Goal: Information Seeking & Learning: Learn about a topic

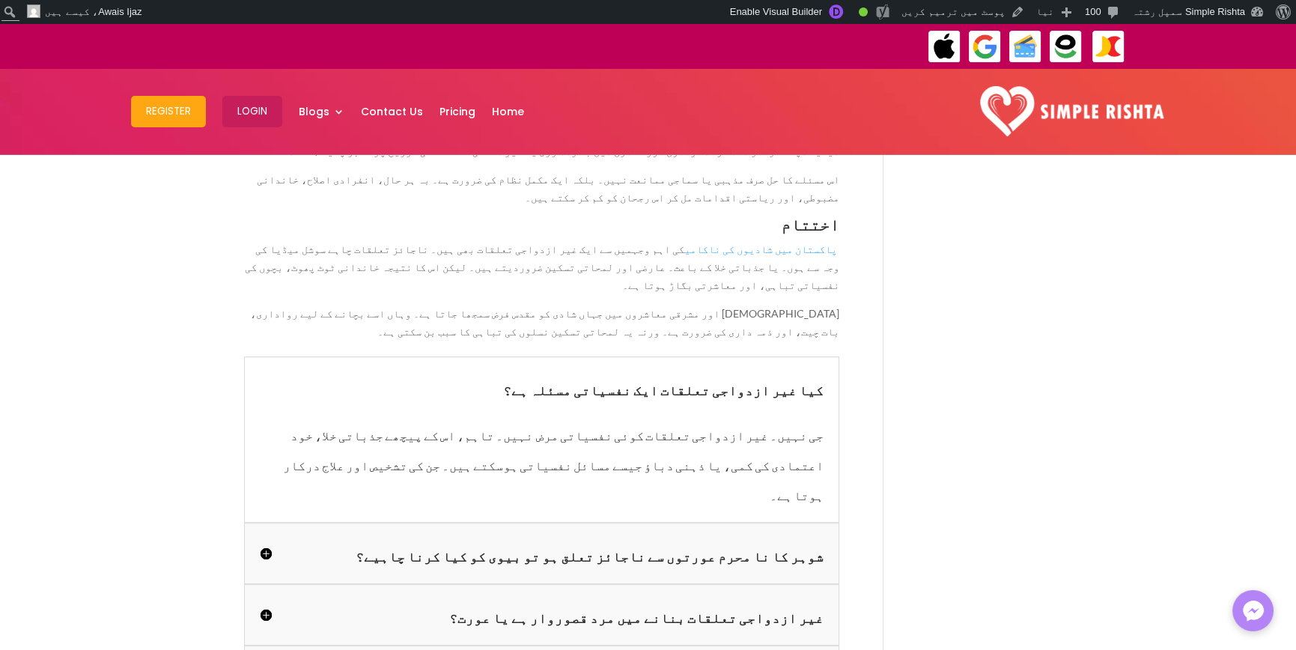
scroll to position [2246, 0]
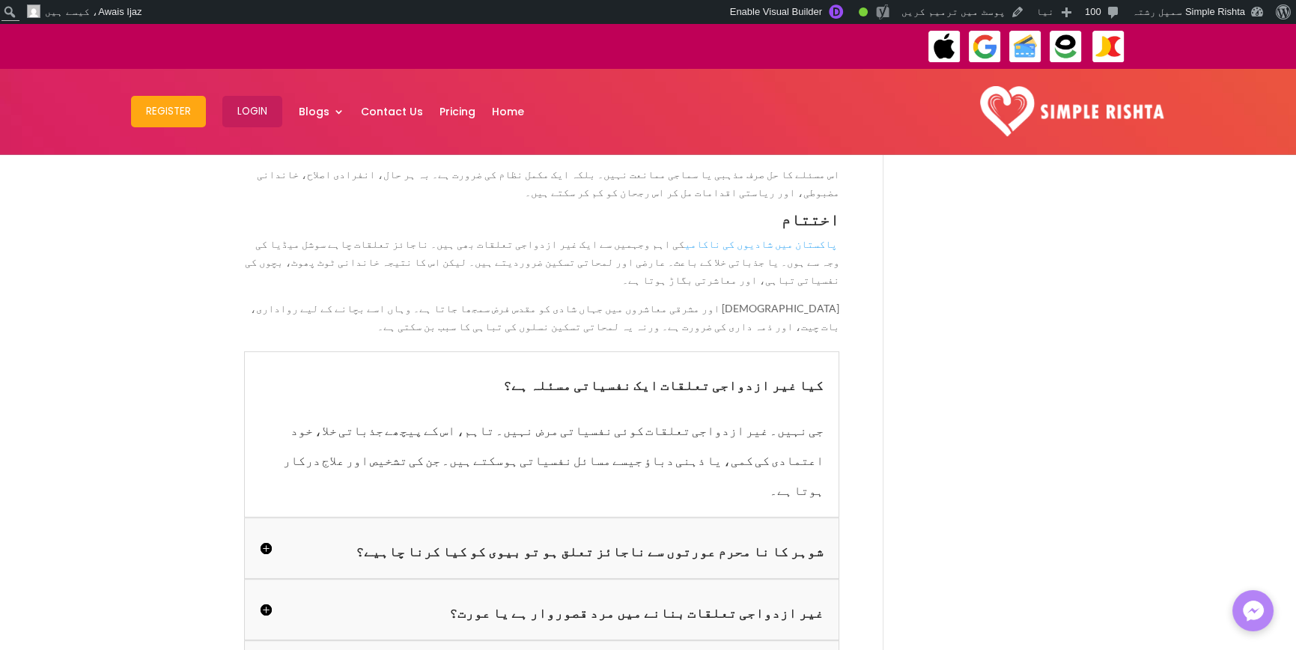
click at [809, 533] on h5 "شوہر کا نا محرم عورتوں سے ناجائز تعلق ہو تو بیوی کو کیا کرنا چاہیے؟" at bounding box center [542, 548] width 564 height 30
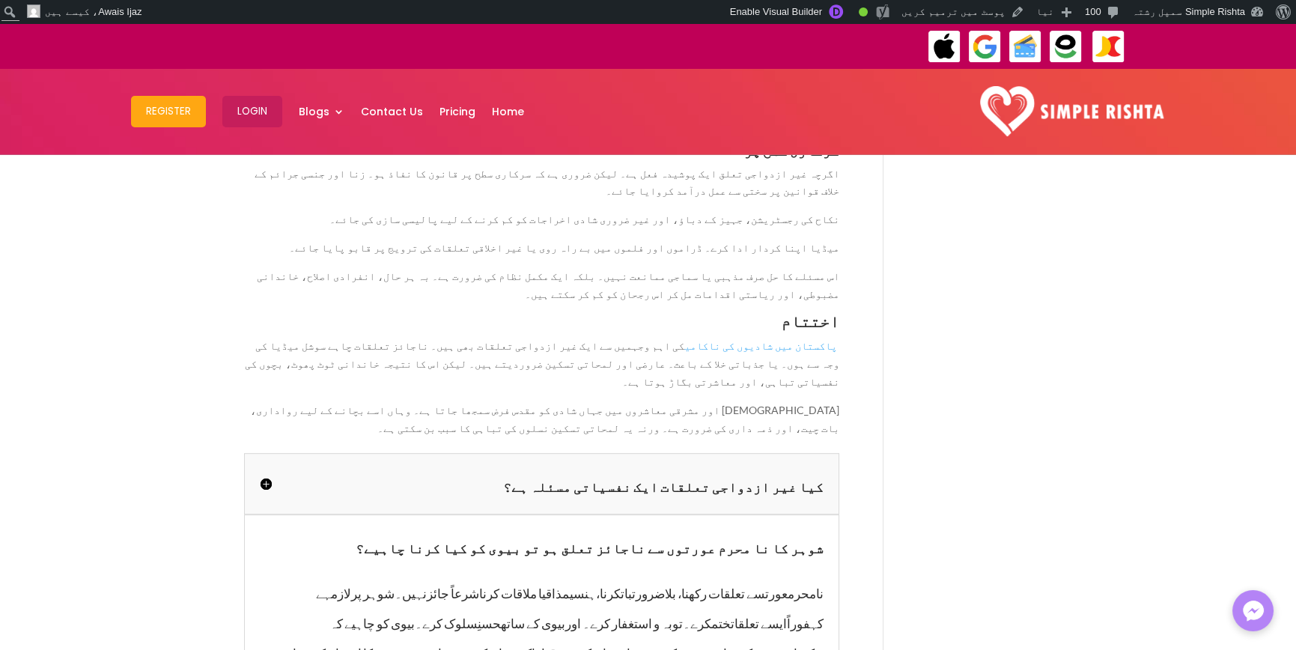
scroll to position [2171, 0]
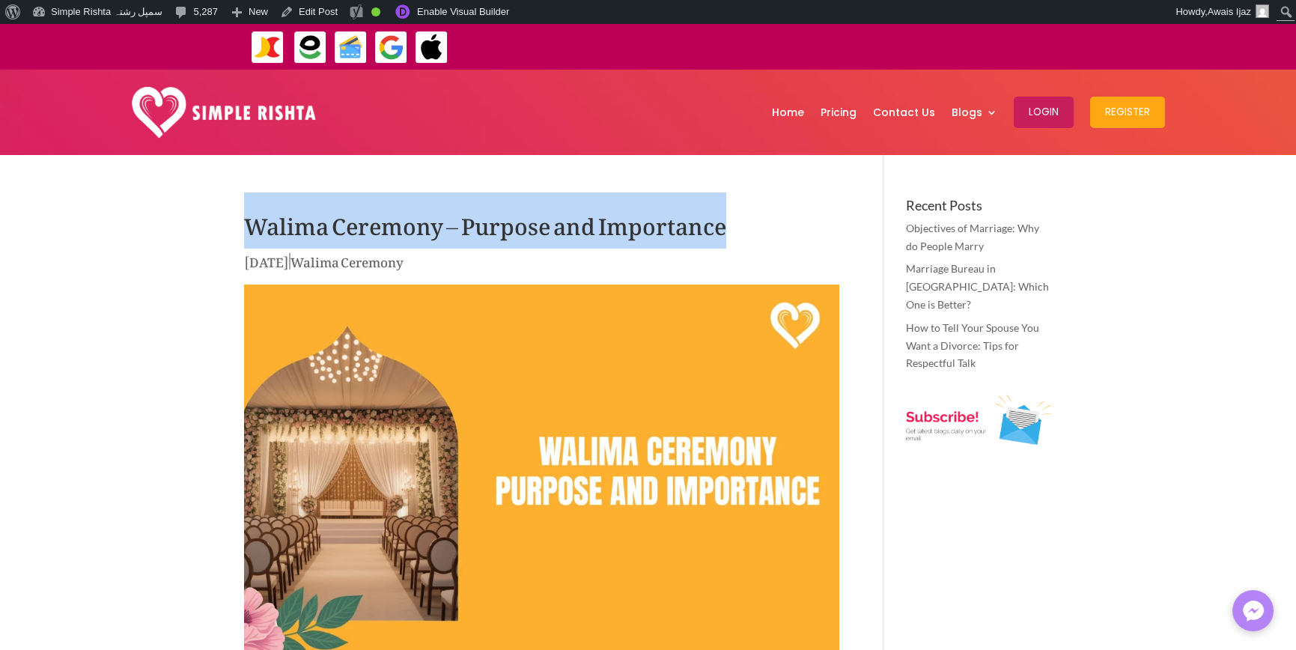
drag, startPoint x: 203, startPoint y: 226, endPoint x: 763, endPoint y: 224, distance: 560.6
click at [689, 230] on h1 "Walima Ceremony – Purpose and Importance" at bounding box center [541, 224] width 595 height 52
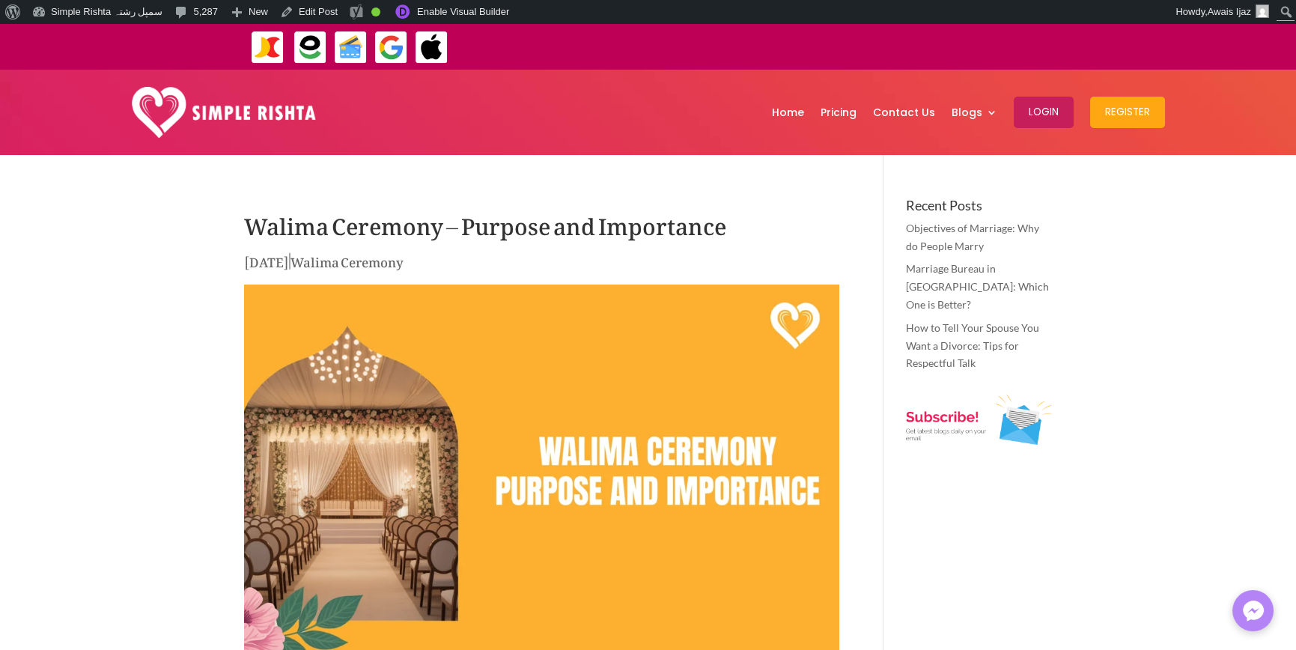
click at [667, 226] on h1 "Walima Ceremony – Purpose and Importance" at bounding box center [541, 224] width 595 height 52
click at [597, 226] on h1 "Walima Ceremony – Purpose and Importance" at bounding box center [541, 224] width 595 height 52
click at [452, 249] on h1 "Walima Ceremony – Purpose and Importance" at bounding box center [541, 224] width 595 height 52
drag, startPoint x: 333, startPoint y: 229, endPoint x: 314, endPoint y: 231, distance: 19.5
click at [323, 230] on h1 "Walima Ceremony – Purpose and Importance" at bounding box center [541, 224] width 595 height 52
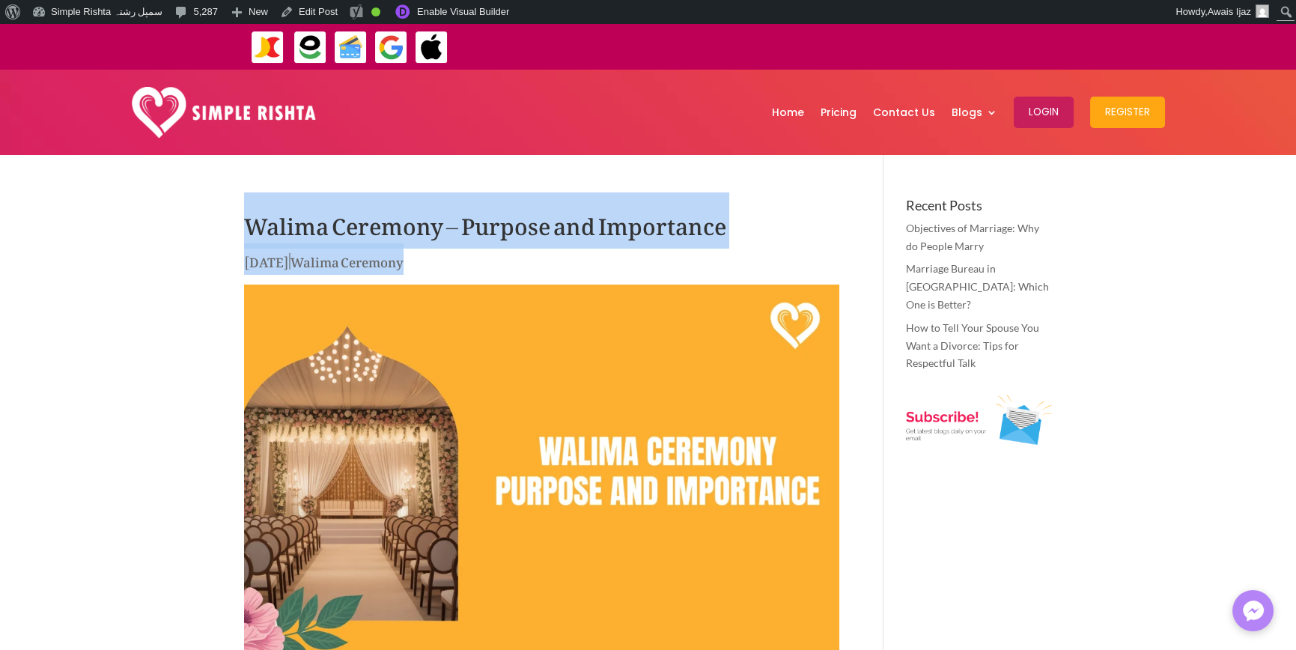
drag, startPoint x: 237, startPoint y: 222, endPoint x: 469, endPoint y: 274, distance: 238.4
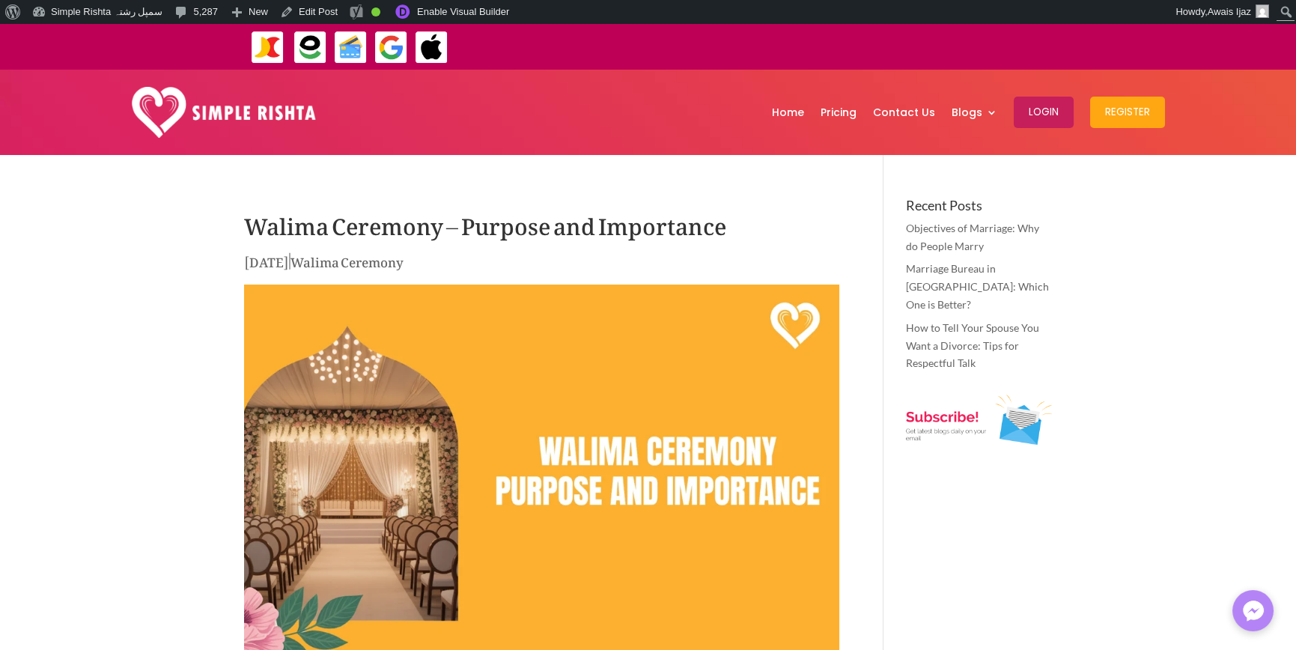
drag, startPoint x: 72, startPoint y: 312, endPoint x: 125, endPoint y: 293, distance: 56.3
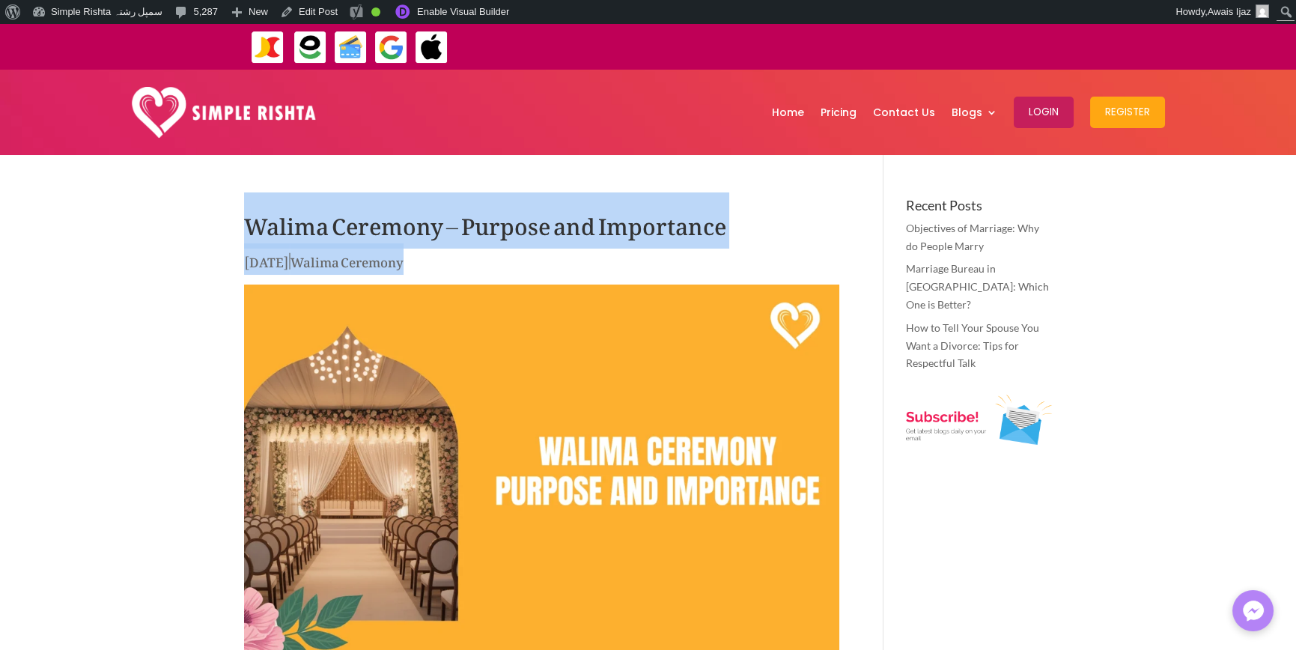
drag, startPoint x: 212, startPoint y: 216, endPoint x: 509, endPoint y: 265, distance: 301.1
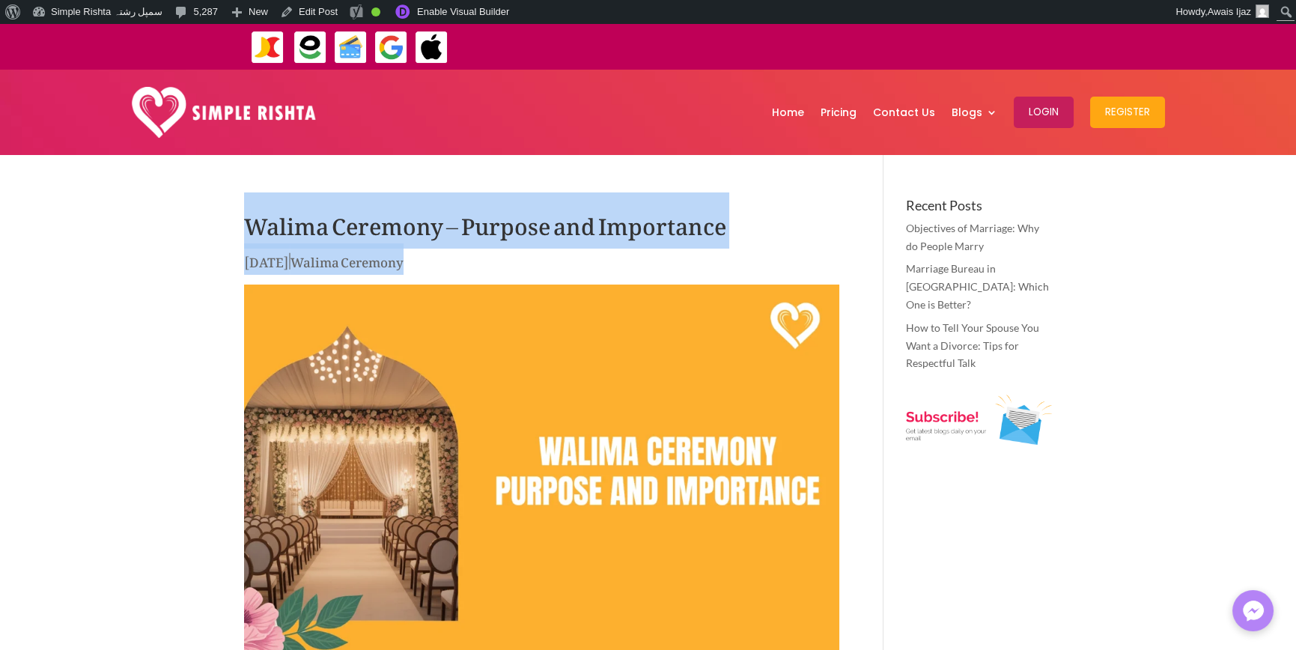
drag, startPoint x: 478, startPoint y: 261, endPoint x: 167, endPoint y: 210, distance: 315.6
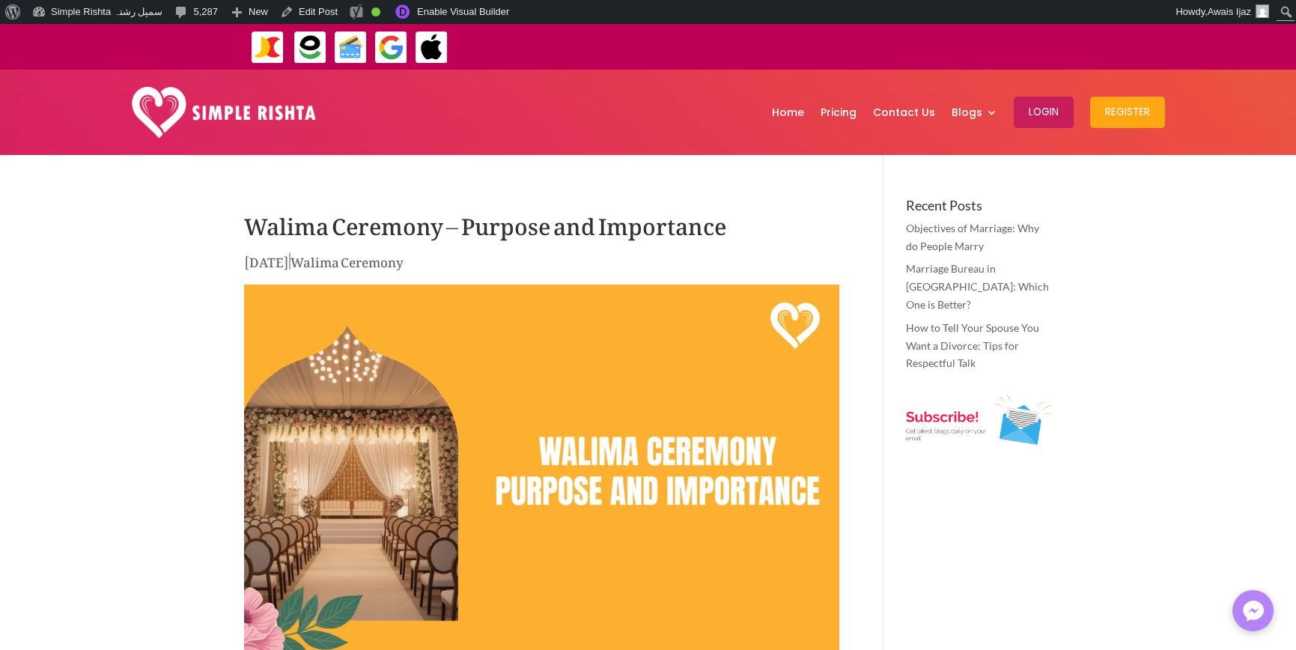
click at [312, 7] on link "Edit Post" at bounding box center [309, 12] width 70 height 24
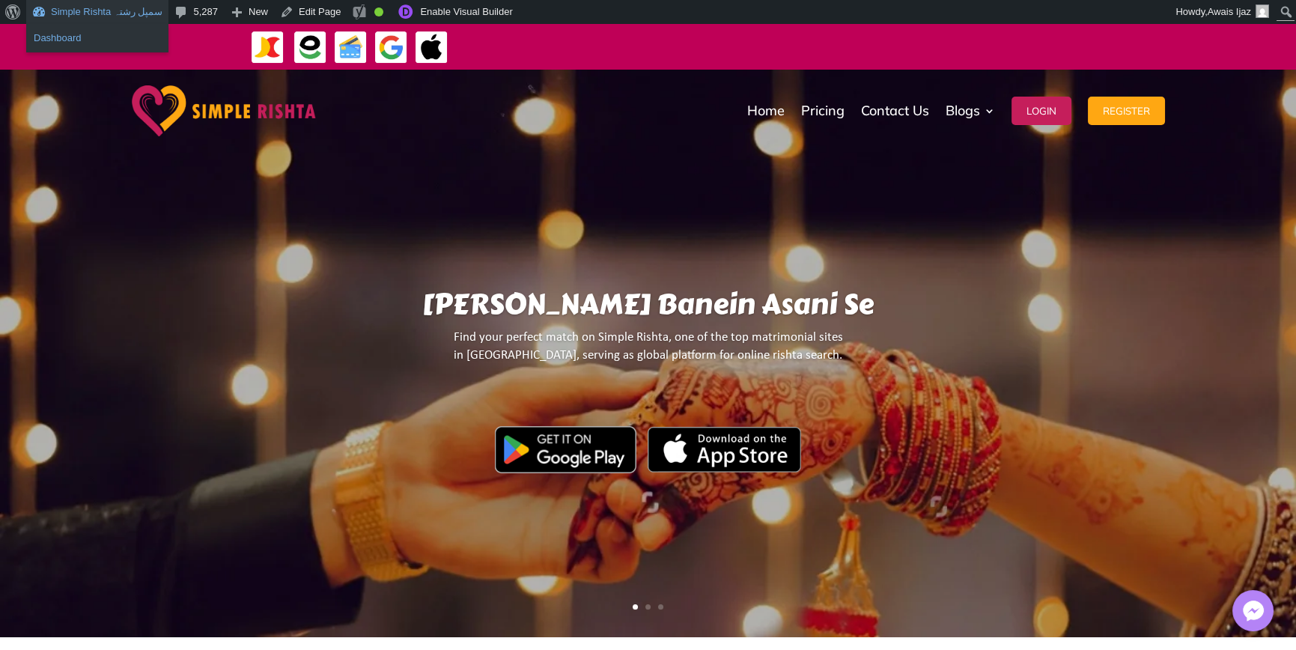
click at [66, 41] on link "Dashboard" at bounding box center [97, 37] width 142 height 19
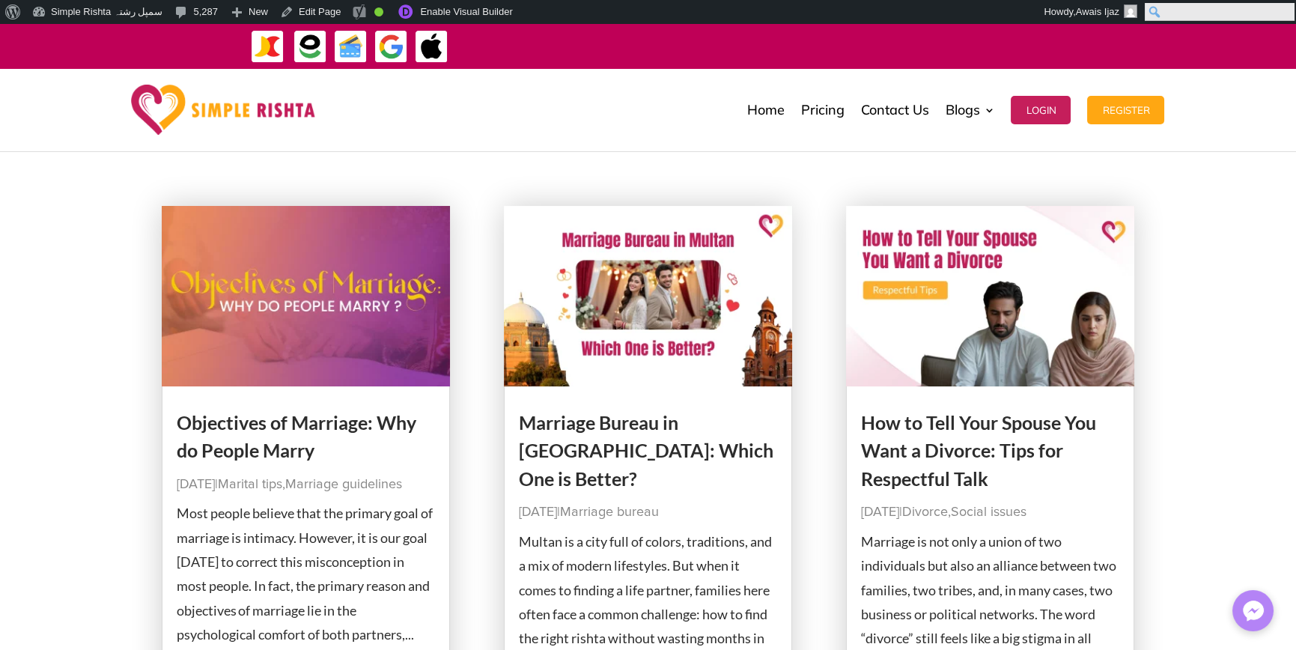
click at [1285, 14] on input "Search" at bounding box center [1219, 12] width 150 height 18
click at [1277, 10] on input "Search" at bounding box center [1219, 12] width 150 height 18
type input "******"
click input "******" at bounding box center [0, 0] width 0 height 0
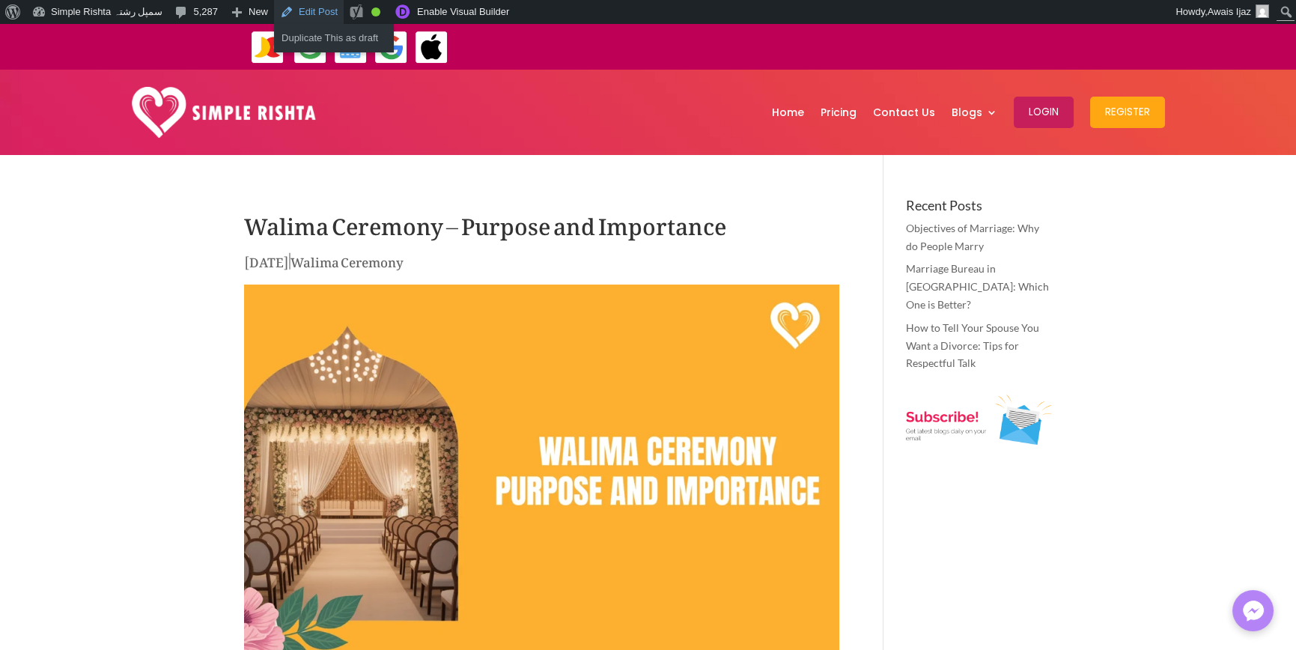
click at [306, 10] on link "Edit Post" at bounding box center [309, 12] width 70 height 24
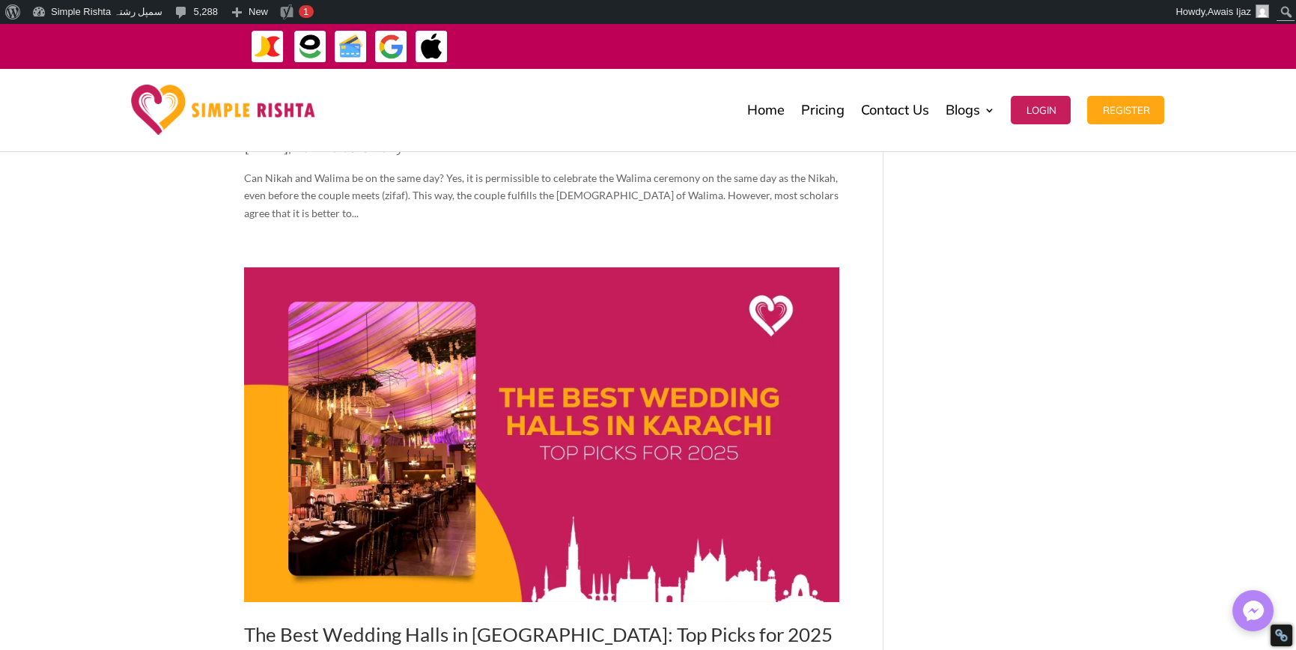
scroll to position [374, 0]
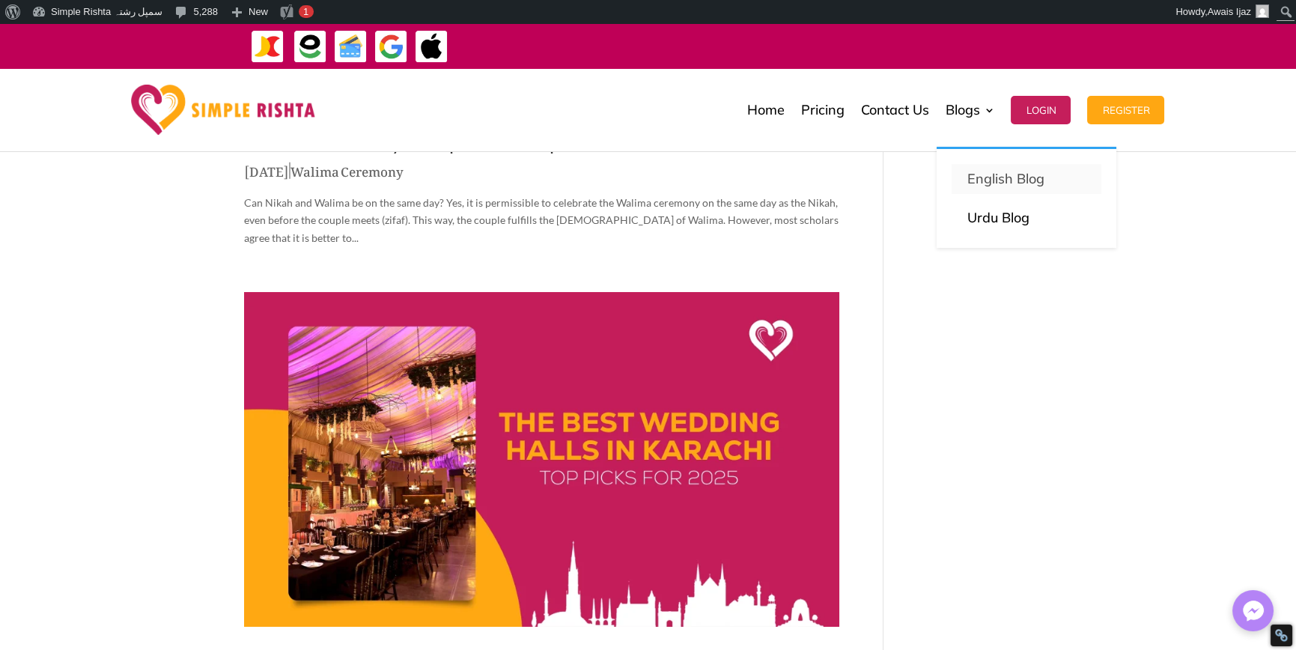
click at [996, 182] on p "English Blog" at bounding box center [1026, 178] width 120 height 21
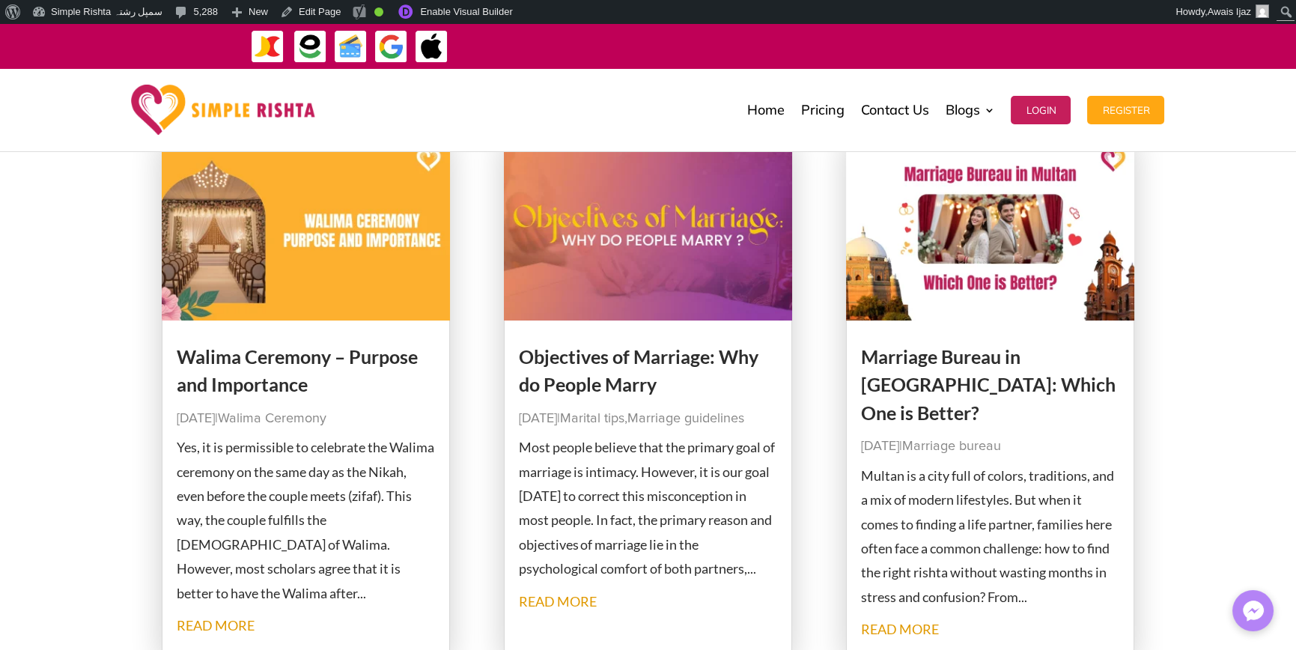
scroll to position [299, 0]
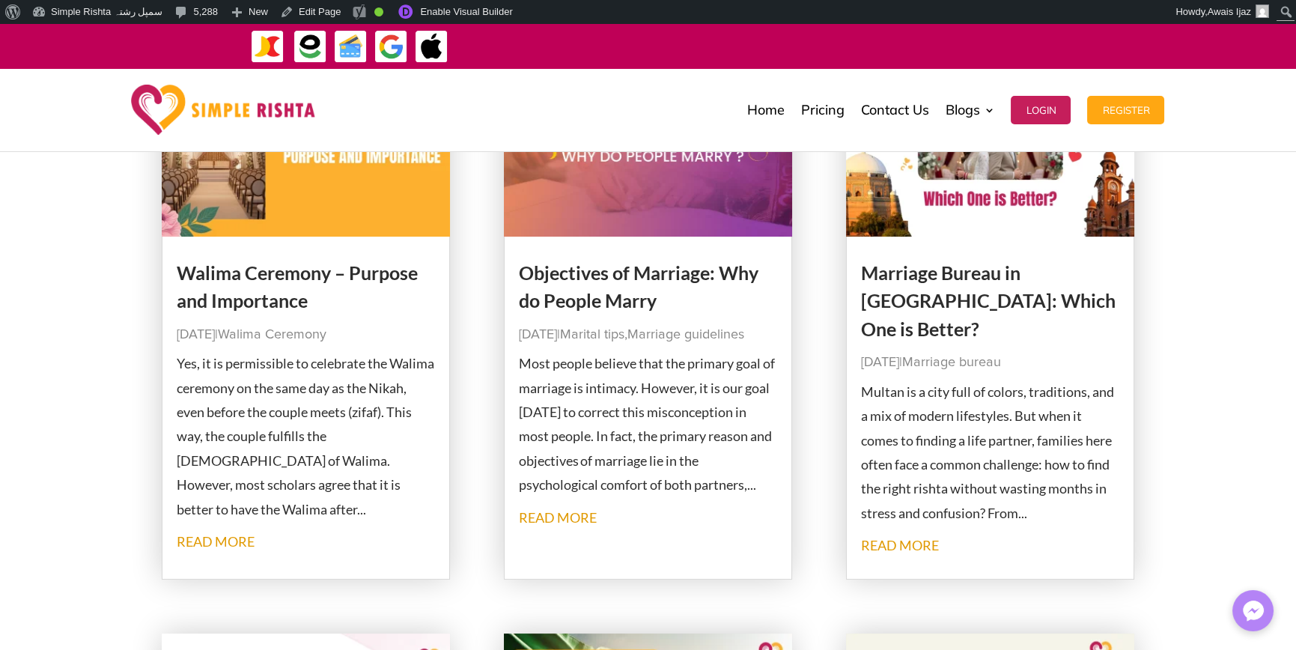
click at [312, 269] on link "Walima Ceremony – Purpose and Importance" at bounding box center [297, 286] width 241 height 51
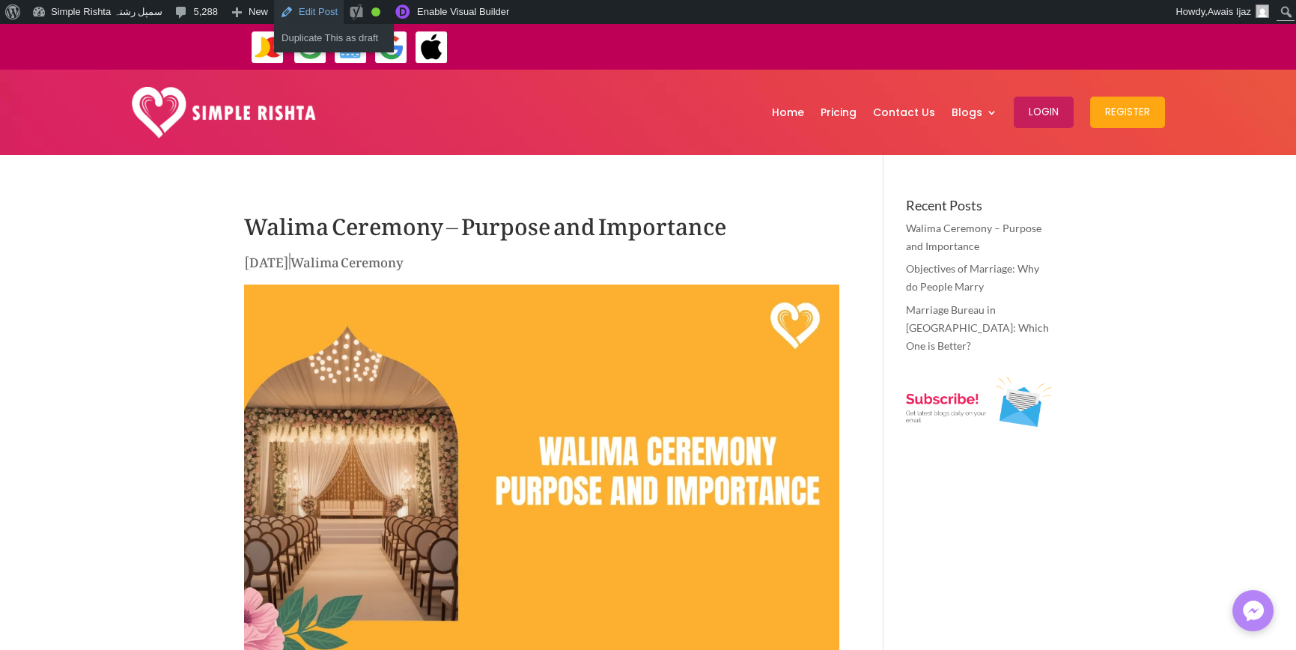
click at [296, 9] on link "Edit Post" at bounding box center [309, 12] width 70 height 24
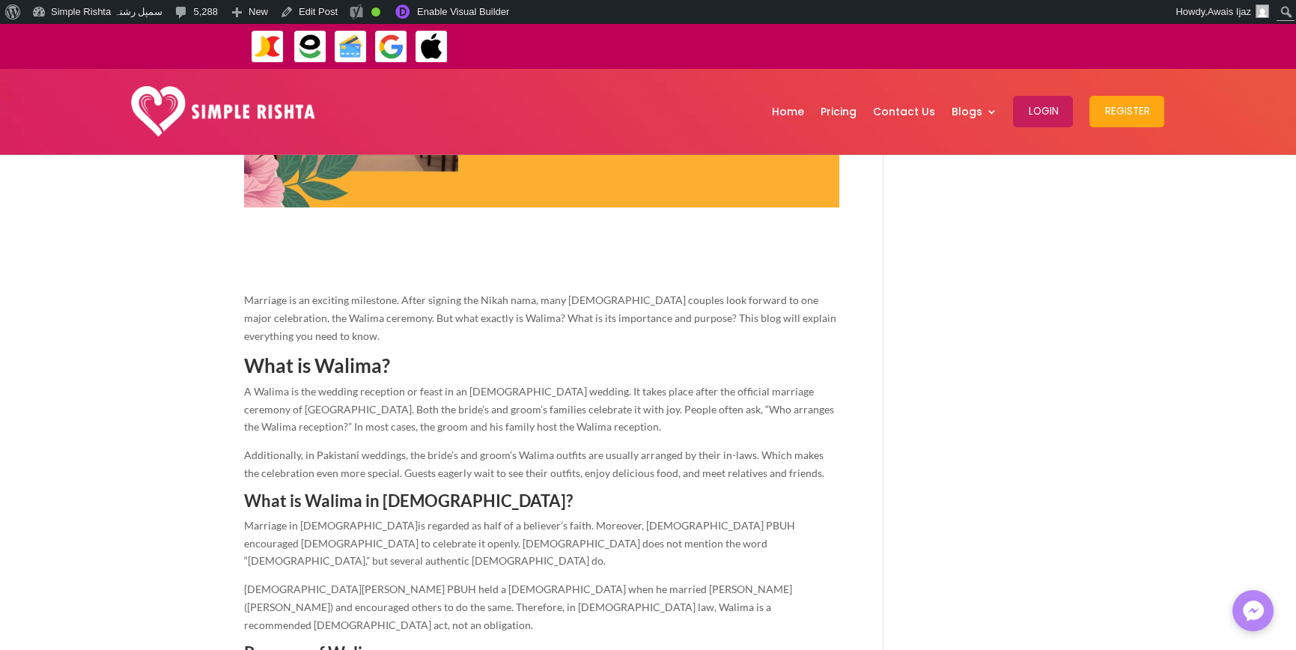
scroll to position [599, 0]
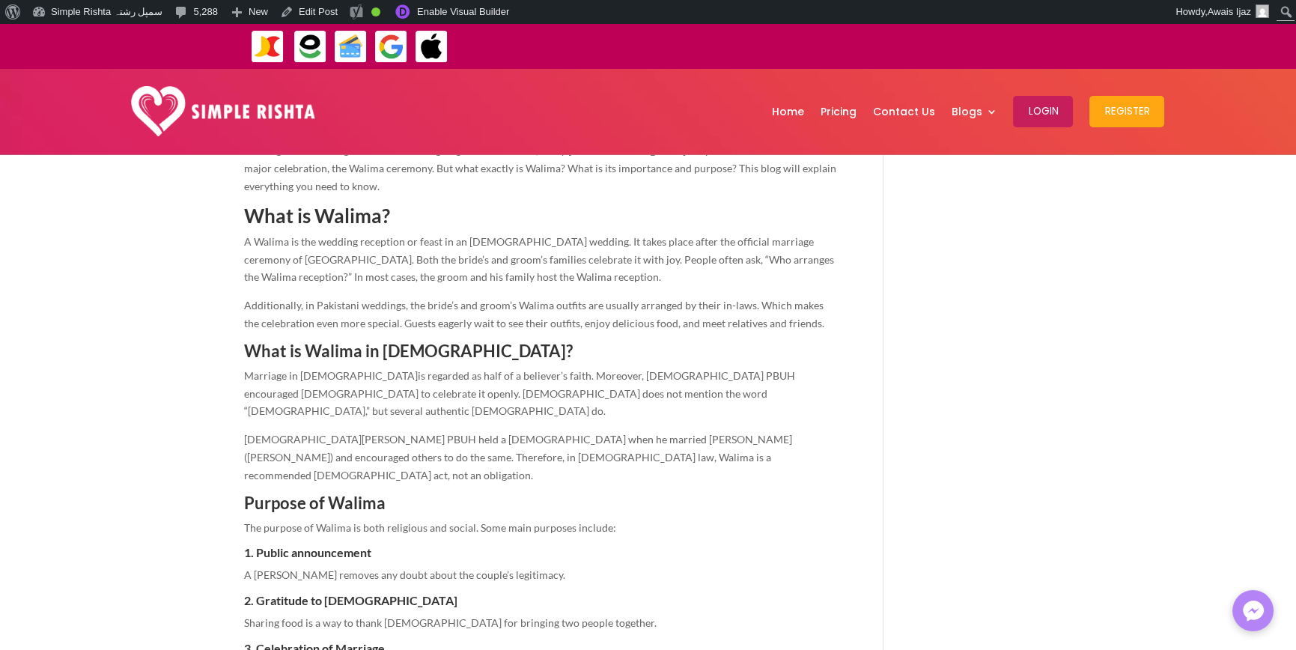
click at [432, 276] on span "A Walima is the wedding reception or feast in an Islamic wedding. It takes plac…" at bounding box center [539, 259] width 590 height 49
click at [778, 321] on span "Additionally, in Pakistani weddings, the bride’s and groom’s Walima outfits are…" at bounding box center [534, 314] width 580 height 31
click at [737, 430] on p "The Prophet Muhammad PBUH held a Walima when he married Safiyyah (Sahih al-Bukh…" at bounding box center [541, 462] width 595 height 64
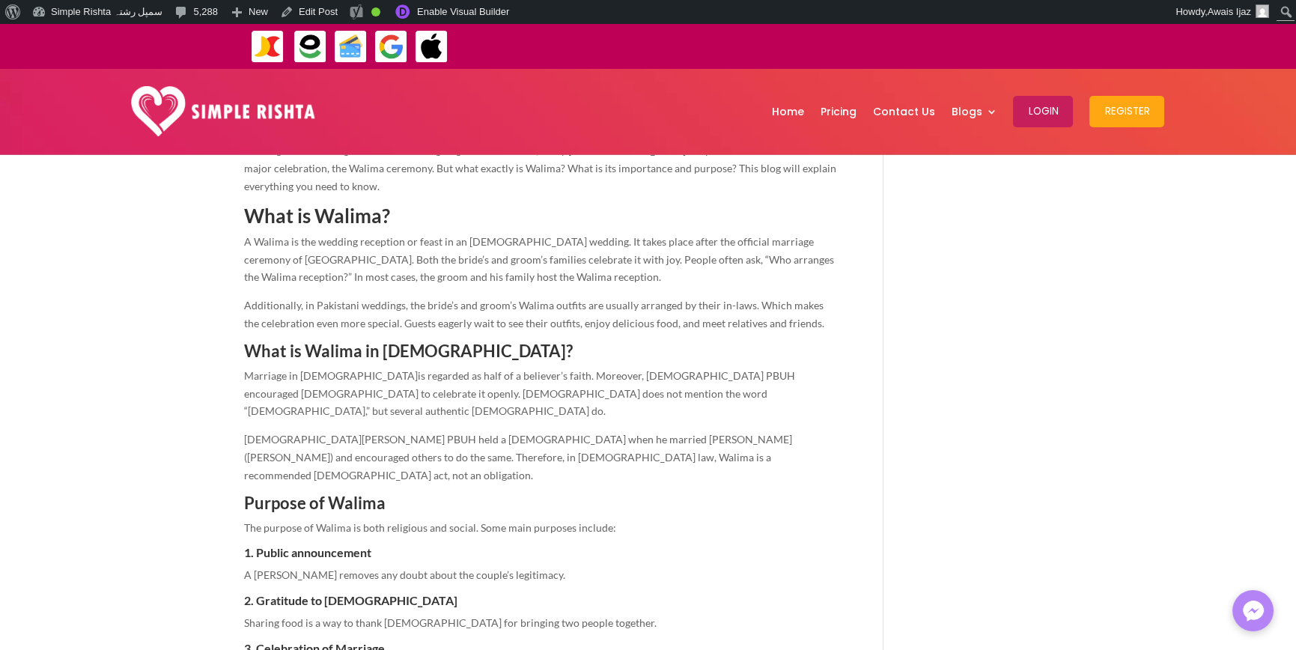
click at [775, 322] on span "Additionally, in Pakistani weddings, the bride’s and groom’s Walima outfits are…" at bounding box center [534, 314] width 580 height 31
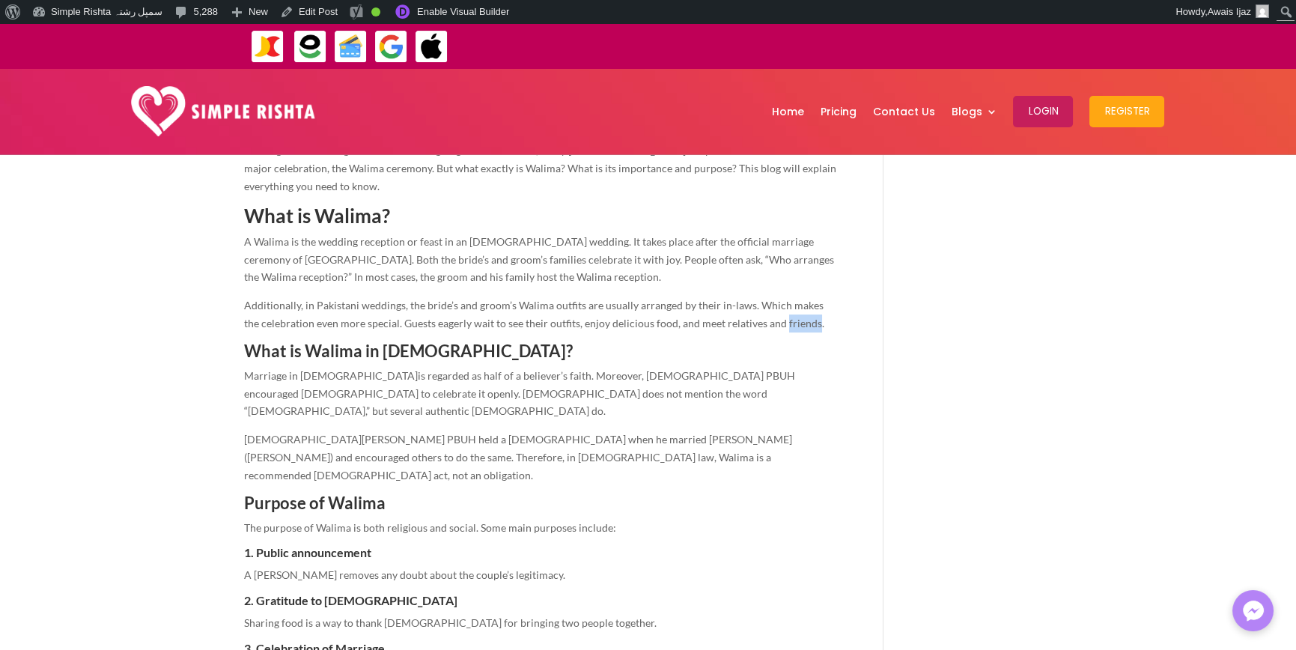
click at [775, 322] on span "Additionally, in Pakistani weddings, the bride’s and groom’s Walima outfits are…" at bounding box center [534, 314] width 580 height 31
click at [797, 397] on p "Marriage in Islam is regarded as half of a believer’s faith. Moreover, the Prop…" at bounding box center [541, 399] width 595 height 64
click at [697, 391] on span "is regarded as half of a believer’s faith. Moreover, the Prophet Muhammad PBUH …" at bounding box center [519, 393] width 551 height 49
click at [716, 391] on p "Marriage in Islam is regarded as half of a believer’s faith. Moreover, the Prop…" at bounding box center [541, 399] width 595 height 64
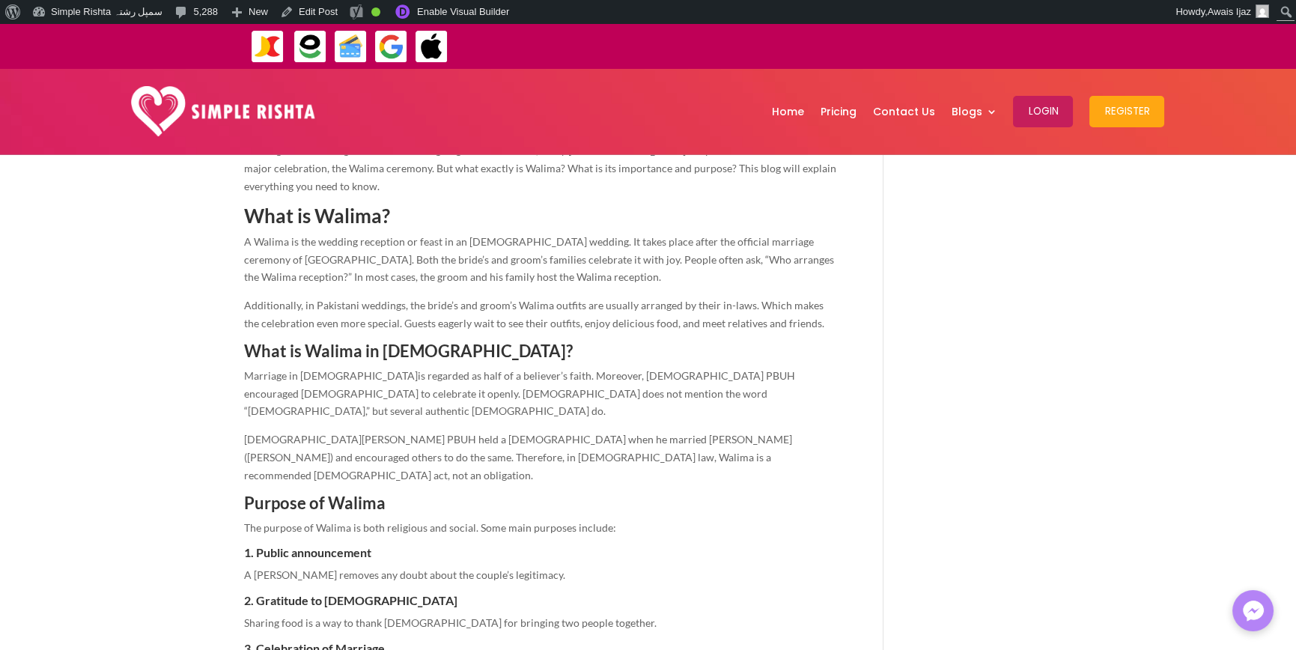
click at [700, 391] on span "is regarded as half of a believer’s faith. Moreover, the Prophet Muhammad PBUH …" at bounding box center [519, 393] width 551 height 49
click at [750, 369] on span "is regarded as half of a believer’s faith. Moreover, the Prophet Muhammad PBUH …" at bounding box center [519, 393] width 551 height 49
click at [698, 392] on span "is regarded as half of a believer’s faith. Moreover, the Prophet Muhammad PBUH …" at bounding box center [519, 393] width 551 height 49
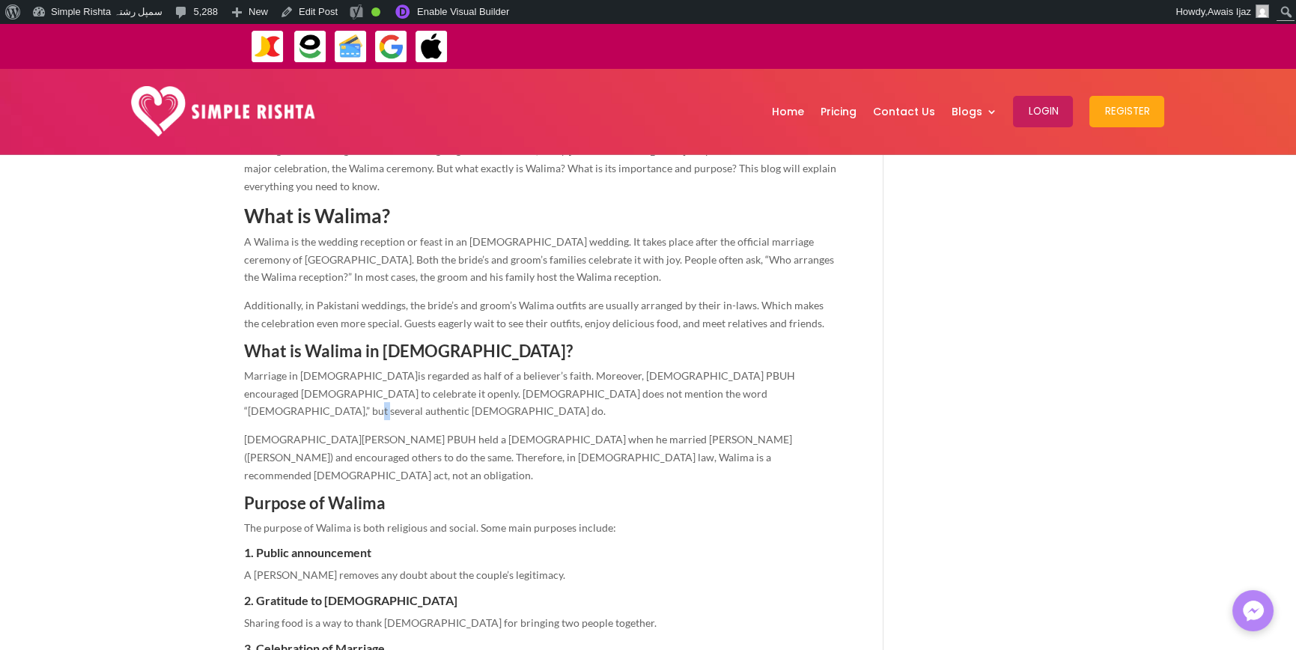
click at [698, 392] on span "is regarded as half of a believer’s faith. Moreover, the Prophet Muhammad PBUH …" at bounding box center [519, 393] width 551 height 49
click at [713, 392] on p "Marriage in Islam is regarded as half of a believer’s faith. Moreover, the Prop…" at bounding box center [541, 399] width 595 height 64
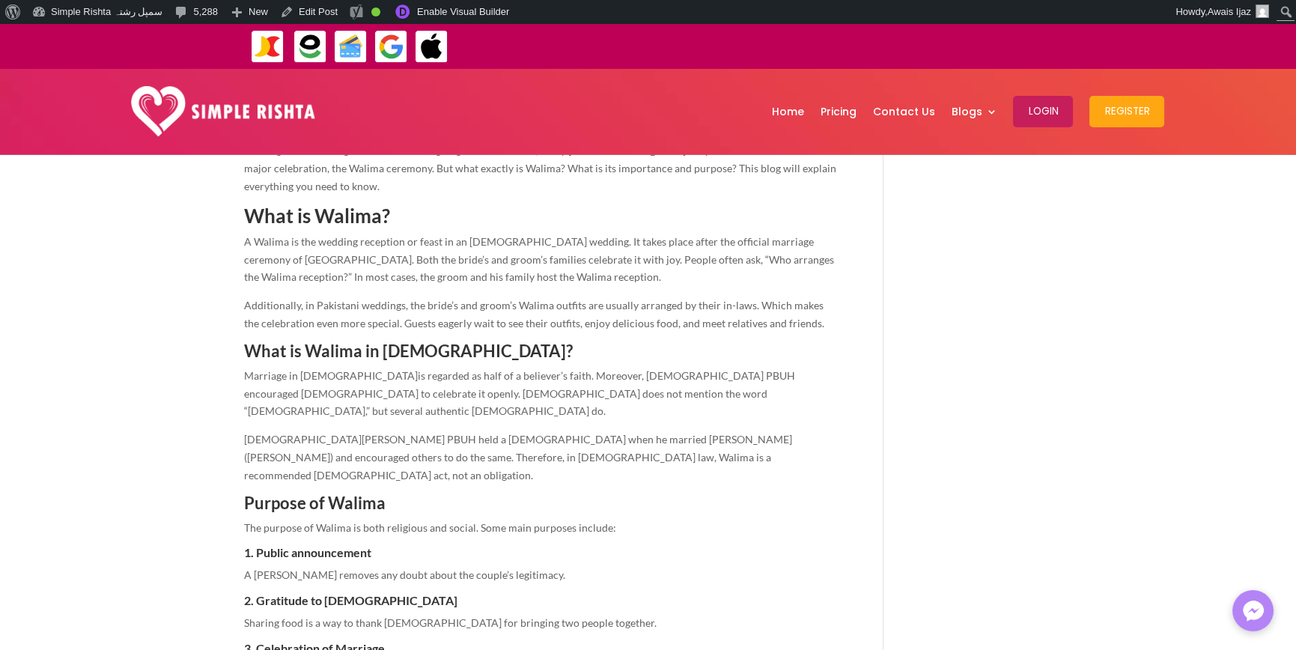
click at [698, 392] on span "is regarded as half of a believer’s faith. Moreover, the Prophet Muhammad PBUH …" at bounding box center [519, 393] width 551 height 49
click at [712, 391] on p "Marriage in Islam is regarded as half of a believer’s faith. Moreover, the Prop…" at bounding box center [541, 399] width 595 height 64
click at [774, 322] on span "Additionally, in Pakistani weddings, the bride’s and groom’s Walima outfits are…" at bounding box center [534, 314] width 580 height 31
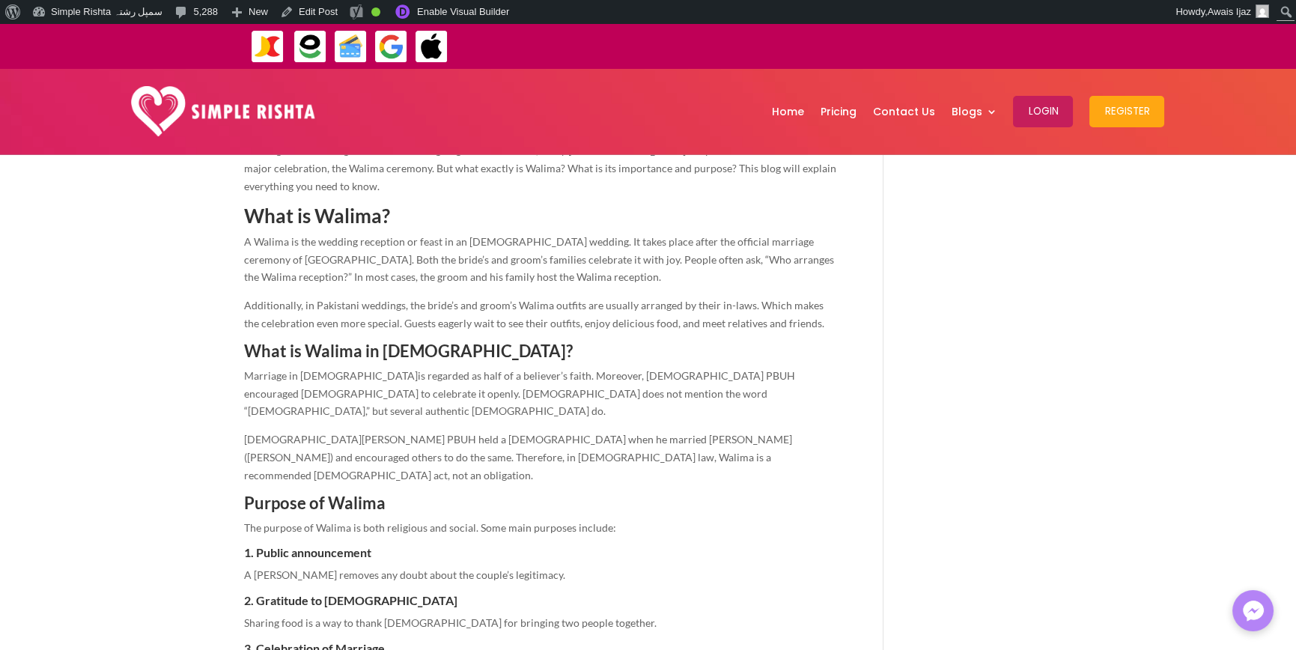
click at [707, 352] on h3 "What is Walima in Islam?" at bounding box center [541, 355] width 595 height 24
click at [642, 323] on span "Additionally, in Pakistani weddings, the bride’s and groom’s Walima outfits are…" at bounding box center [534, 314] width 580 height 31
click at [680, 354] on h3 "What is Walima in Islam?" at bounding box center [541, 355] width 595 height 24
click at [698, 392] on span "is regarded as half of a believer’s faith. Moreover, the Prophet Muhammad PBUH …" at bounding box center [519, 393] width 551 height 49
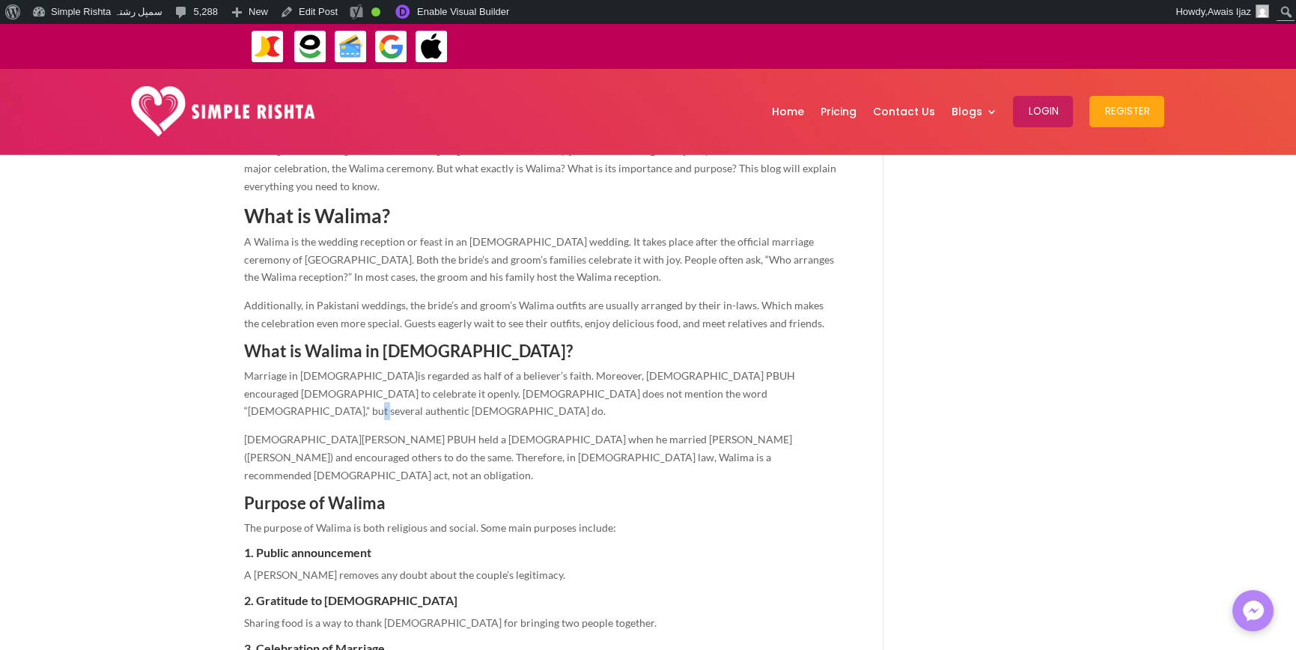
click at [698, 392] on span "is regarded as half of a believer’s faith. Moreover, the Prophet Muhammad PBUH …" at bounding box center [519, 393] width 551 height 49
click at [748, 392] on p "Marriage in Islam is regarded as half of a believer’s faith. Moreover, the Prop…" at bounding box center [541, 399] width 595 height 64
click at [601, 439] on span "The Prophet Muhammad PBUH held a Walima when he married Safiyyah (Sahih al-Bukh…" at bounding box center [518, 457] width 548 height 49
click at [600, 439] on span "The Prophet Muhammad PBUH held a Walima when he married Safiyyah (Sahih al-Bukh…" at bounding box center [518, 457] width 548 height 49
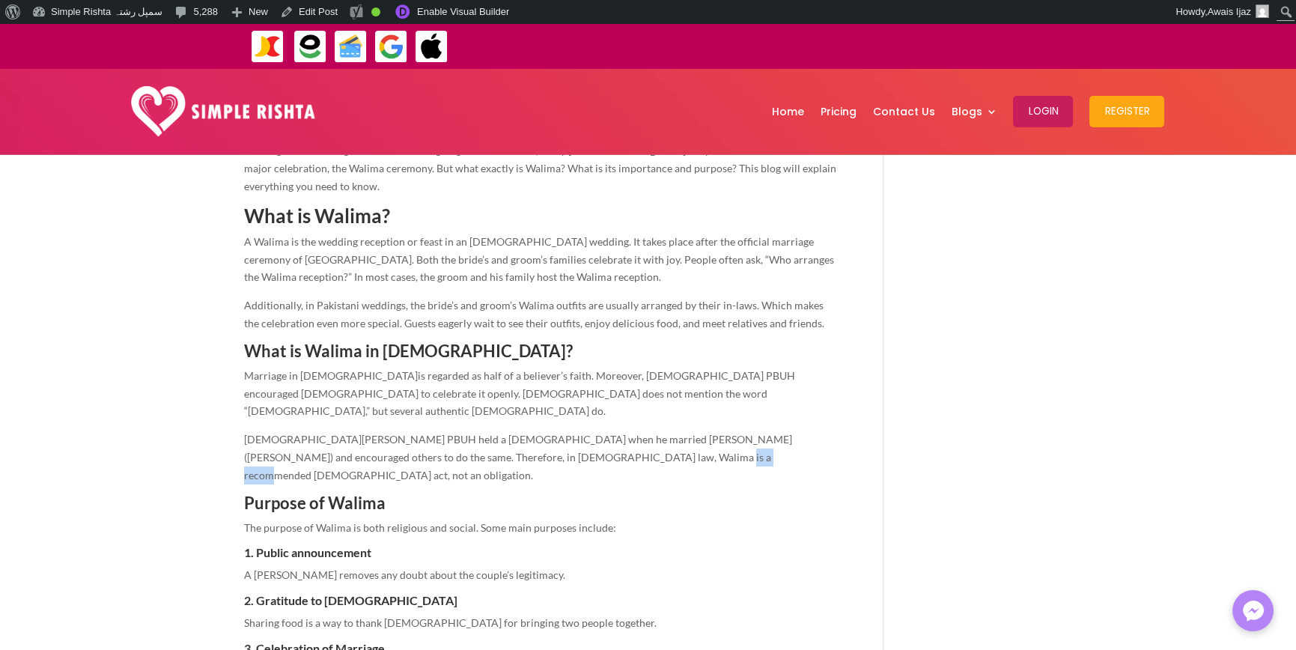
click at [600, 439] on span "The Prophet Muhammad PBUH held a Walima when he married Safiyyah (Sahih al-Bukh…" at bounding box center [518, 457] width 548 height 49
click at [629, 441] on p "The Prophet Muhammad PBUH held a Walima when he married Safiyyah (Sahih al-Bukh…" at bounding box center [541, 462] width 595 height 64
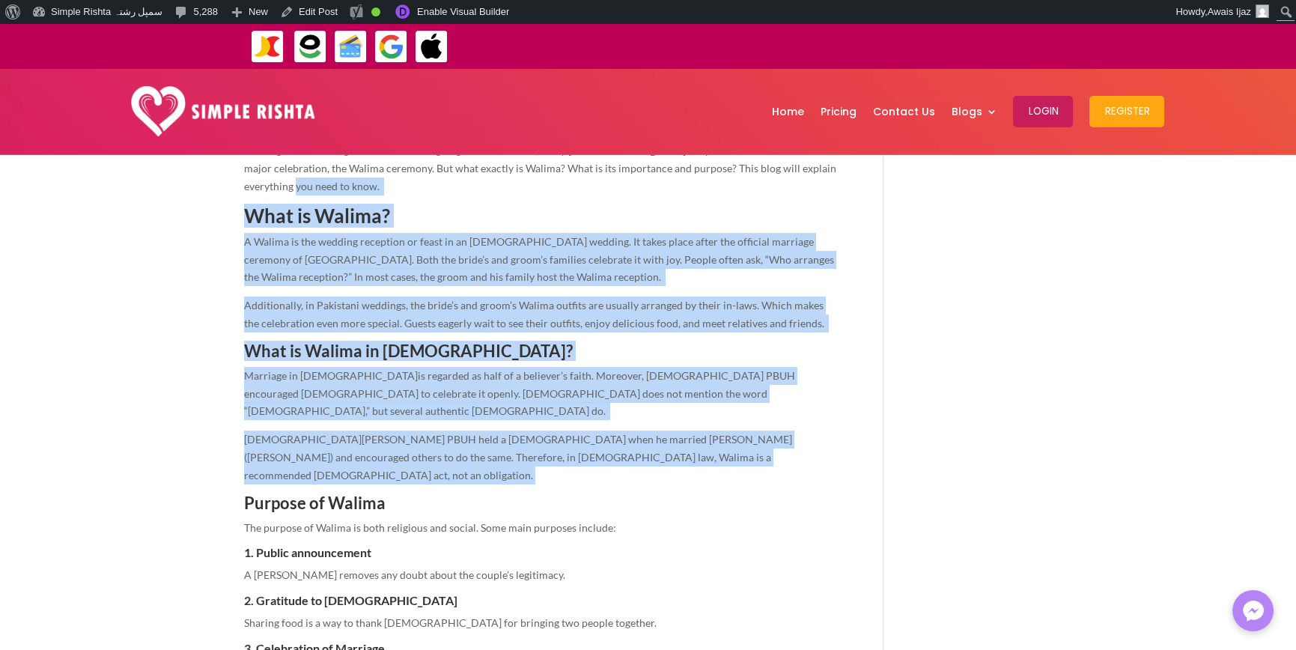
drag, startPoint x: 678, startPoint y: 441, endPoint x: 210, endPoint y: 201, distance: 526.6
click at [490, 338] on p "Additionally, in Pakistani weddings, the bride’s and groom’s Walima outfits are…" at bounding box center [541, 319] width 595 height 46
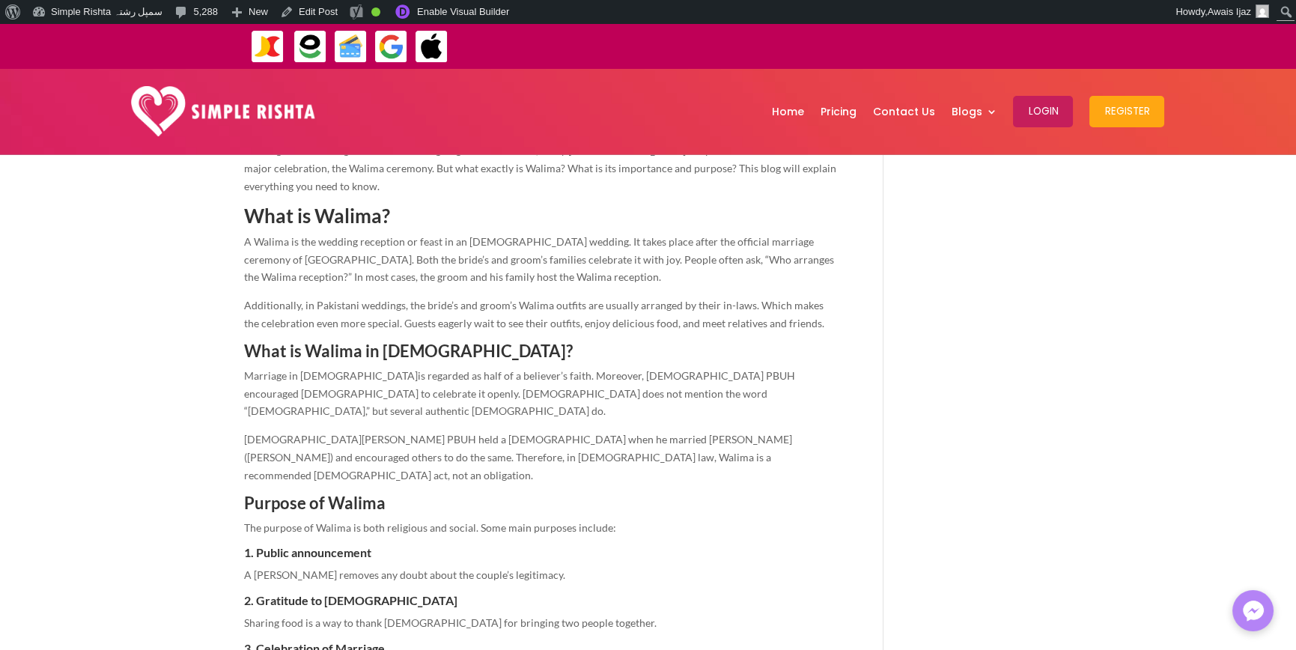
click at [449, 277] on span "A Walima is the wedding reception or feast in an [DEMOGRAPHIC_DATA] wedding. It…" at bounding box center [539, 259] width 590 height 49
click at [448, 278] on span "A Walima is the wedding reception or feast in an Islamic wedding. It takes plac…" at bounding box center [539, 259] width 590 height 49
click at [587, 310] on p "Additionally, in Pakistani weddings, the bride’s and groom’s Walima outfits are…" at bounding box center [541, 319] width 595 height 46
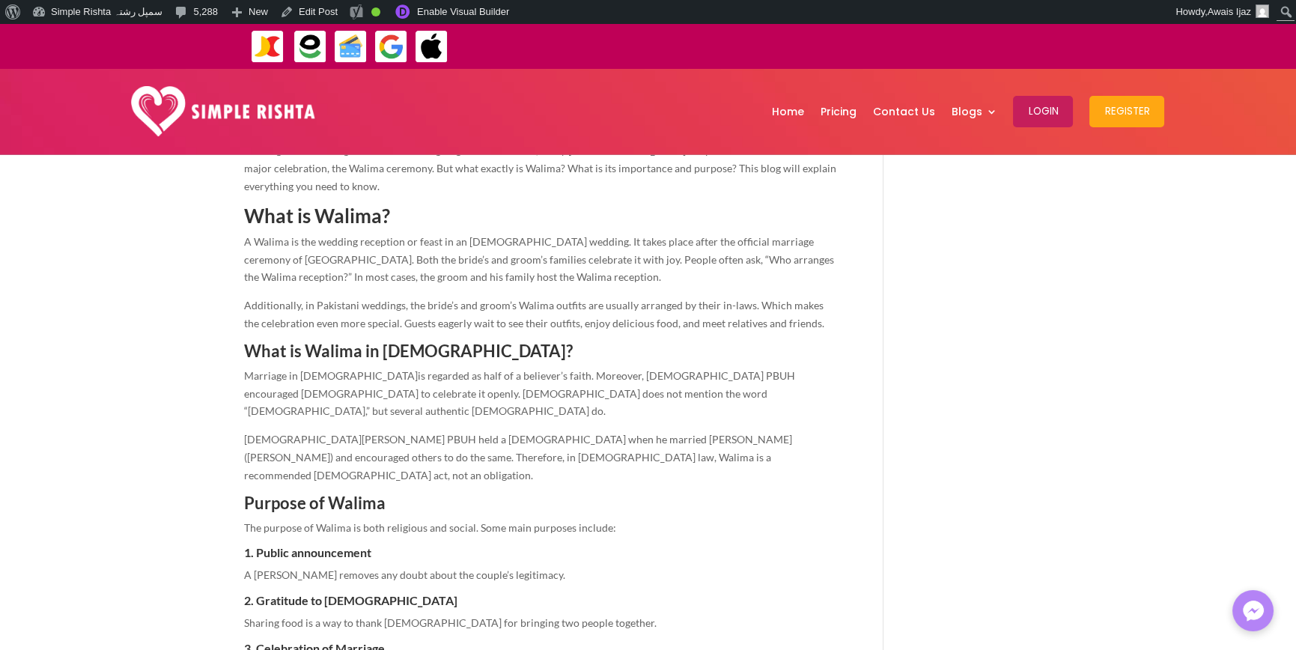
click at [775, 321] on span "Additionally, in Pakistani weddings, the bride’s and groom’s Walima outfits are…" at bounding box center [534, 314] width 580 height 31
click at [698, 392] on span "is regarded as half of a believer’s faith. Moreover, the Prophet Muhammad PBUH …" at bounding box center [519, 393] width 551 height 49
click at [710, 546] on h5 "1. Public announcement" at bounding box center [541, 555] width 595 height 19
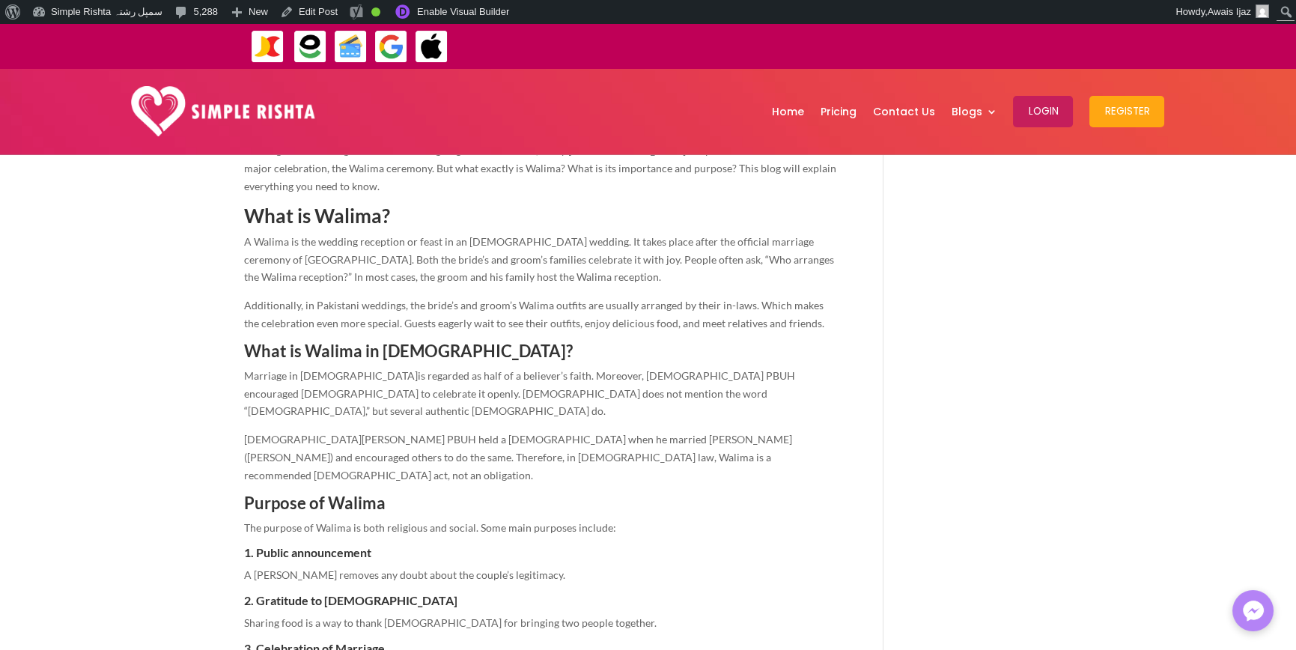
click at [698, 391] on span "is regarded as half of a believer’s faith. Moreover, the Prophet Muhammad PBUH …" at bounding box center [519, 393] width 551 height 49
click at [697, 391] on span "is regarded as half of a believer’s faith. Moreover, the Prophet Muhammad PBUH …" at bounding box center [519, 393] width 551 height 49
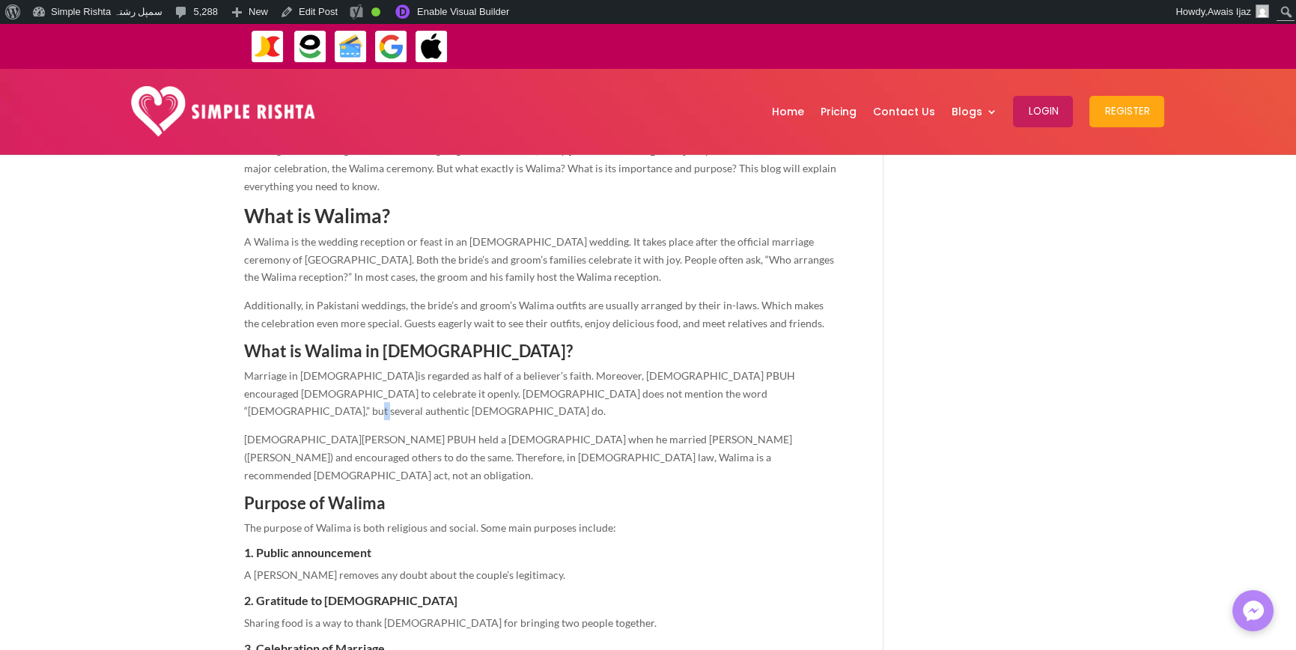
click at [697, 391] on span "is regarded as half of a believer’s faith. Moreover, the Prophet Muhammad PBUH …" at bounding box center [519, 393] width 551 height 49
click at [612, 495] on h3 "Purpose of Walima" at bounding box center [541, 507] width 595 height 24
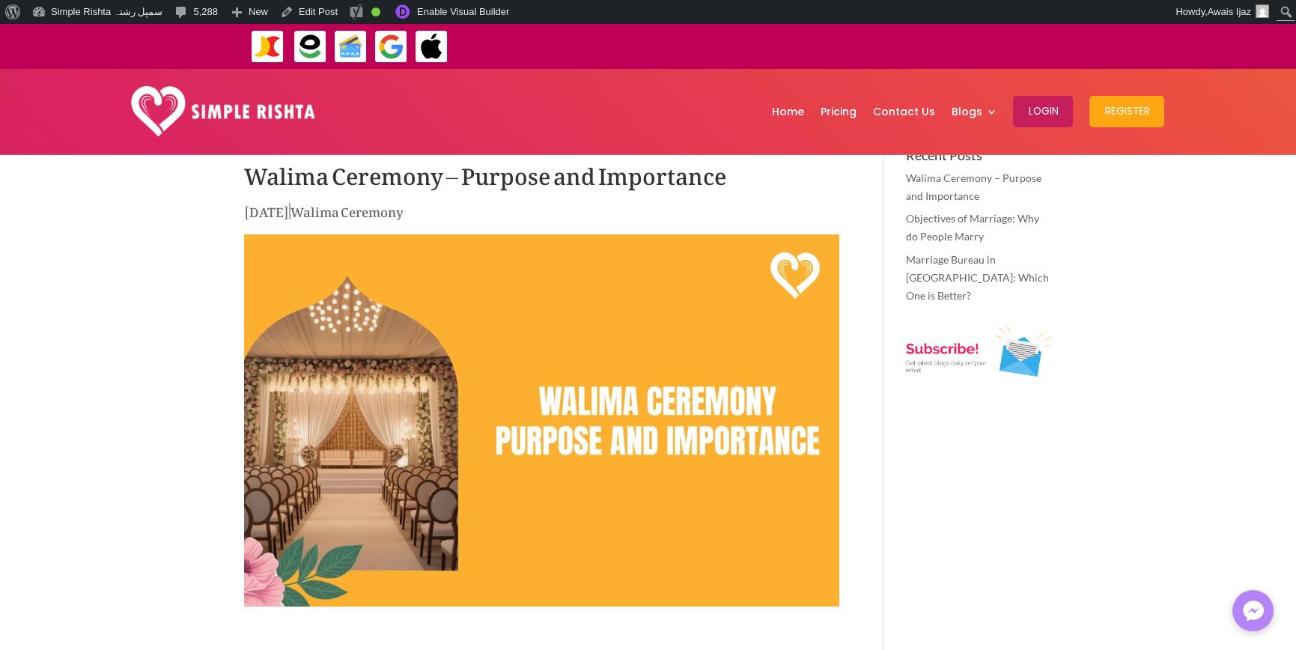
scroll to position [0, 0]
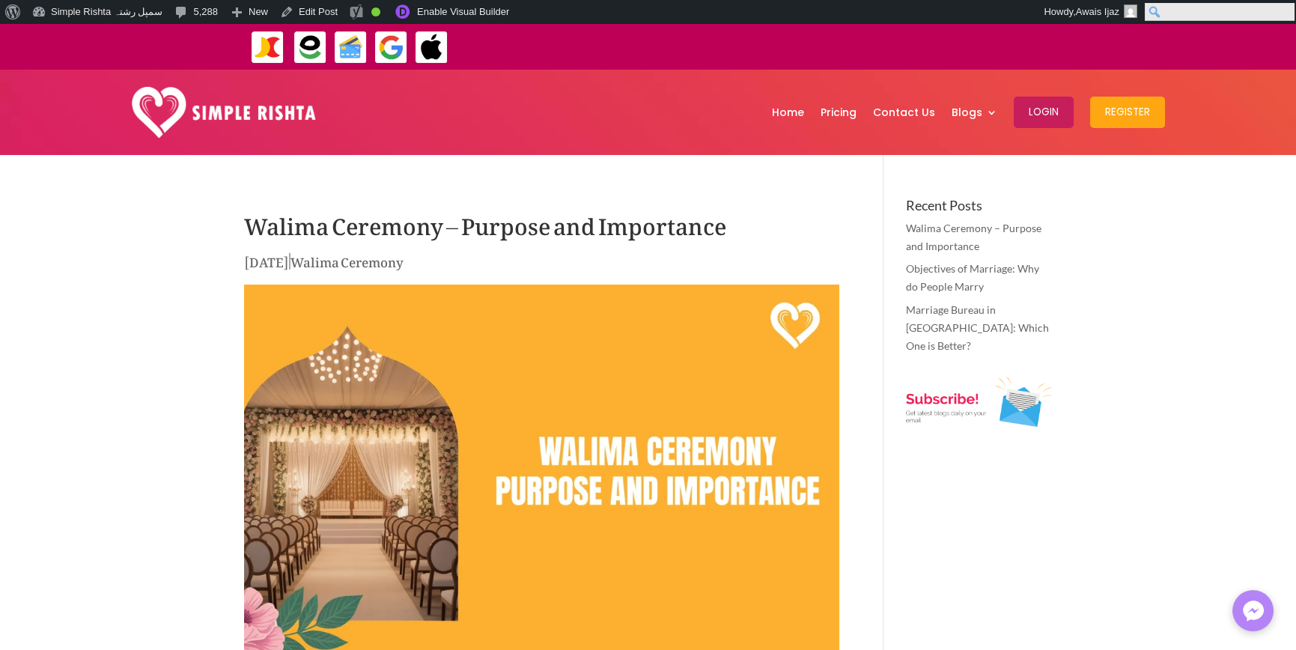
click at [1285, 13] on input "Search" at bounding box center [1219, 12] width 150 height 18
paste input "**********"
type input "**********"
click input "******" at bounding box center [0, 0] width 0 height 0
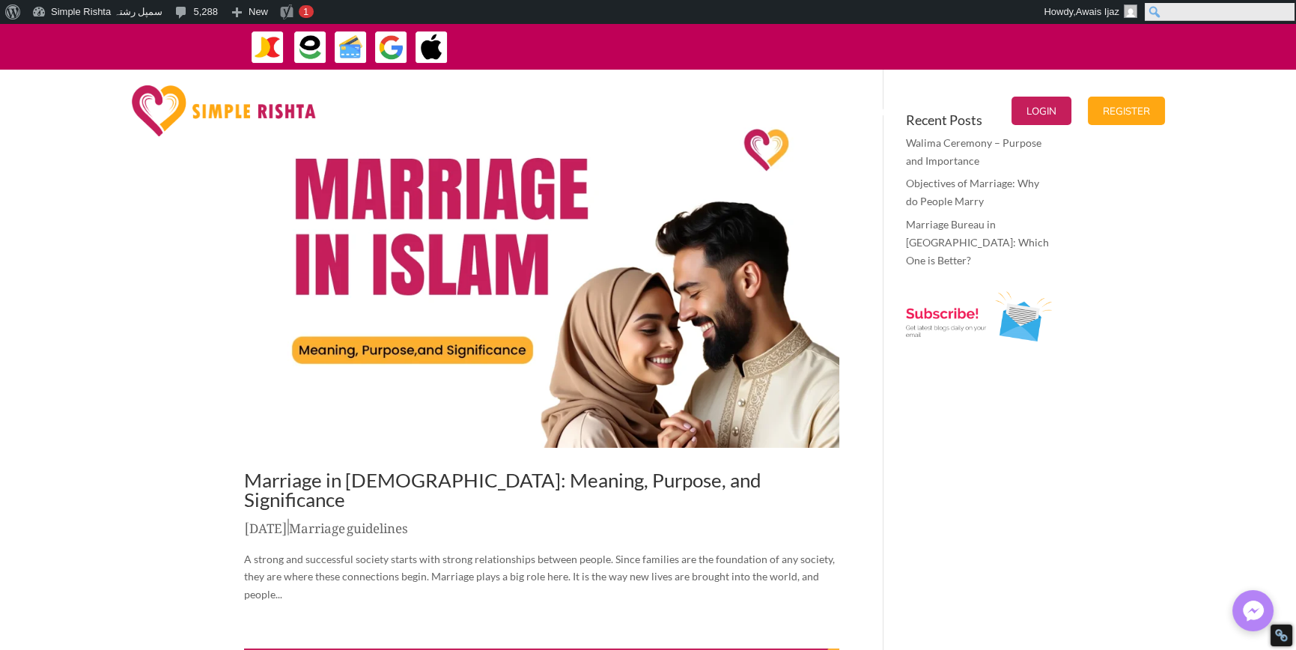
click at [1286, 3] on input "Search" at bounding box center [1219, 12] width 150 height 18
paste input "**********"
type input "**********"
click input "******" at bounding box center [0, 0] width 0 height 0
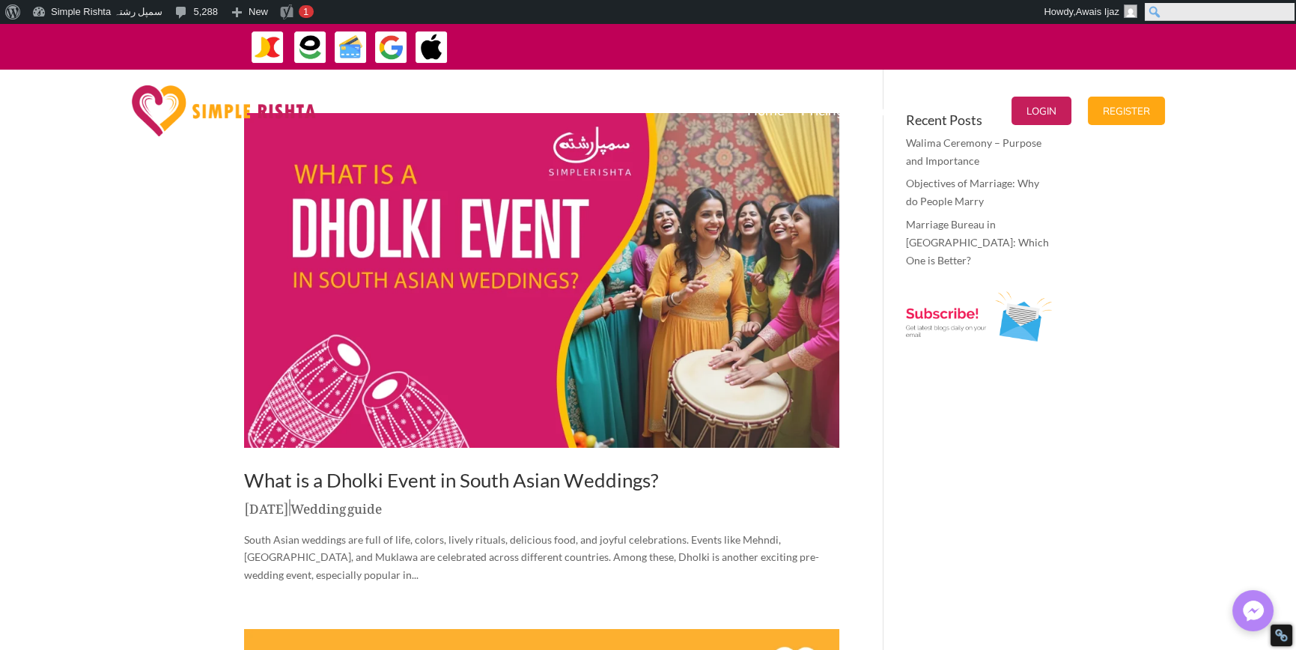
click at [1288, 16] on input "Search" at bounding box center [1219, 12] width 150 height 18
paste input "**********"
type input "**********"
click input "******" at bounding box center [0, 0] width 0 height 0
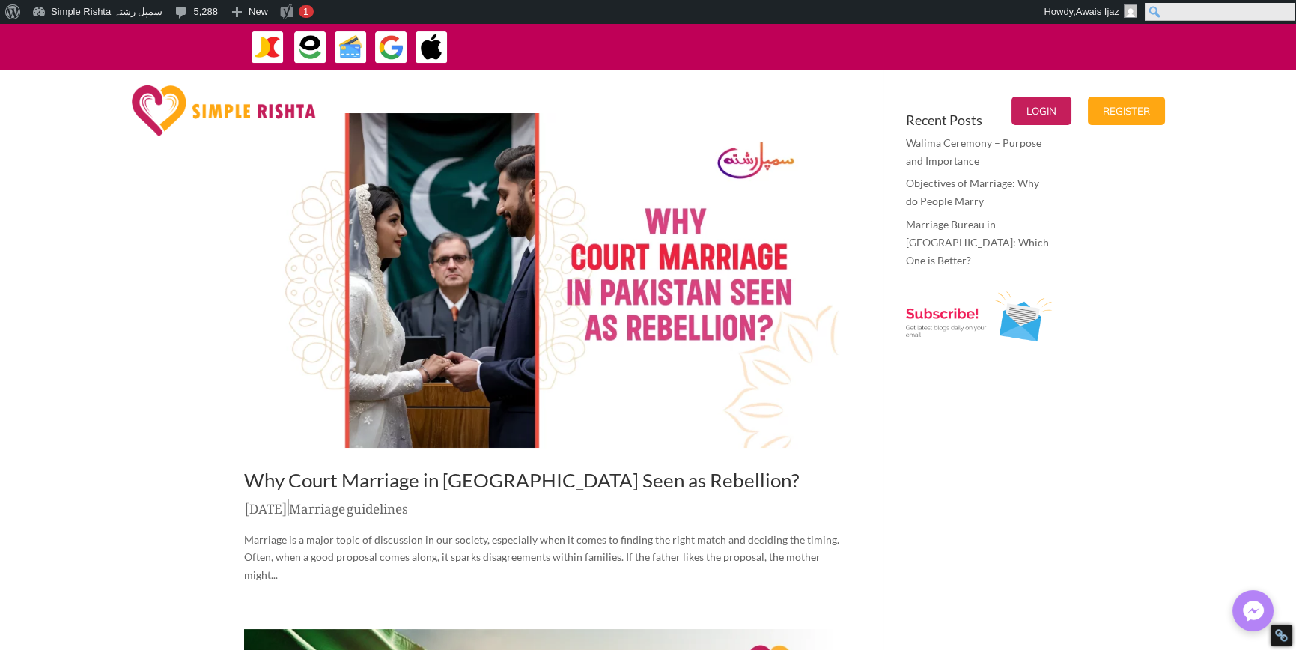
click at [1281, 16] on input "Search" at bounding box center [1219, 12] width 150 height 18
paste input "**********"
type input "**********"
click input "******" at bounding box center [0, 0] width 0 height 0
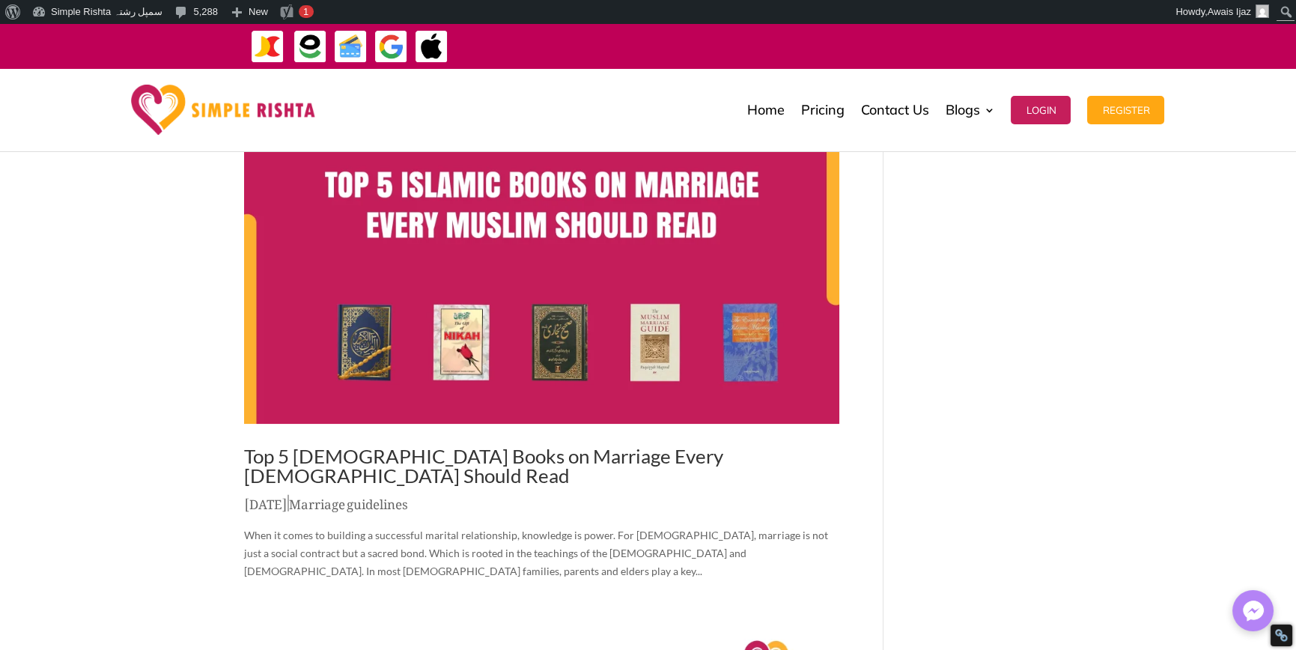
scroll to position [599, 0]
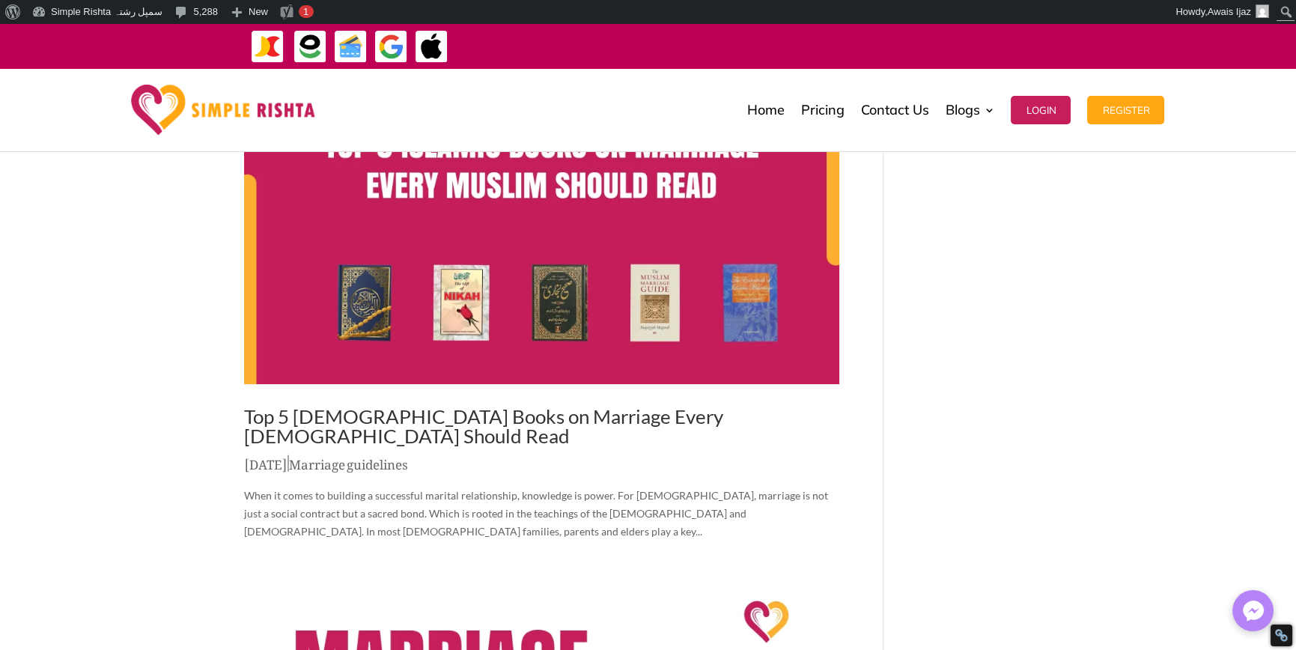
click at [567, 404] on link "Top 5 [DEMOGRAPHIC_DATA] Books on Marriage Every [DEMOGRAPHIC_DATA] Should Read" at bounding box center [483, 425] width 479 height 43
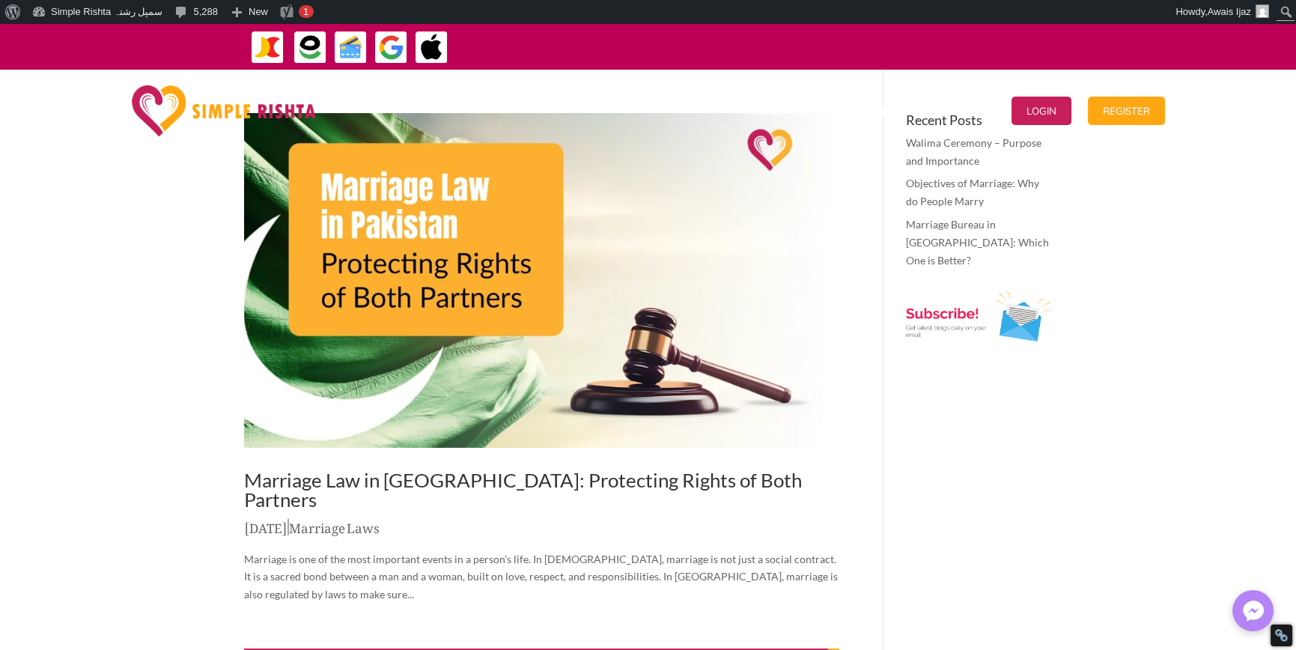
click at [580, 487] on link "Marriage Law in [GEOGRAPHIC_DATA]: Protecting Rights of Both Partners" at bounding box center [523, 489] width 558 height 43
click at [1279, 10] on input "Search" at bounding box center [1219, 12] width 150 height 18
paste input "**********"
type input "**********"
click input "******" at bounding box center [0, 0] width 0 height 0
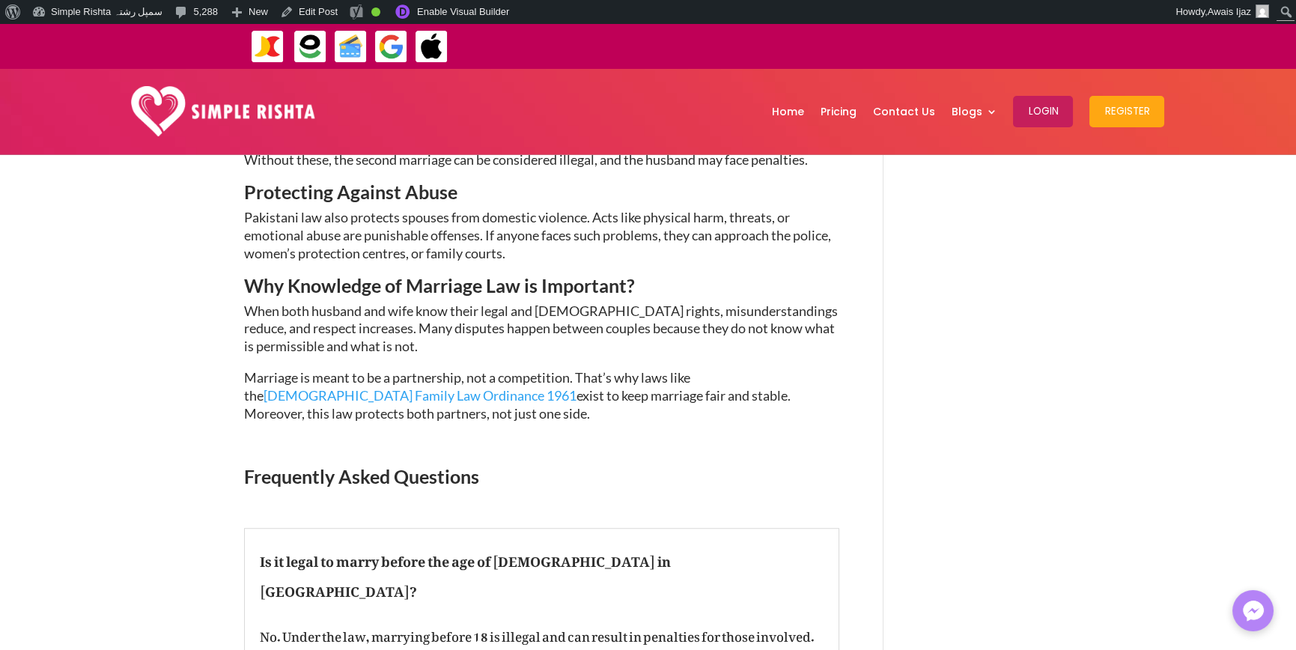
scroll to position [2769, 0]
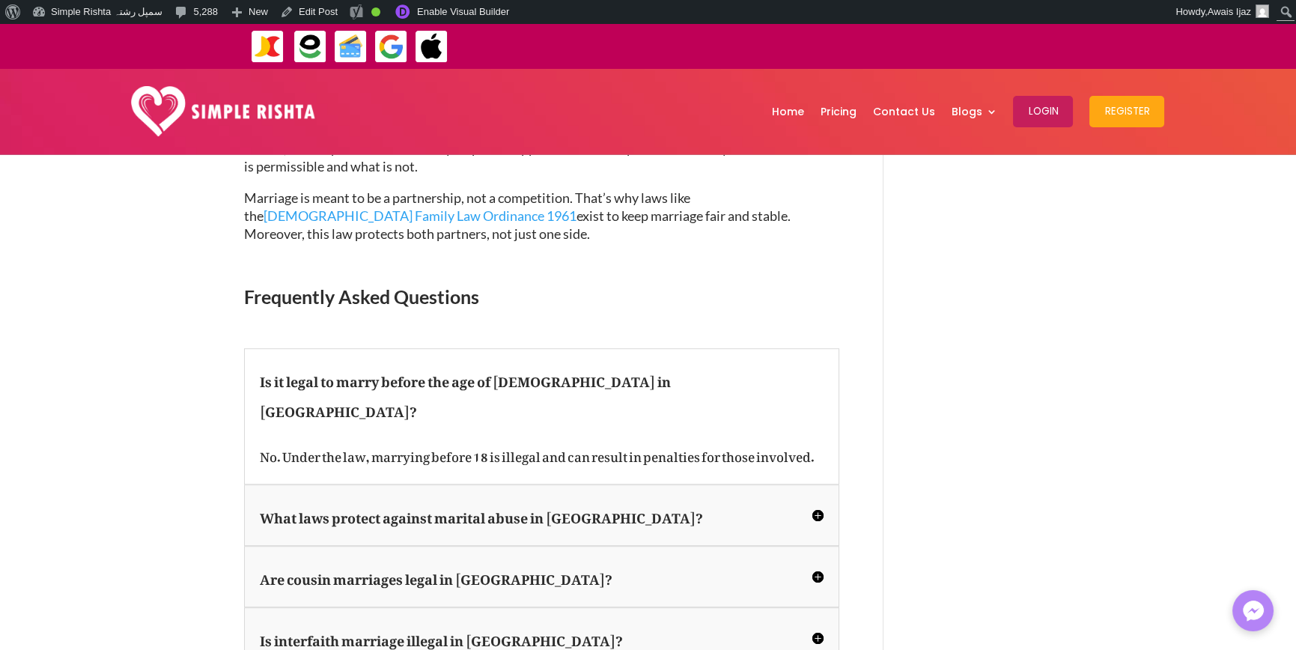
click at [408, 285] on span "Frequently Asked Questions" at bounding box center [361, 296] width 235 height 22
copy div "Frequently Asked Questions"
drag, startPoint x: 39, startPoint y: 425, endPoint x: 42, endPoint y: 418, distance: 8.1
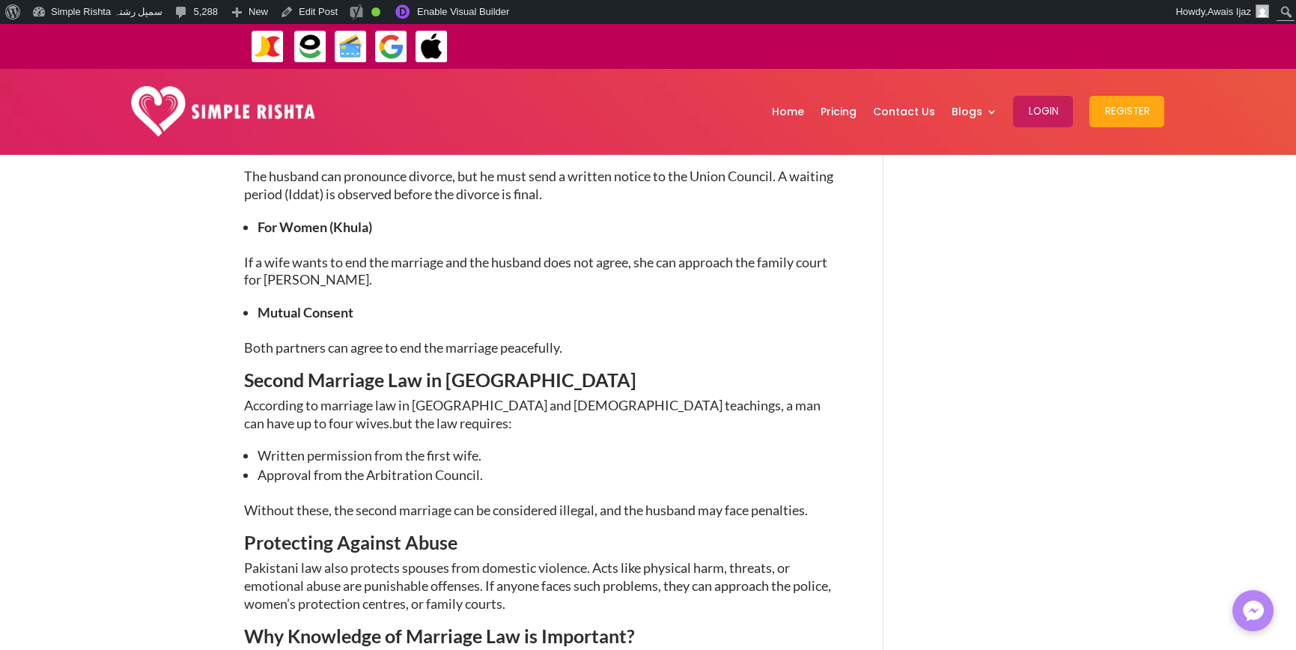
scroll to position [2096, 0]
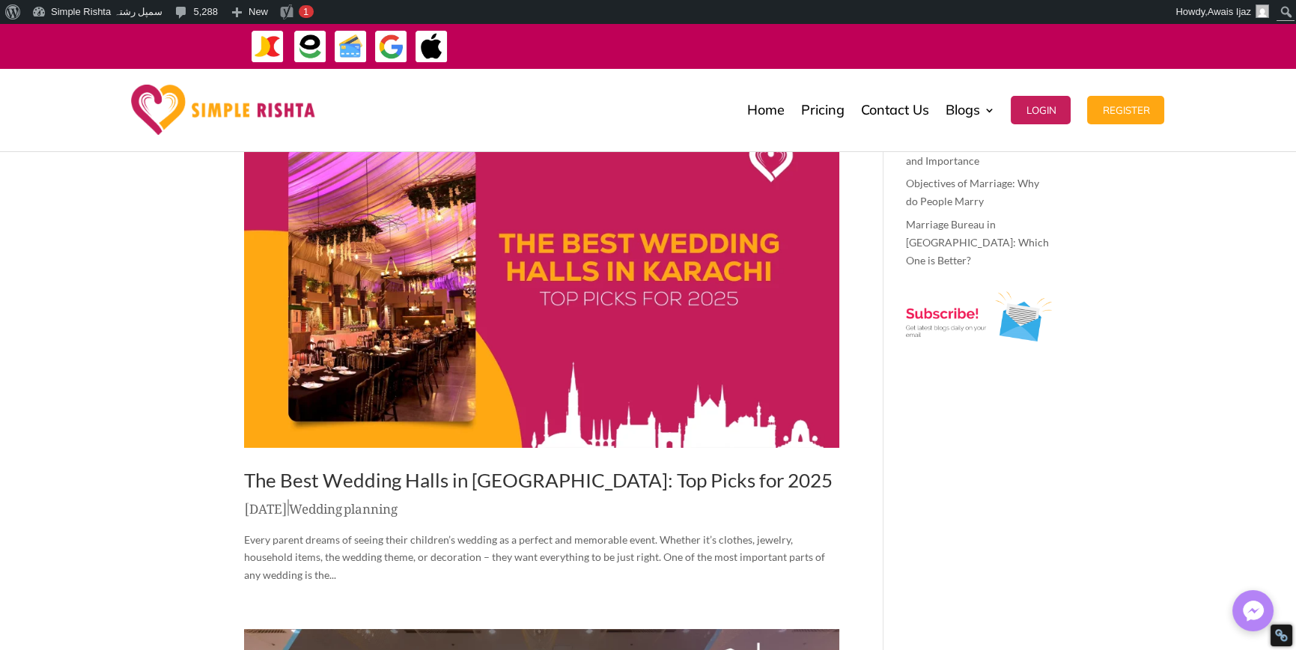
scroll to position [524, 0]
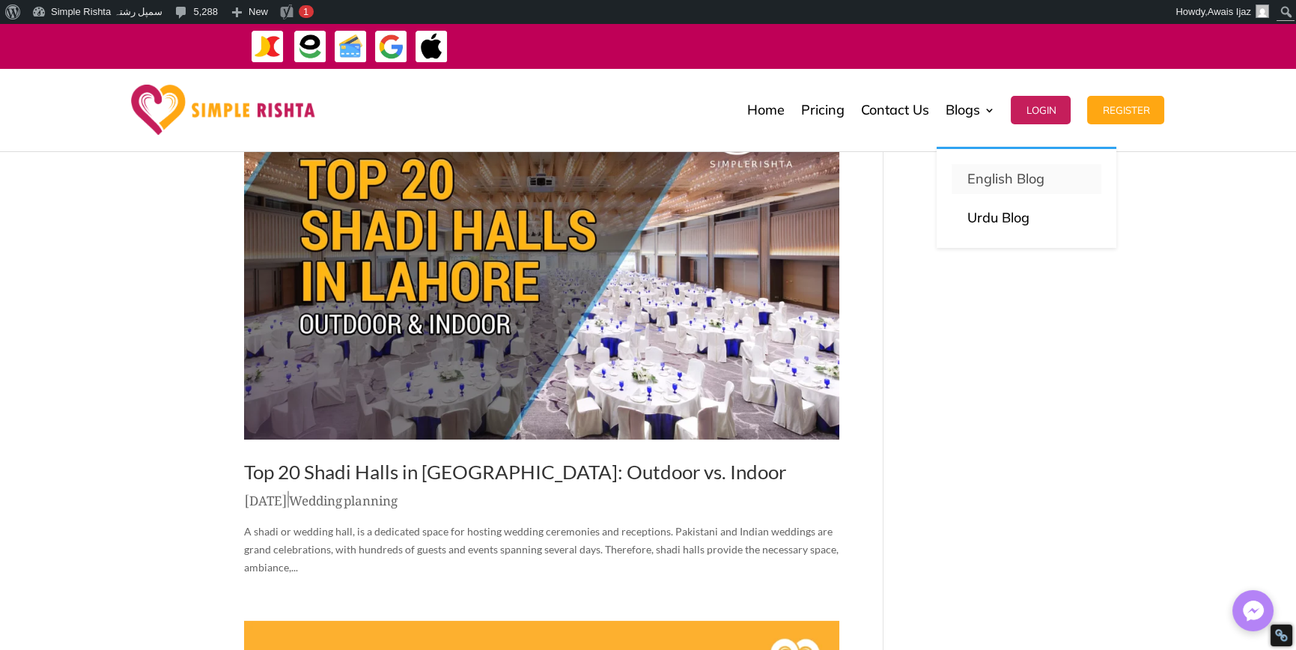
click at [991, 186] on p "English Blog" at bounding box center [1026, 178] width 120 height 21
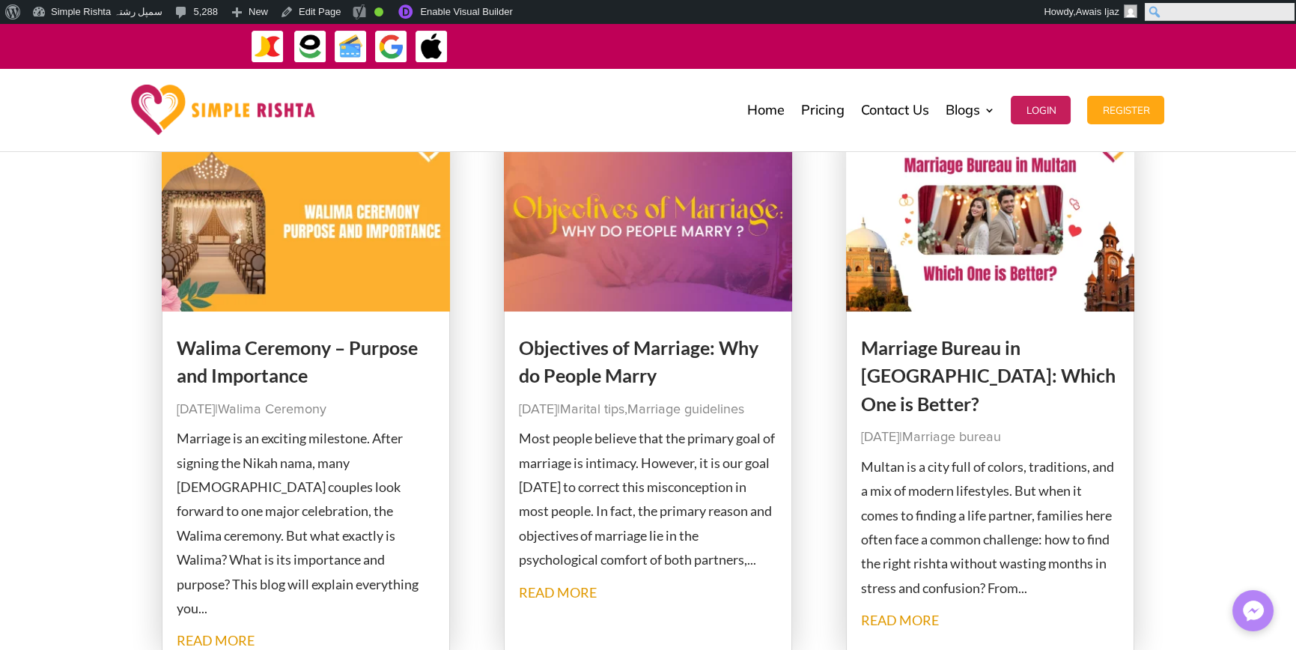
click at [1288, 6] on input "Search" at bounding box center [1219, 12] width 150 height 18
paste input "*****"
type input "*****"
click input "******" at bounding box center [0, 0] width 0 height 0
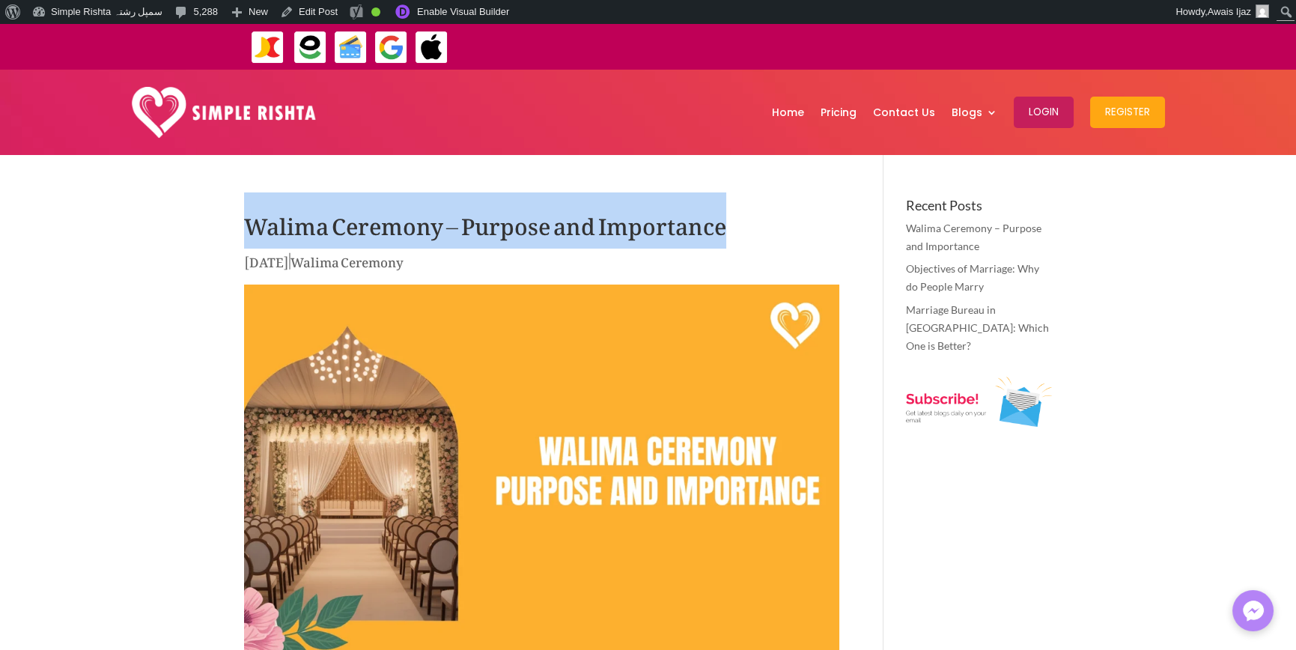
drag, startPoint x: 433, startPoint y: 193, endPoint x: 748, endPoint y: 186, distance: 314.4
click at [657, 219] on h1 "Walima Ceremony – Purpose and Importance" at bounding box center [541, 224] width 595 height 52
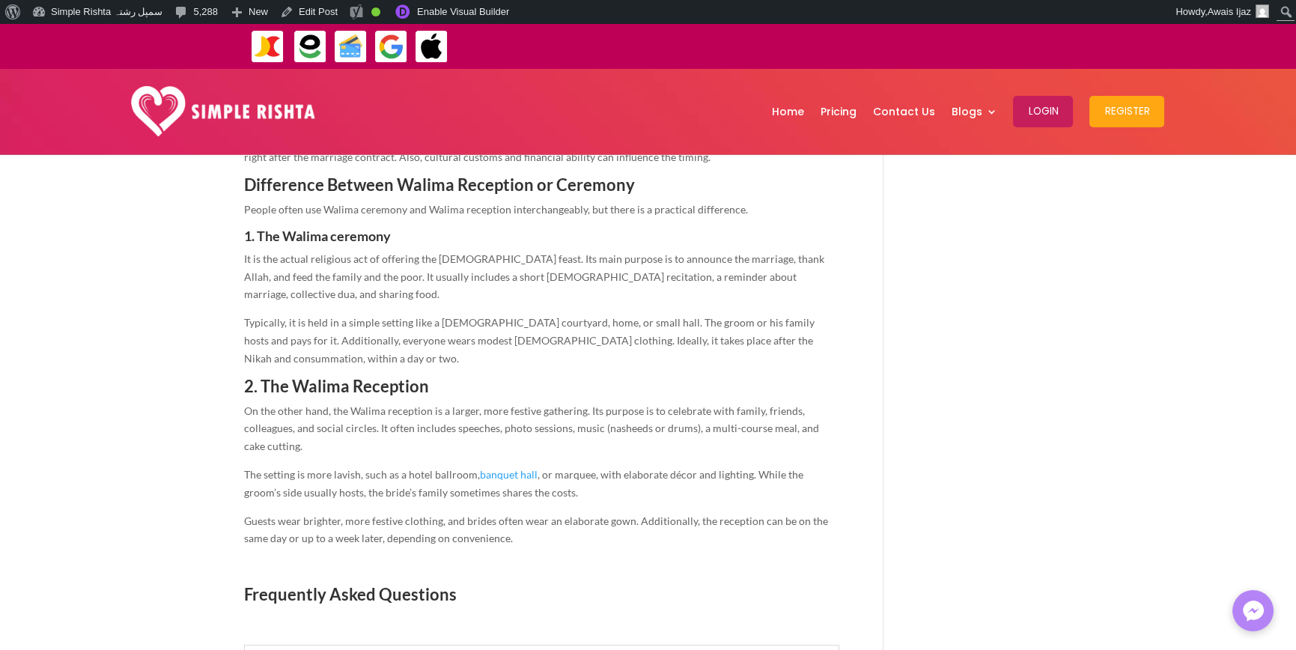
scroll to position [2246, 0]
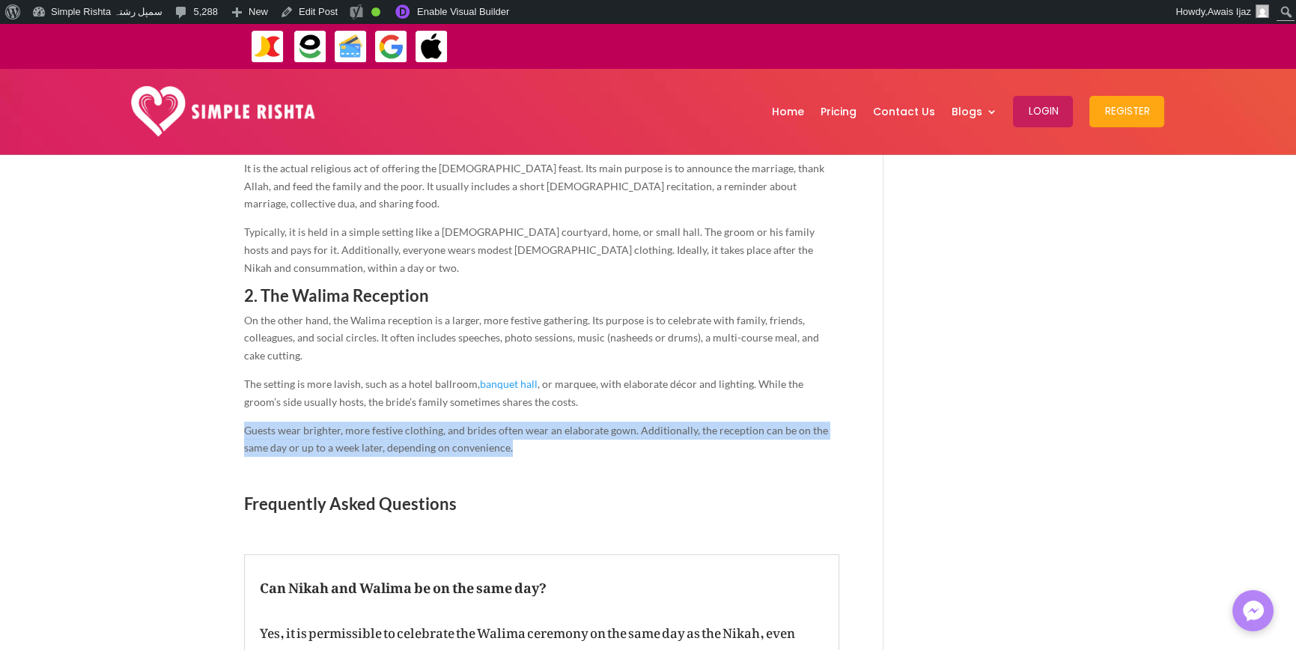
drag, startPoint x: 525, startPoint y: 347, endPoint x: 237, endPoint y: 321, distance: 289.3
click at [421, 424] on span "Guests wear brighter, more festive clothing, and brides often wear an elaborate…" at bounding box center [536, 439] width 584 height 31
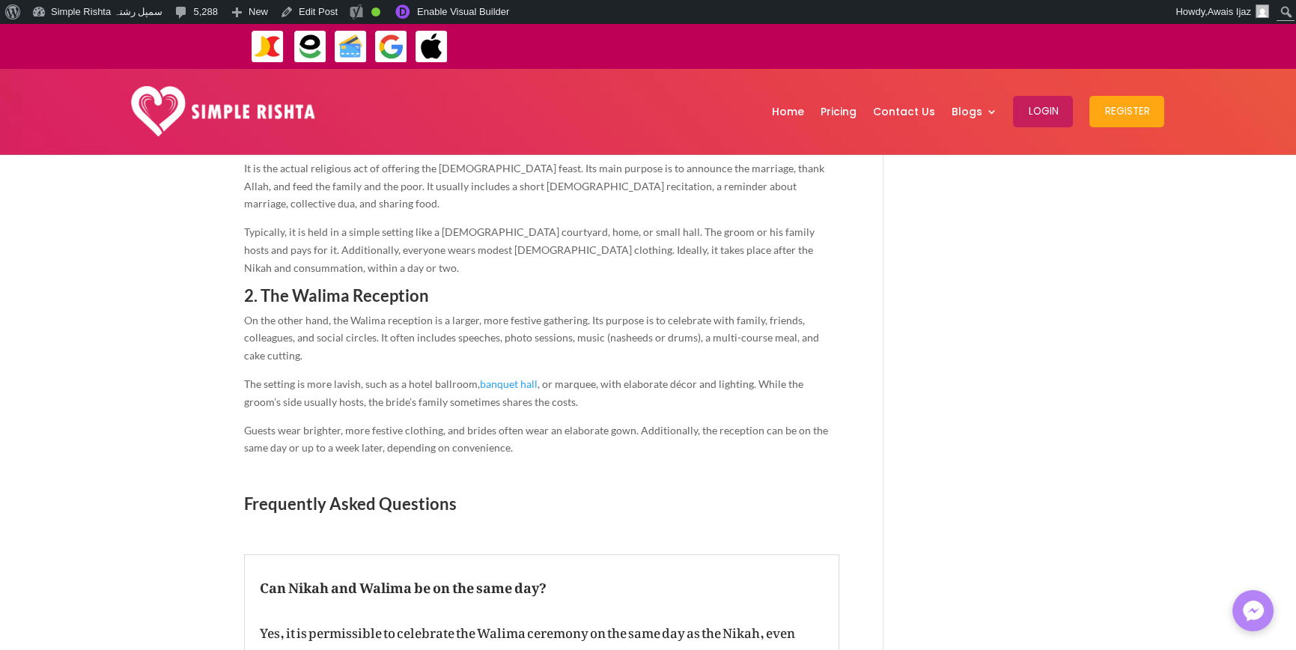
click at [460, 424] on span "Guests wear brighter, more festive clothing, and brides often wear an elaborate…" at bounding box center [536, 439] width 584 height 31
drag, startPoint x: 460, startPoint y: 335, endPoint x: 508, endPoint y: 335, distance: 48.7
click at [461, 424] on span "Guests wear brighter, more festive clothing, and brides often wear an elaborate…" at bounding box center [536, 439] width 584 height 31
click at [526, 421] on p "Guests wear brighter, more festive clothing, and brides often wear an elaborate…" at bounding box center [541, 444] width 595 height 46
drag, startPoint x: 562, startPoint y: 338, endPoint x: 255, endPoint y: 338, distance: 306.9
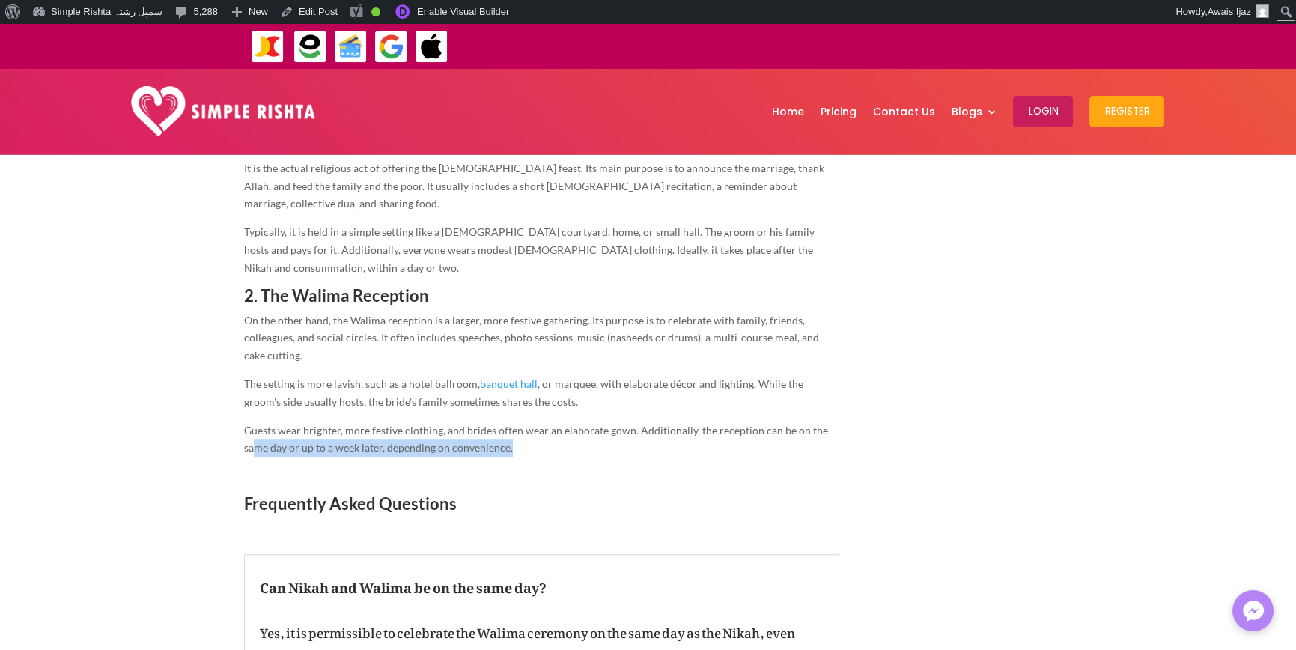
click at [255, 421] on p "Guests wear brighter, more festive clothing, and brides often wear an elaborate…" at bounding box center [541, 444] width 595 height 46
click at [453, 421] on p "Guests wear brighter, more festive clothing, and brides often wear an elaborate…" at bounding box center [541, 444] width 595 height 46
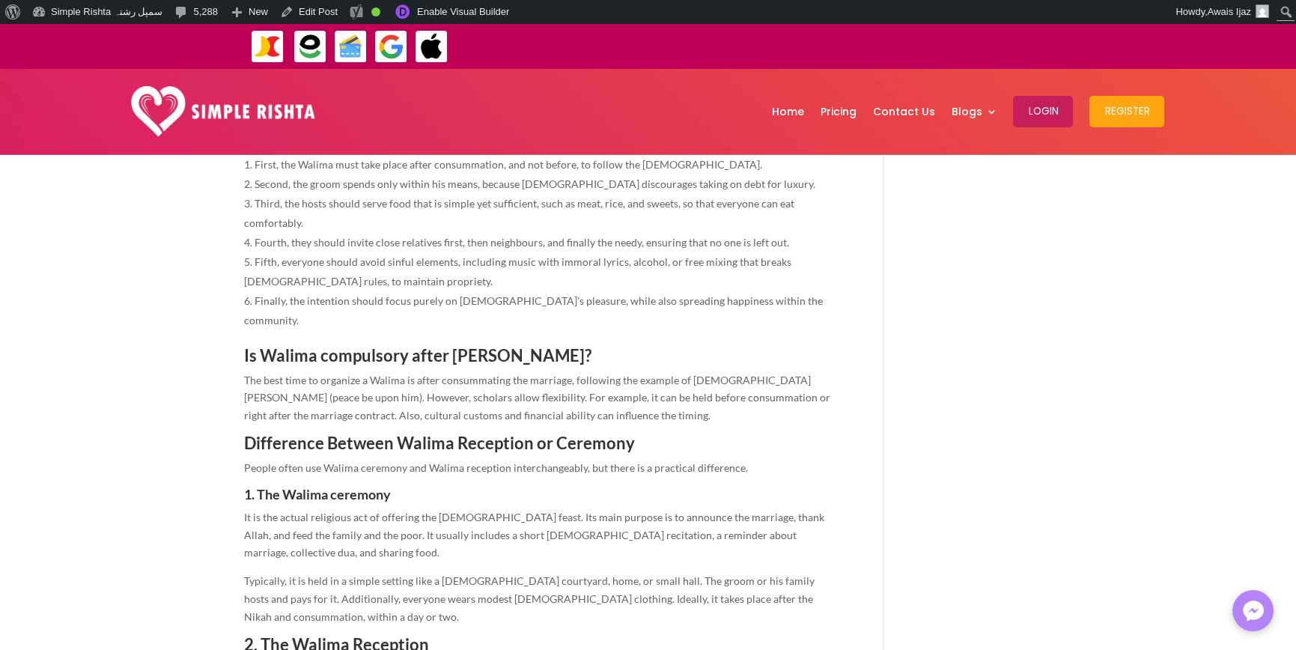
scroll to position [1871, 0]
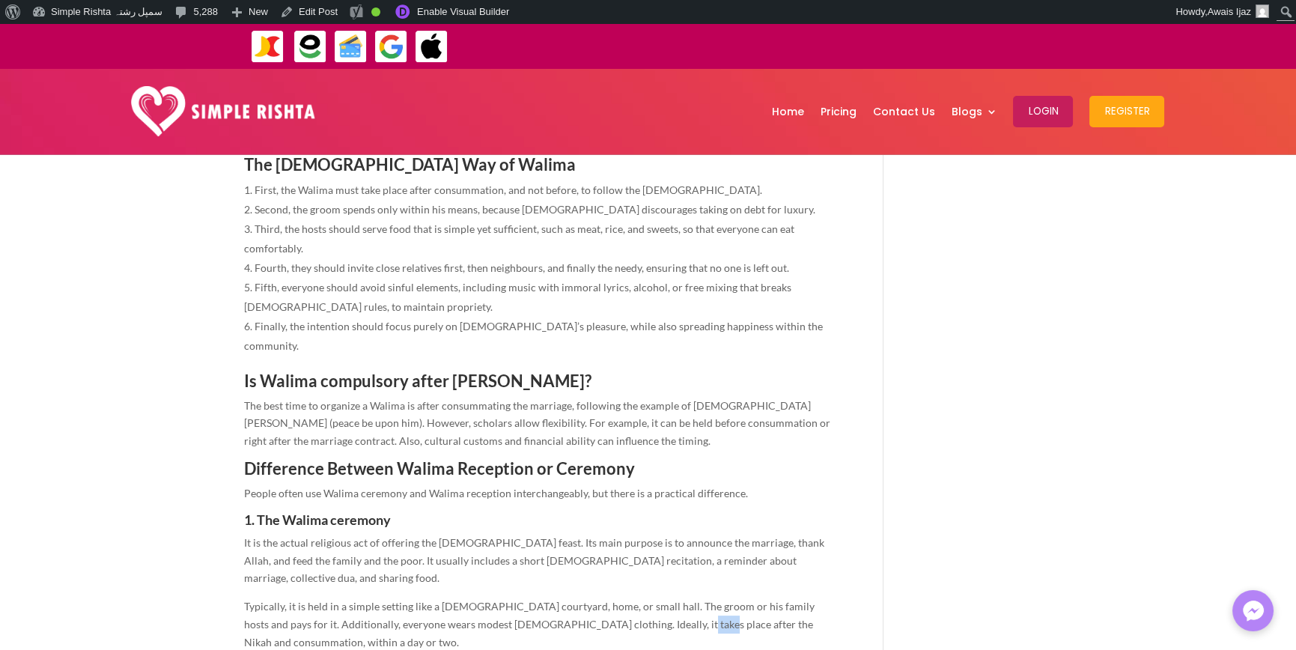
drag, startPoint x: 629, startPoint y: 531, endPoint x: 650, endPoint y: 533, distance: 21.8
click at [650, 600] on span "Typically, it is held in a simple setting like a mosque courtyard, home, or sma…" at bounding box center [529, 624] width 570 height 49
copy span "Nikah"
click at [544, 373] on h3 "Is Walima compulsory after Nikkah?" at bounding box center [541, 385] width 595 height 24
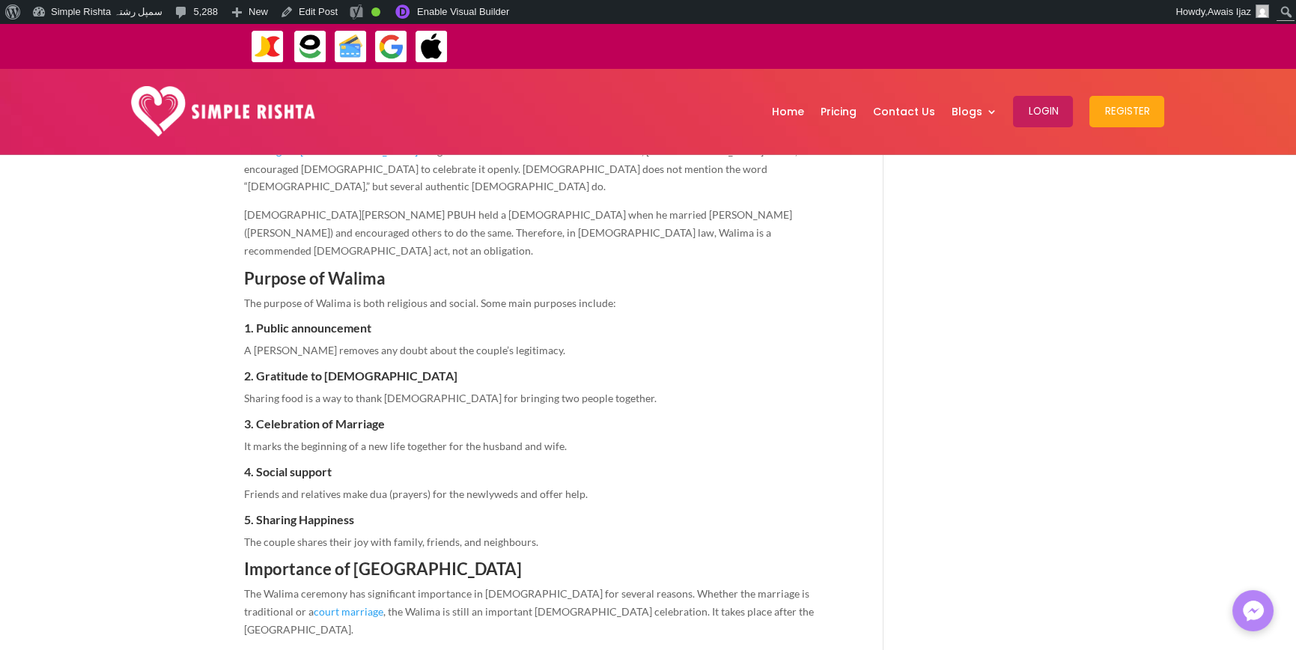
scroll to position [823, 0]
click at [492, 535] on span "The couple shares their joy with family, friends, and neighbours." at bounding box center [391, 541] width 294 height 13
click at [537, 533] on p "The couple shares their joy with family, friends, and neighbours." at bounding box center [541, 547] width 595 height 28
click at [332, 512] on span "5. Sharing Happiness" at bounding box center [299, 519] width 110 height 14
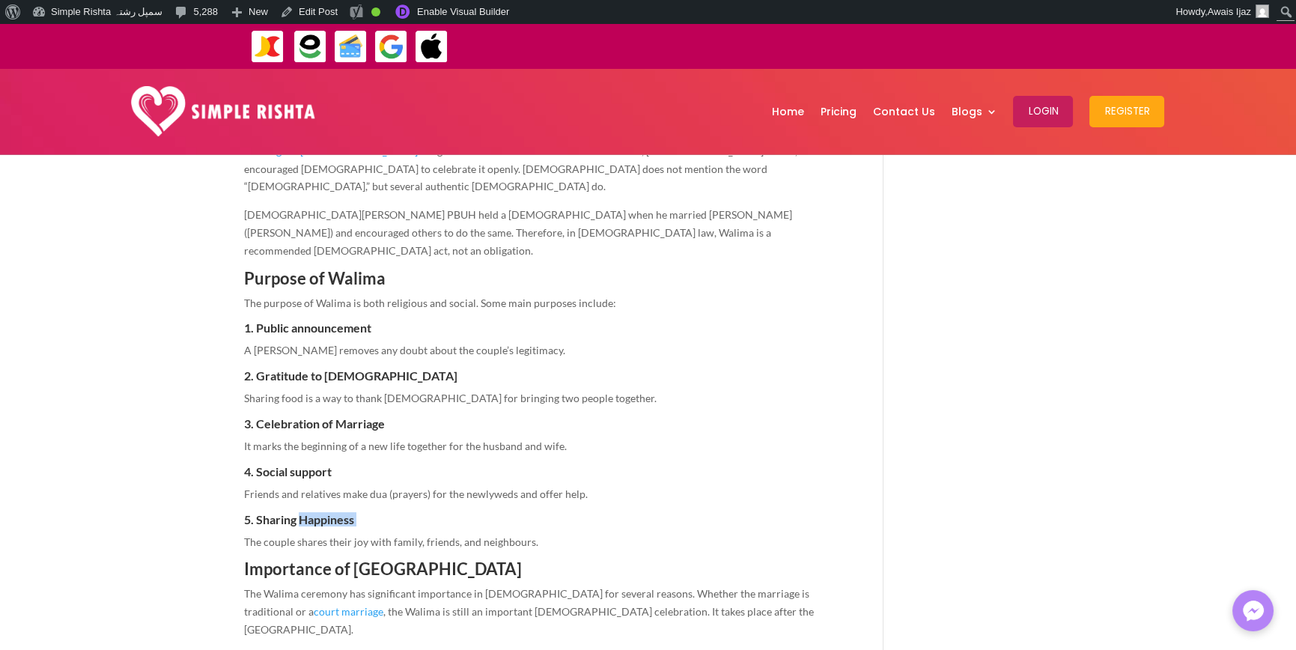
click at [332, 512] on span "5. Sharing Happiness" at bounding box center [299, 519] width 110 height 14
click at [340, 512] on span "5. Sharing Happiness" at bounding box center [299, 519] width 110 height 14
drag, startPoint x: 412, startPoint y: 488, endPoint x: 424, endPoint y: 490, distance: 12.9
click at [413, 513] on h5 "5. Sharing Happiness" at bounding box center [541, 522] width 595 height 19
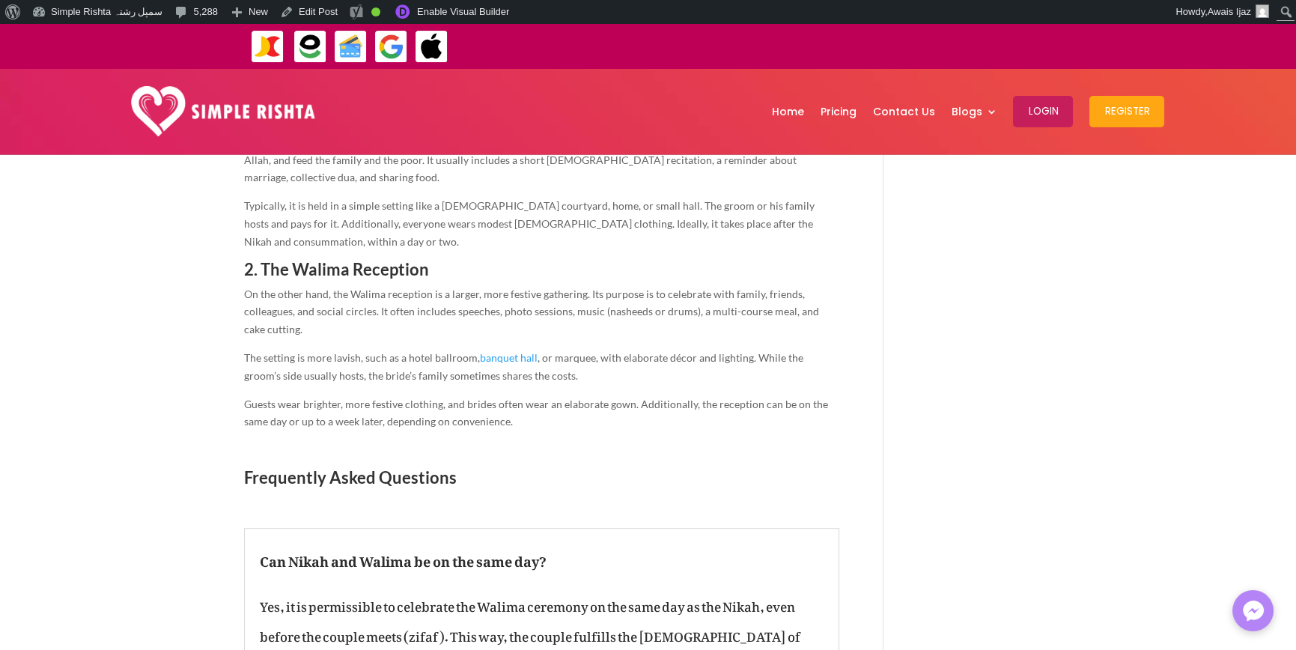
scroll to position [2246, 0]
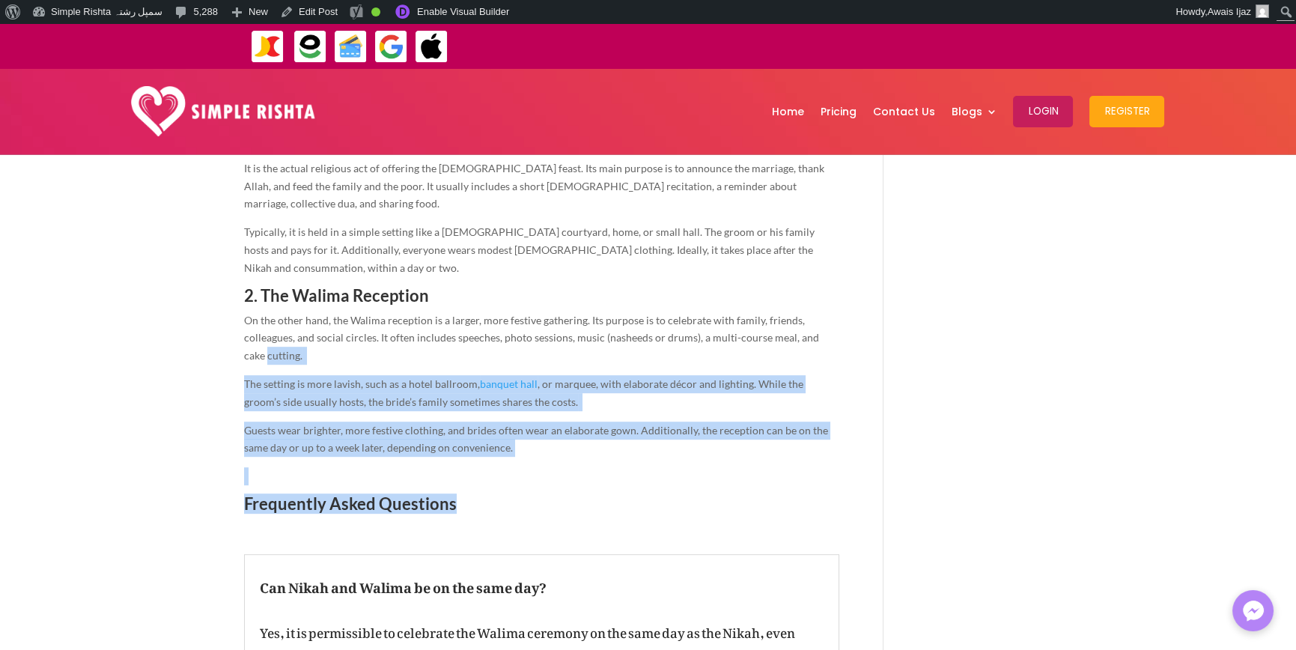
drag, startPoint x: 448, startPoint y: 389, endPoint x: 236, endPoint y: 263, distance: 247.0
click at [276, 467] on p at bounding box center [541, 481] width 595 height 28
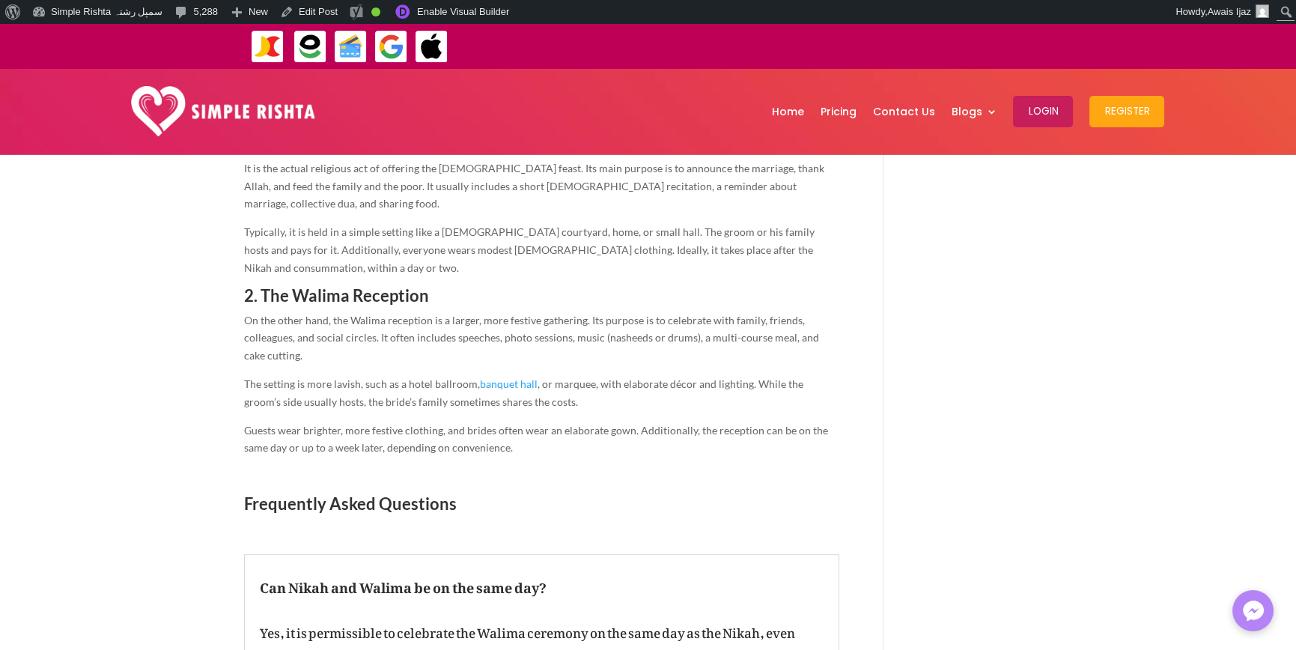
click at [487, 424] on span "Guests wear brighter, more festive clothing, and brides often wear an elaborate…" at bounding box center [536, 439] width 584 height 31
click at [546, 421] on p "Guests wear brighter, more festive clothing, and brides often wear an elaborate…" at bounding box center [541, 444] width 595 height 46
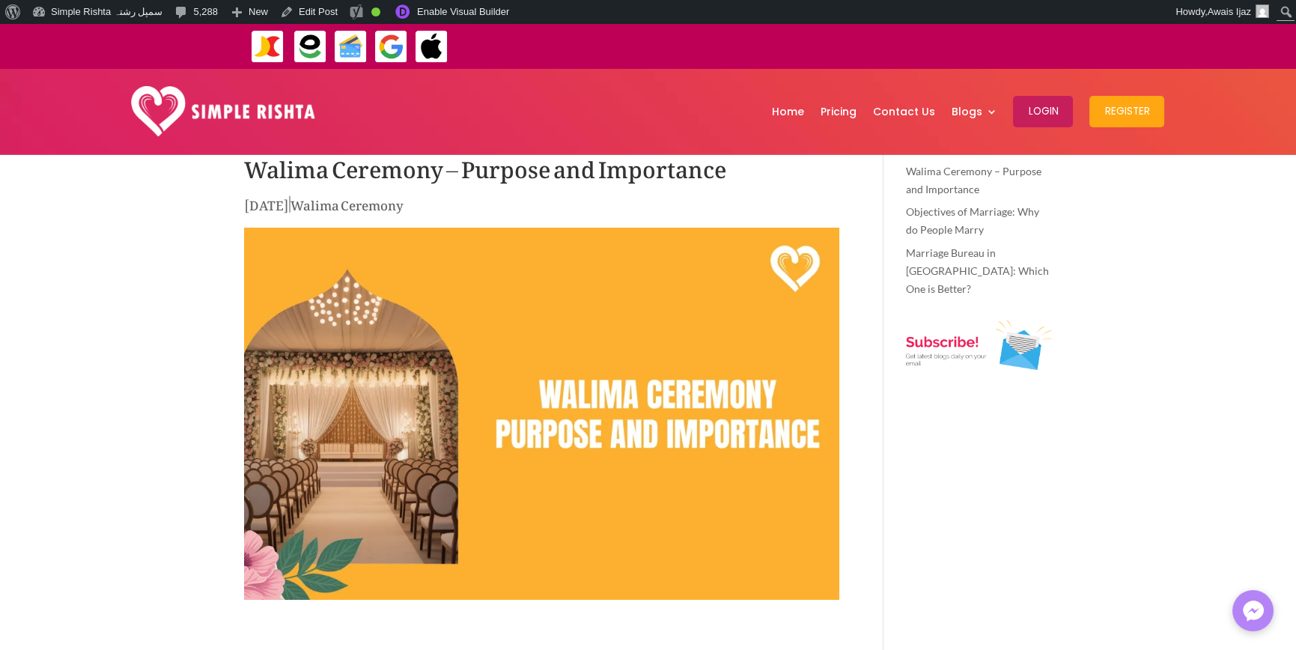
scroll to position [0, 0]
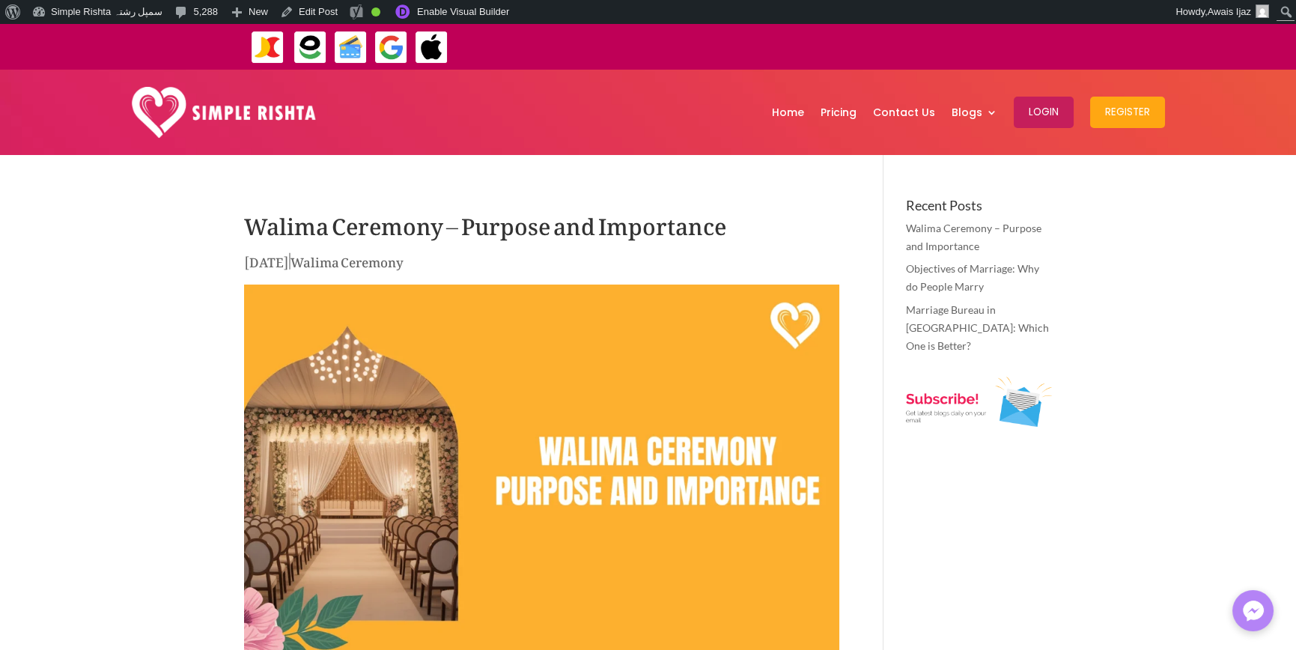
click at [678, 226] on h1 "Walima Ceremony – Purpose and Importance" at bounding box center [541, 224] width 595 height 52
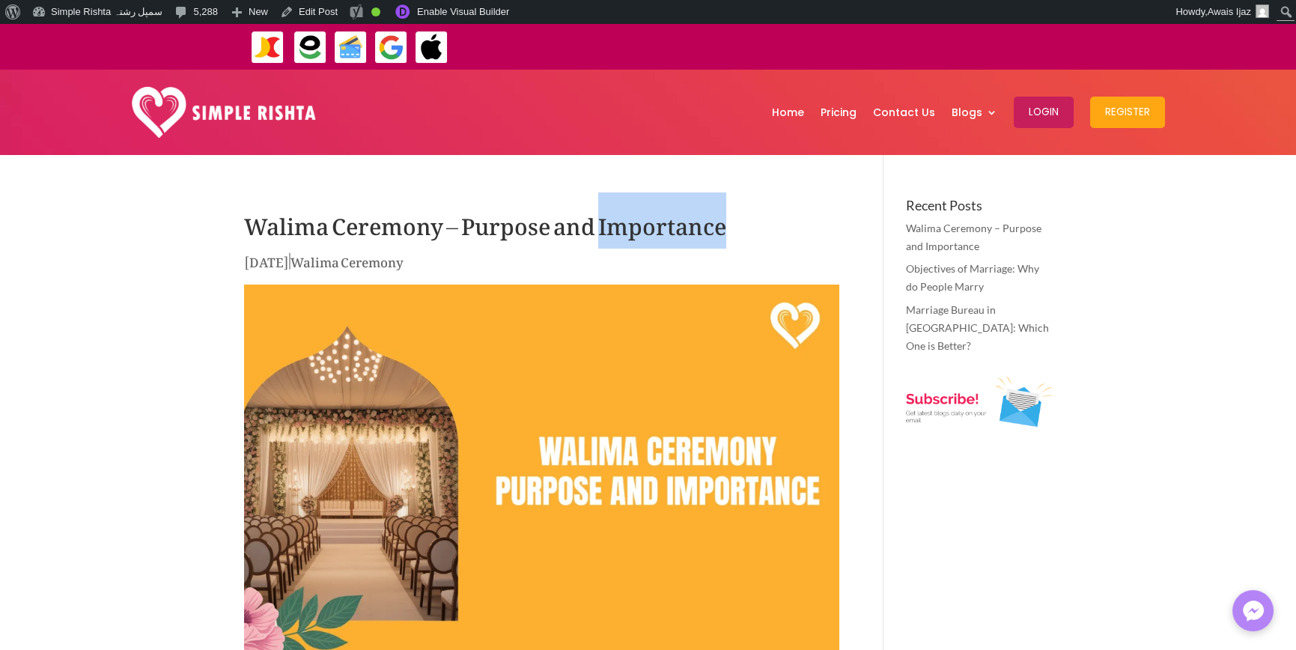
click at [678, 226] on h1 "Walima Ceremony – Purpose and Importance" at bounding box center [541, 224] width 595 height 52
click at [677, 226] on h1 "Walima Ceremony – Purpose and Importance" at bounding box center [541, 224] width 595 height 52
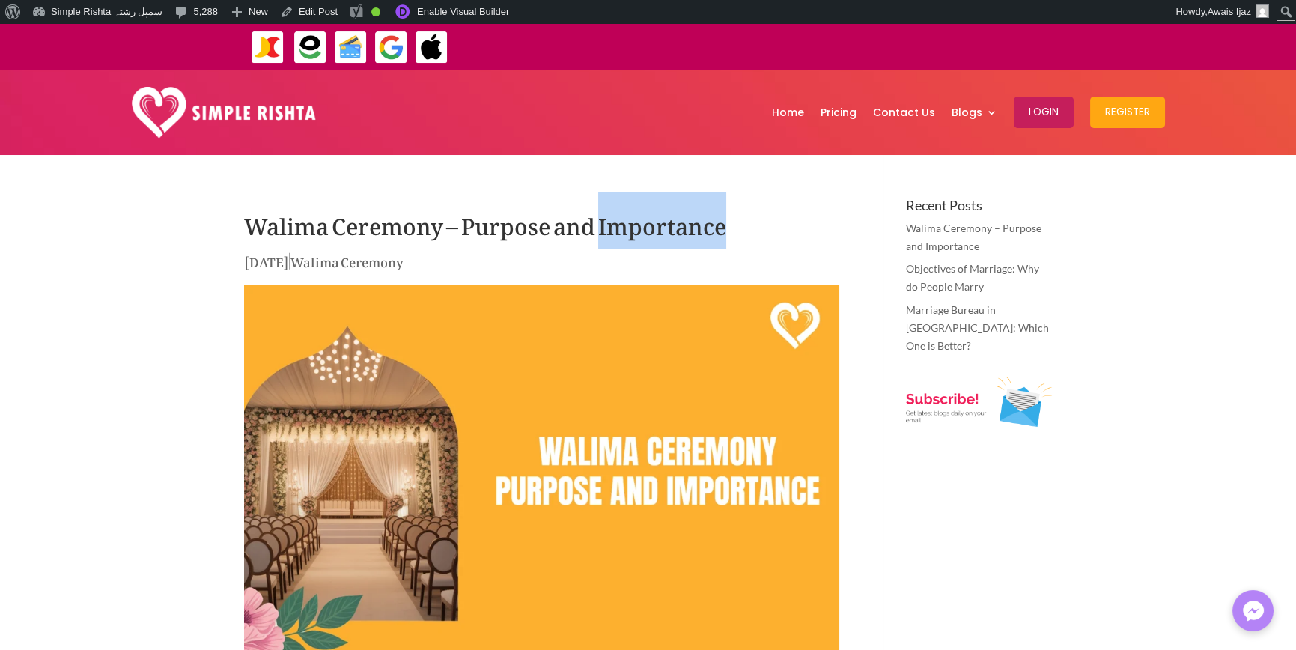
click at [677, 226] on h1 "Walima Ceremony – Purpose and Importance" at bounding box center [541, 224] width 595 height 52
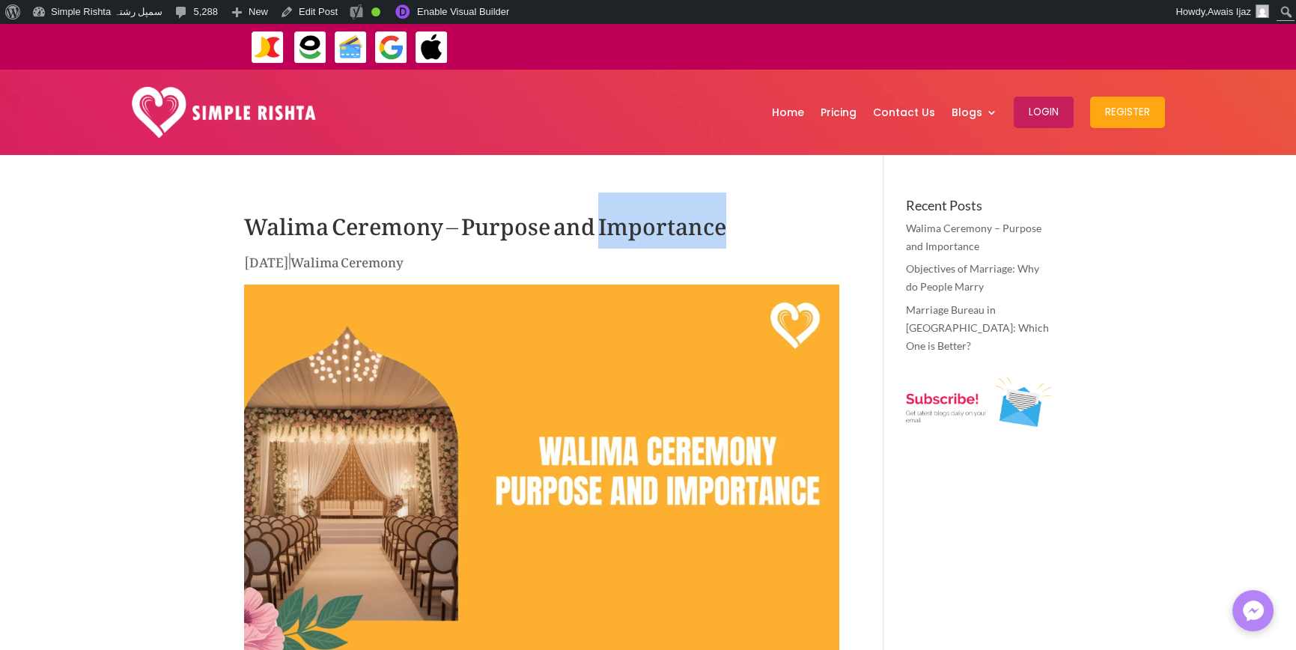
click at [677, 226] on h1 "Walima Ceremony – Purpose and Importance" at bounding box center [541, 224] width 595 height 52
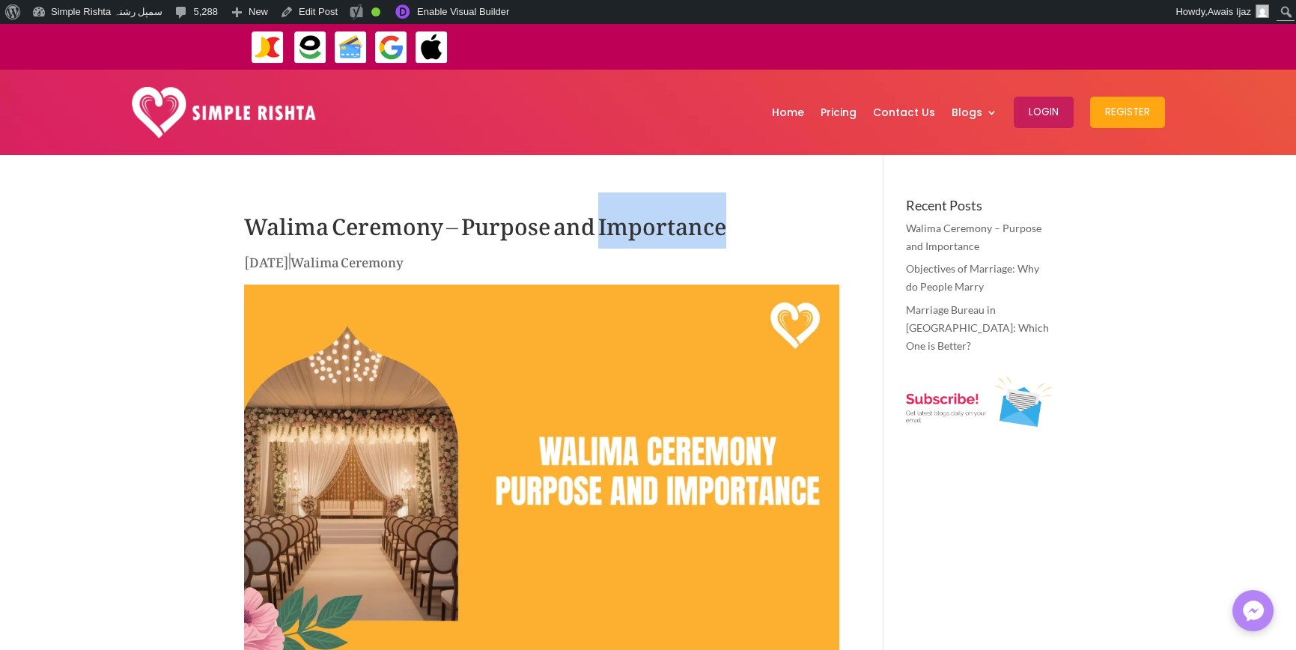
click at [677, 226] on h1 "Walima Ceremony – Purpose and Importance" at bounding box center [541, 224] width 595 height 52
click at [718, 226] on h1 "Walima Ceremony – Purpose and Importance" at bounding box center [541, 224] width 595 height 52
click at [718, 227] on h1 "Walima Ceremony – Purpose and Importance" at bounding box center [541, 224] width 595 height 52
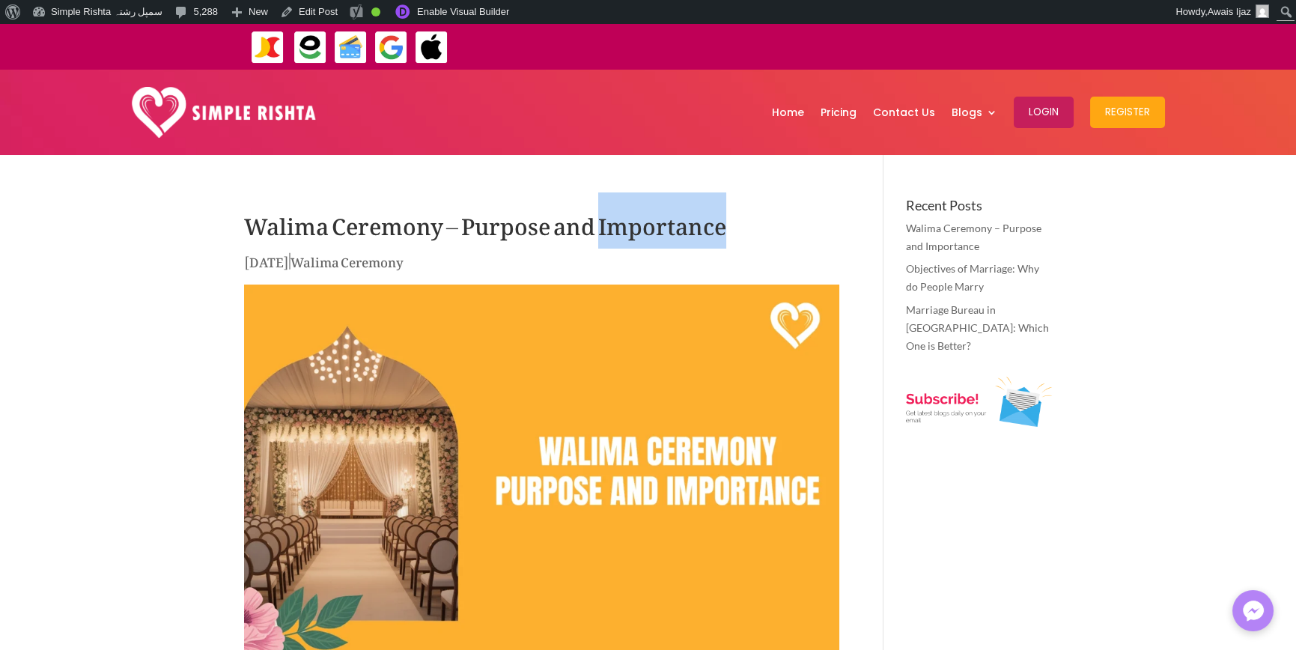
click at [718, 227] on h1 "Walima Ceremony – Purpose and Importance" at bounding box center [541, 224] width 595 height 52
click at [786, 225] on h1 "Walima Ceremony – Purpose and Importance" at bounding box center [541, 224] width 595 height 52
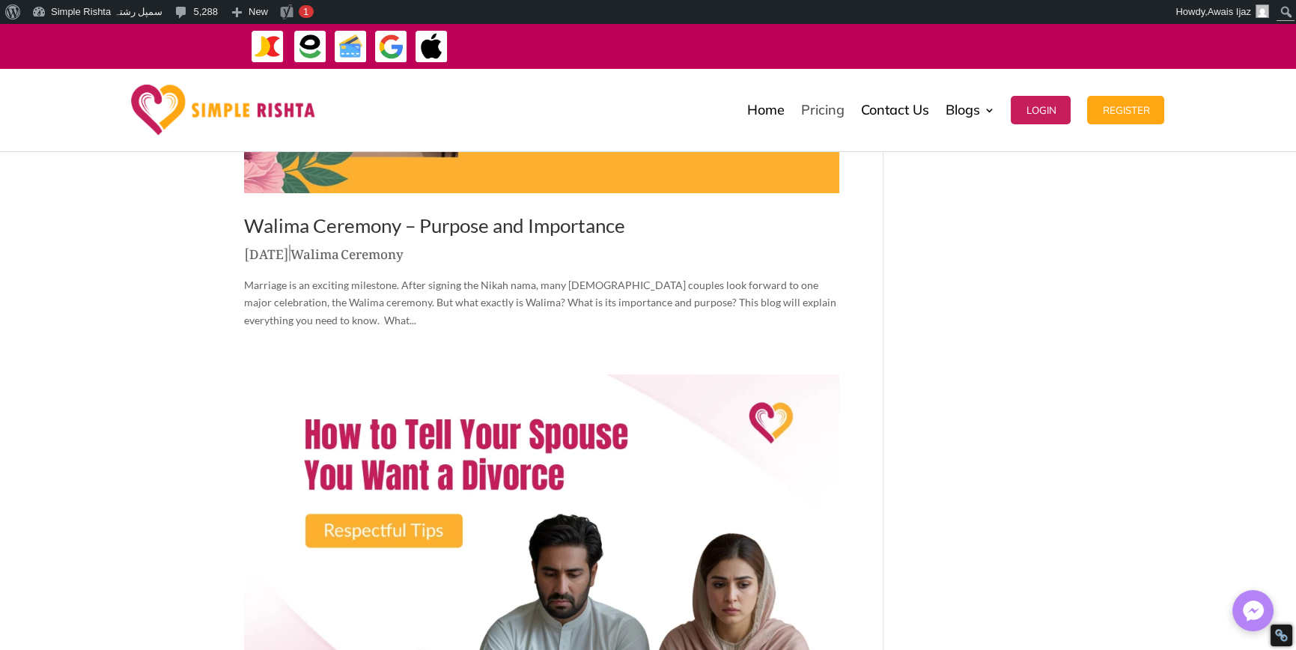
scroll to position [524, 0]
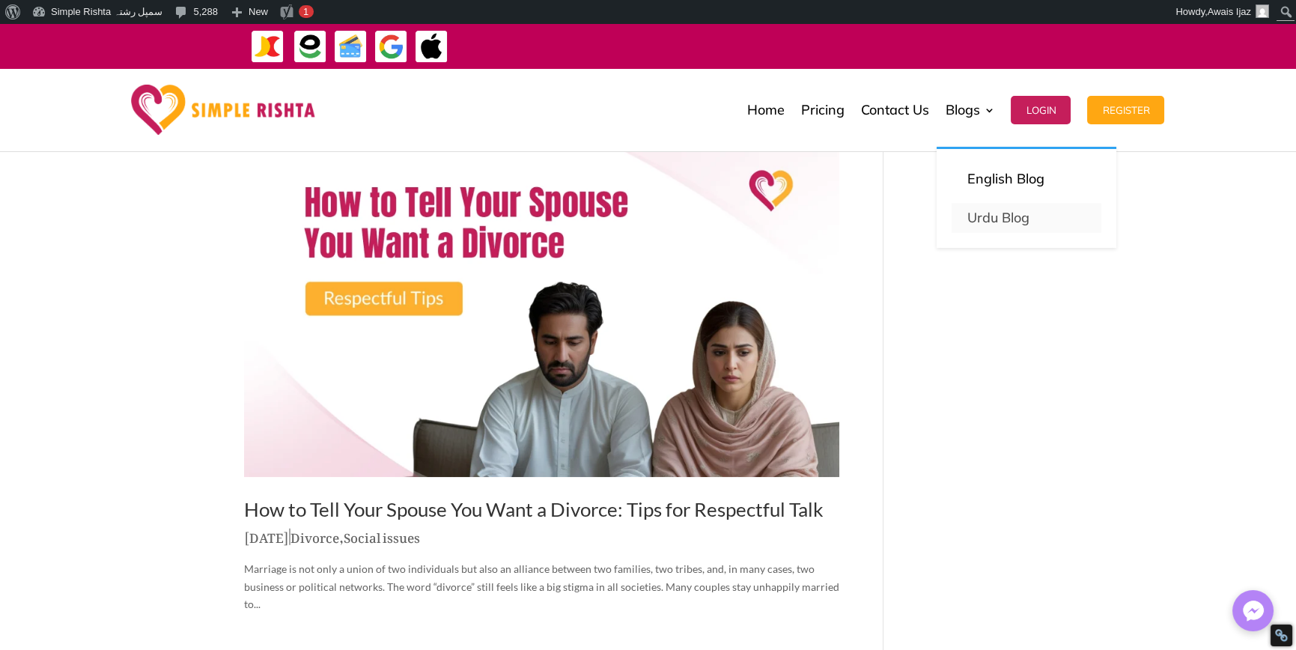
click at [1003, 215] on link "Urdu Blog" at bounding box center [1026, 218] width 150 height 30
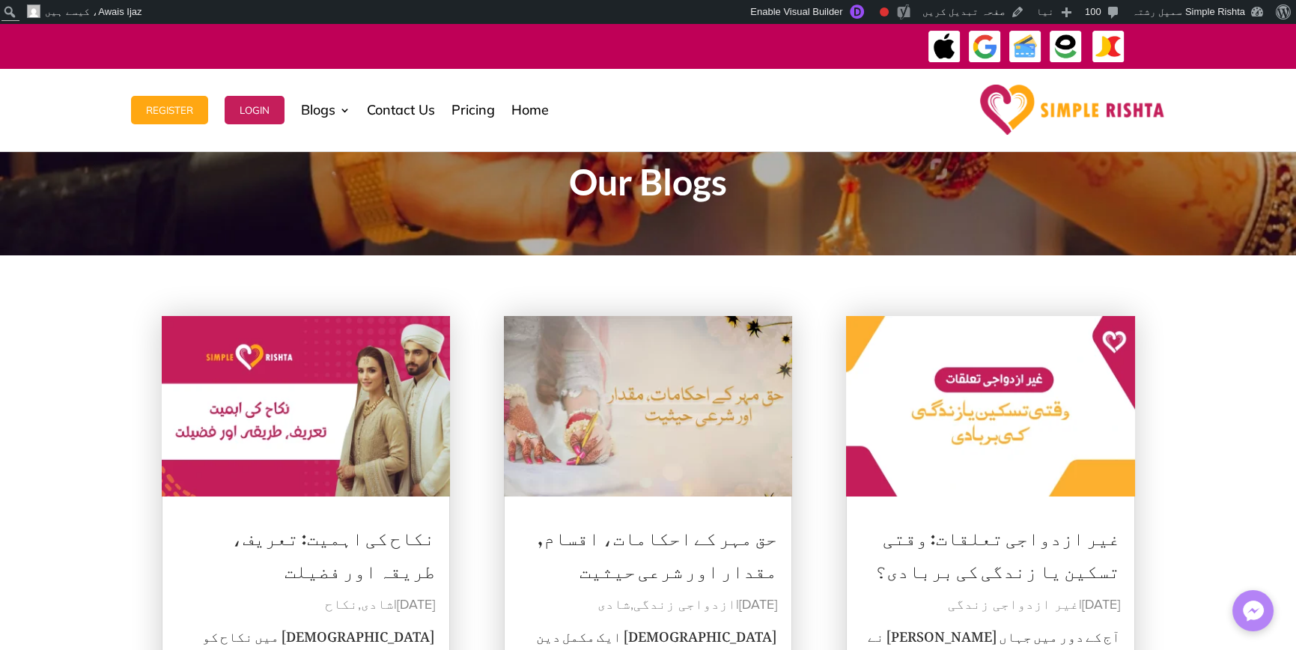
scroll to position [225, 0]
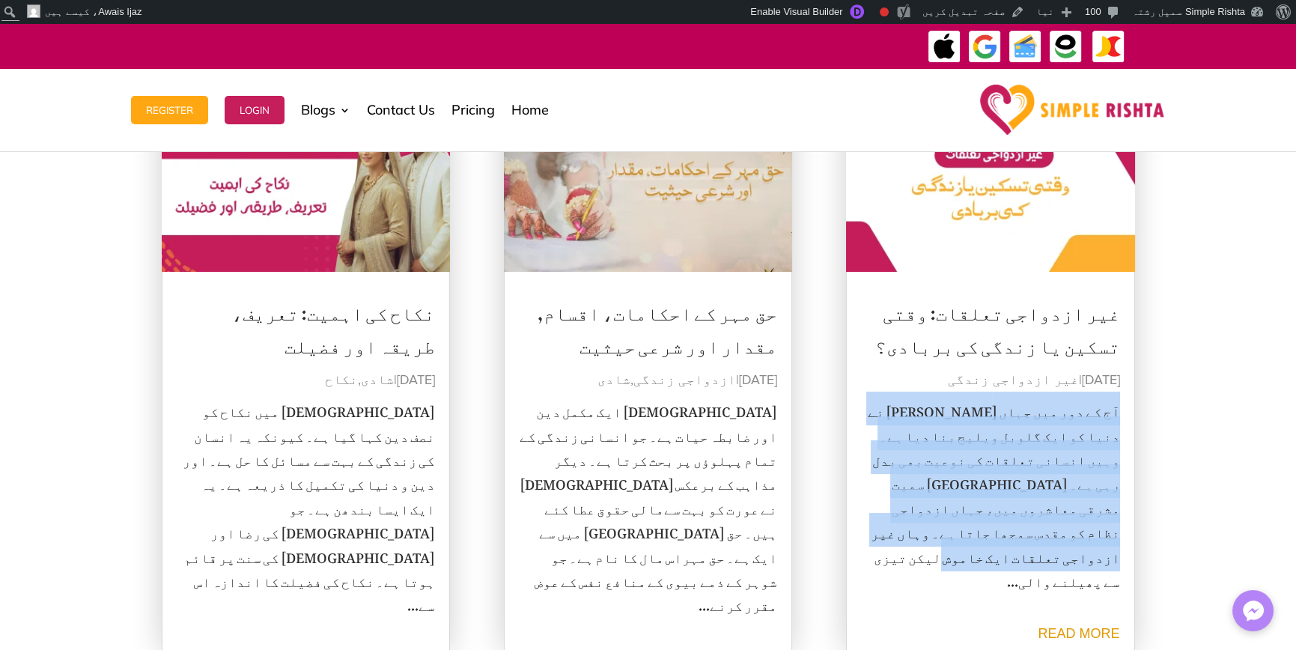
drag, startPoint x: 1130, startPoint y: 535, endPoint x: 1131, endPoint y: 413, distance: 122.0
click at [1131, 413] on article "غیر ازدواجی تعلقات: وقتی تسکین یا زندگی کی بربادی؟ اگست 29, 2025 | غیر ازدواجی …" at bounding box center [990, 371] width 289 height 561
drag, startPoint x: 1050, startPoint y: 529, endPoint x: 1121, endPoint y: 404, distance: 143.4
click at [1121, 404] on article "غیر ازدواجی تعلقات: وقتی تسکین یا زندگی کی بربادی؟ اگست 29, 2025 | غیر ازدواجی …" at bounding box center [990, 371] width 289 height 561
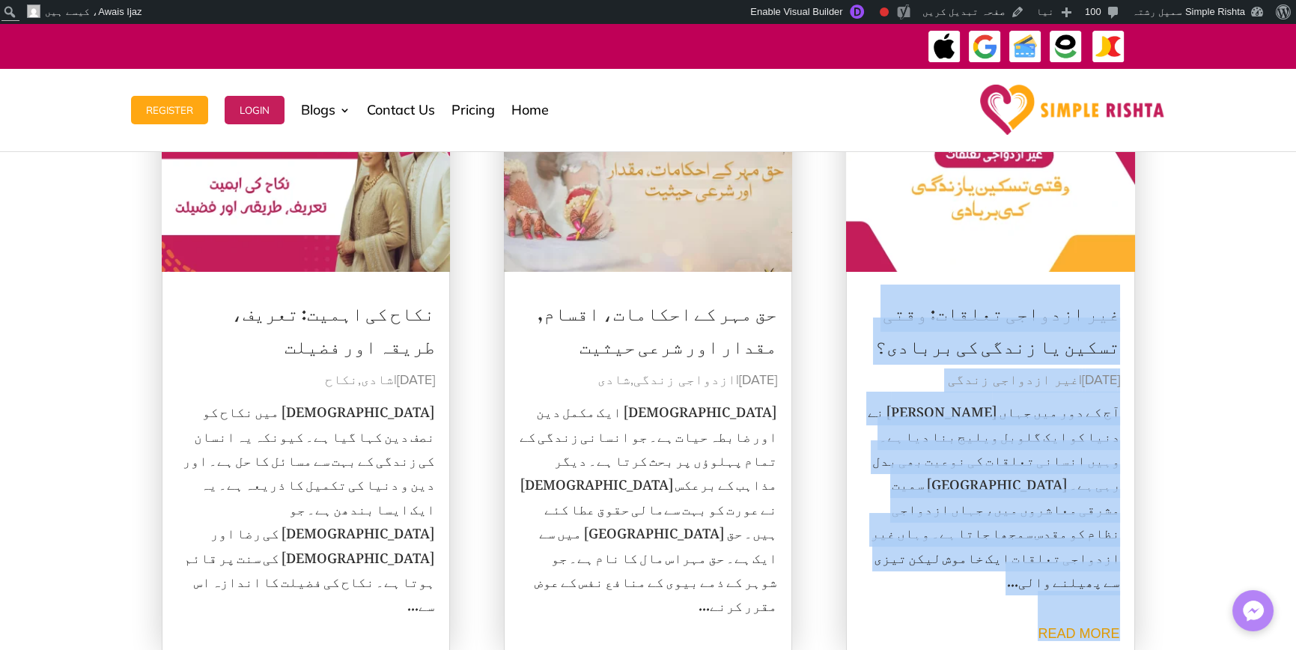
drag, startPoint x: 964, startPoint y: 567, endPoint x: 1127, endPoint y: 291, distance: 319.8
click at [1127, 291] on article "غیر ازدواجی تعلقات: وقتی تسکین یا زندگی کی بربادی؟ اگست 29, 2025 | غیر ازدواجی …" at bounding box center [990, 371] width 289 height 561
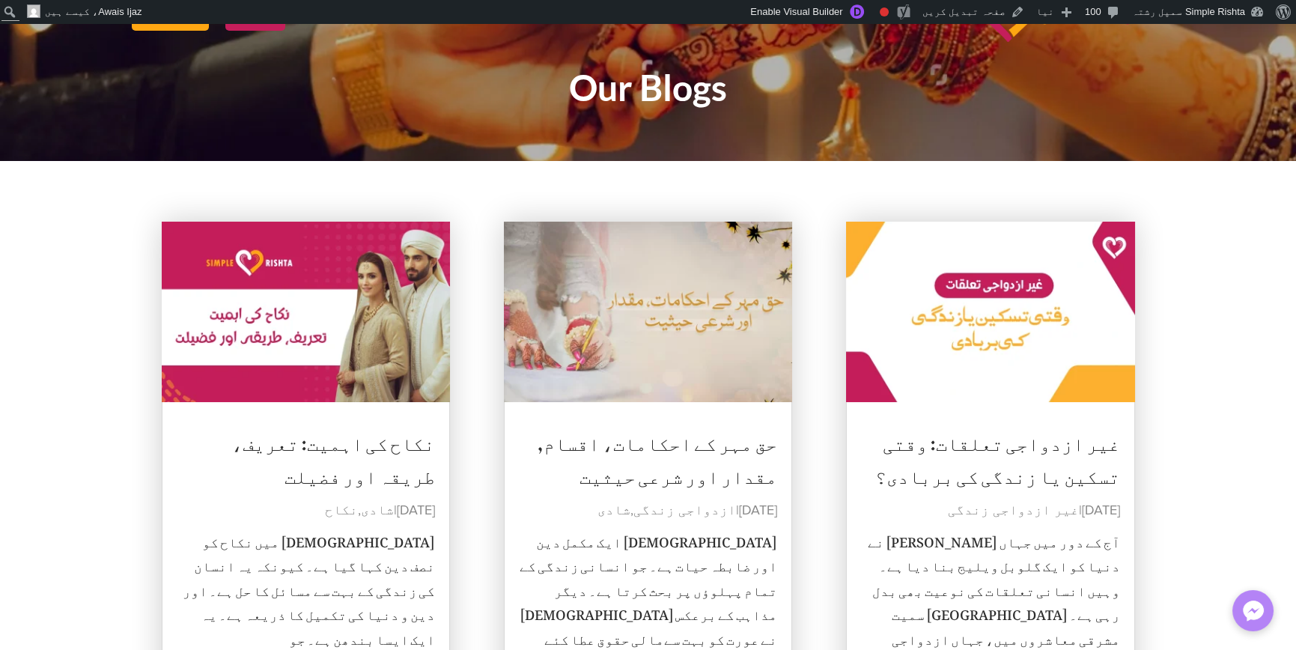
scroll to position [0, 0]
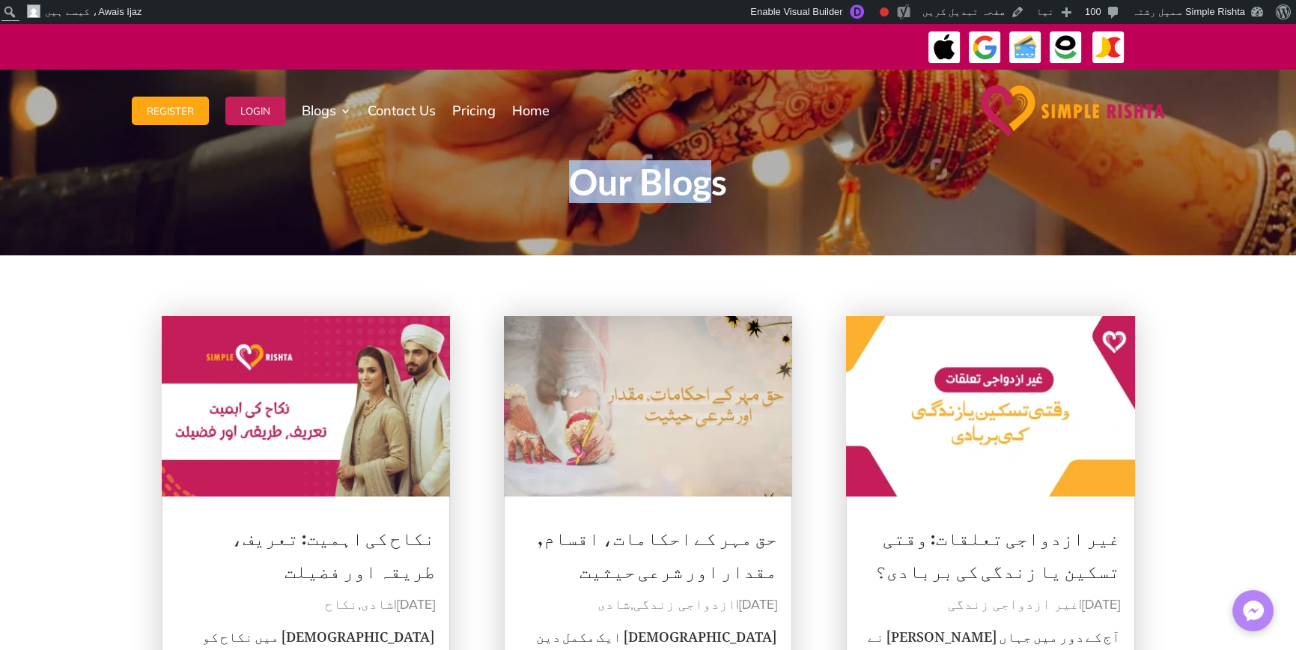
drag, startPoint x: 564, startPoint y: 171, endPoint x: 723, endPoint y: 157, distance: 159.3
click at [721, 157] on div "Our Blogs" at bounding box center [648, 176] width 808 height 62
click at [739, 211] on div "Our Blogs" at bounding box center [648, 170] width 808 height 90
click at [680, 183] on h1 "Our Blogs" at bounding box center [648, 185] width 808 height 43
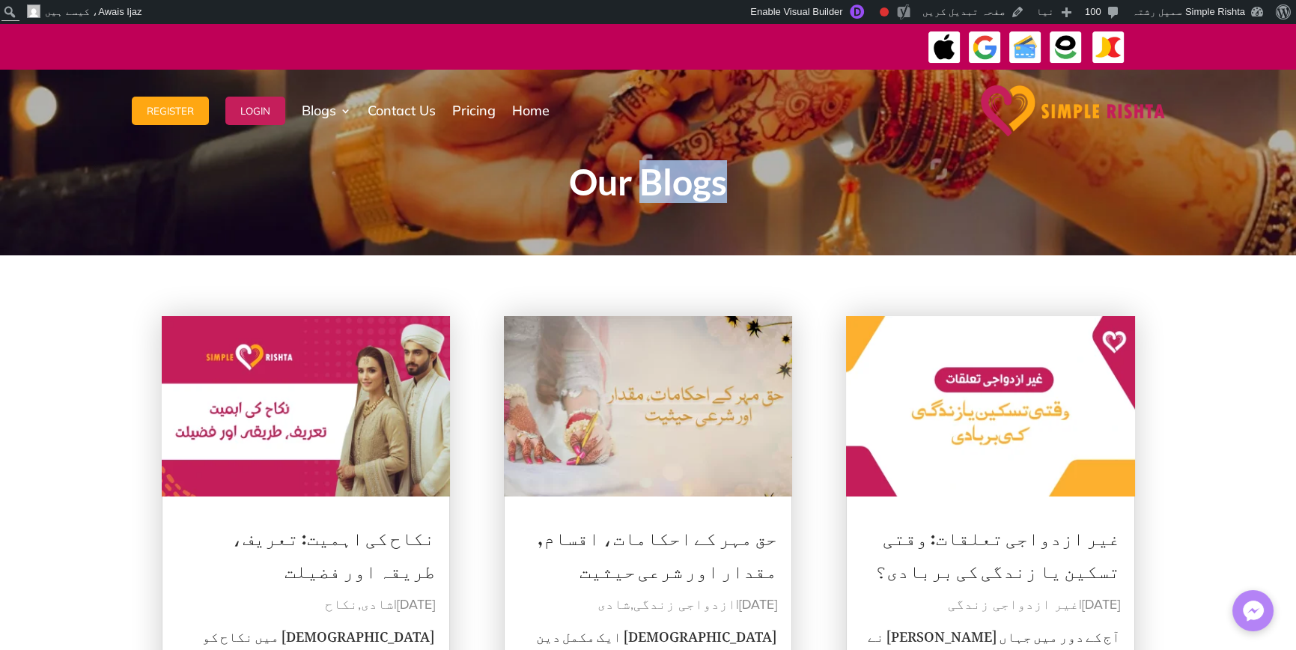
click at [680, 183] on h1 "Our Blogs" at bounding box center [648, 185] width 808 height 43
click at [583, 180] on h1 "Our Blogs" at bounding box center [648, 185] width 808 height 43
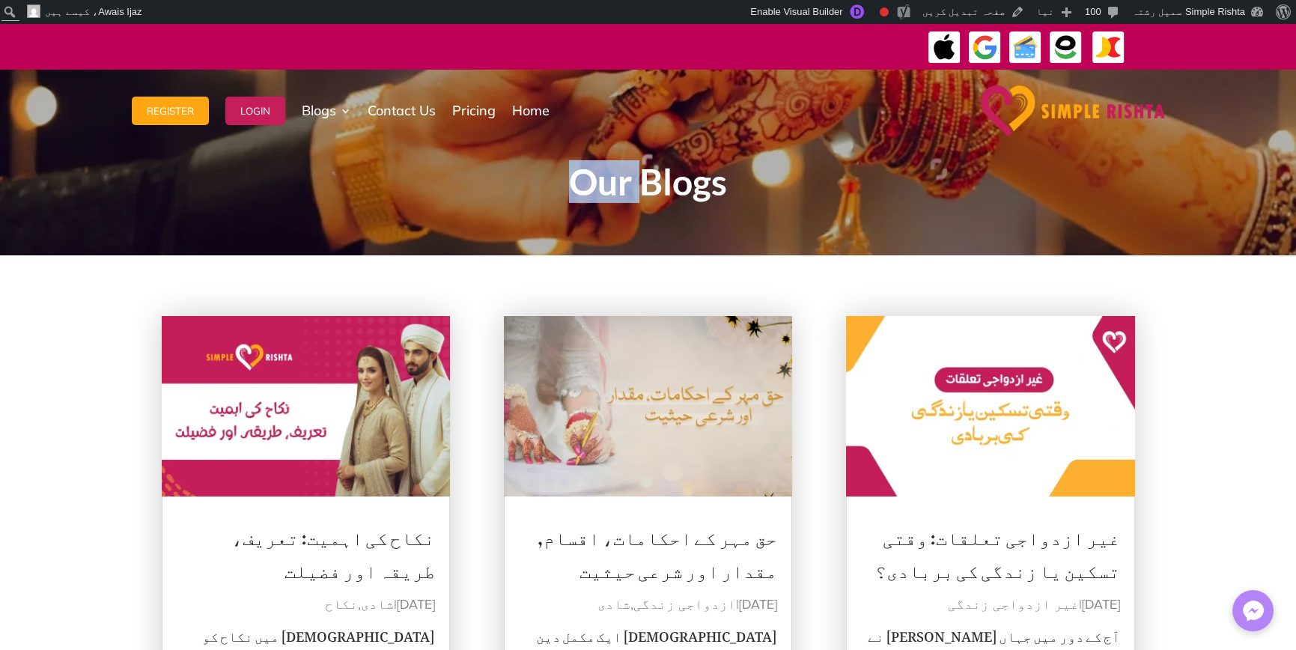
click at [583, 180] on h1 "Our Blogs" at bounding box center [648, 185] width 808 height 43
click at [680, 183] on h1 "Our Blogs" at bounding box center [648, 185] width 808 height 43
drag, startPoint x: 668, startPoint y: 276, endPoint x: 638, endPoint y: 285, distance: 32.0
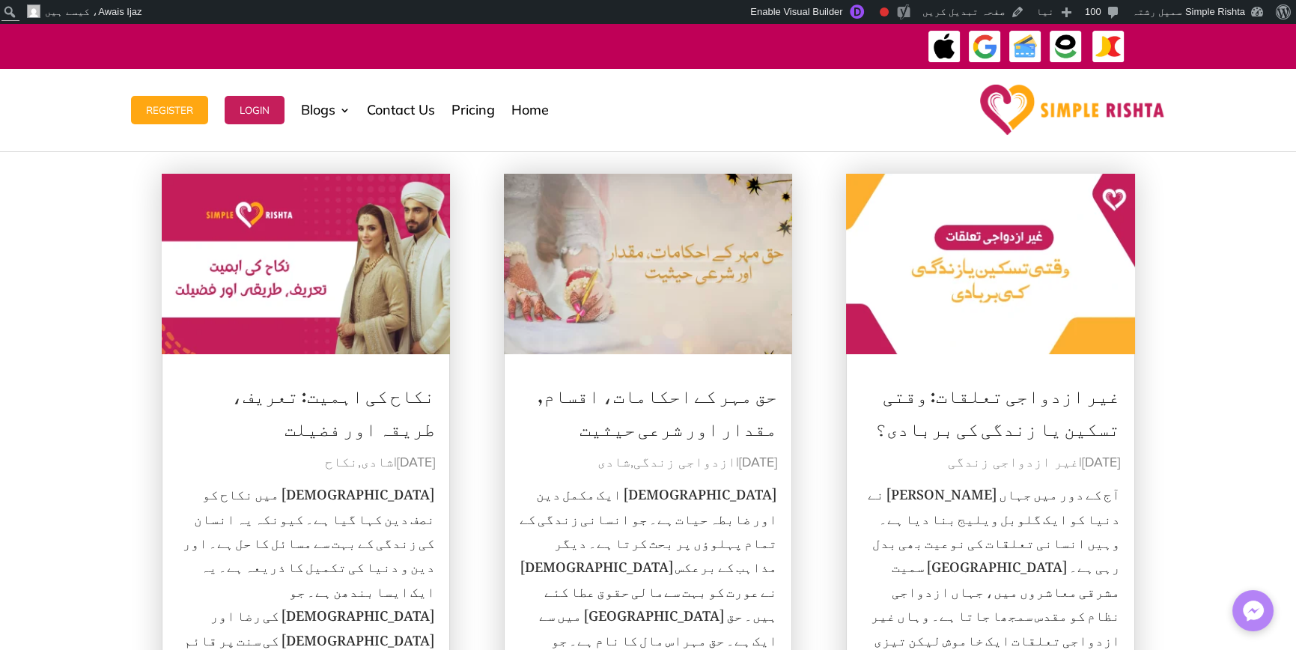
scroll to position [150, 0]
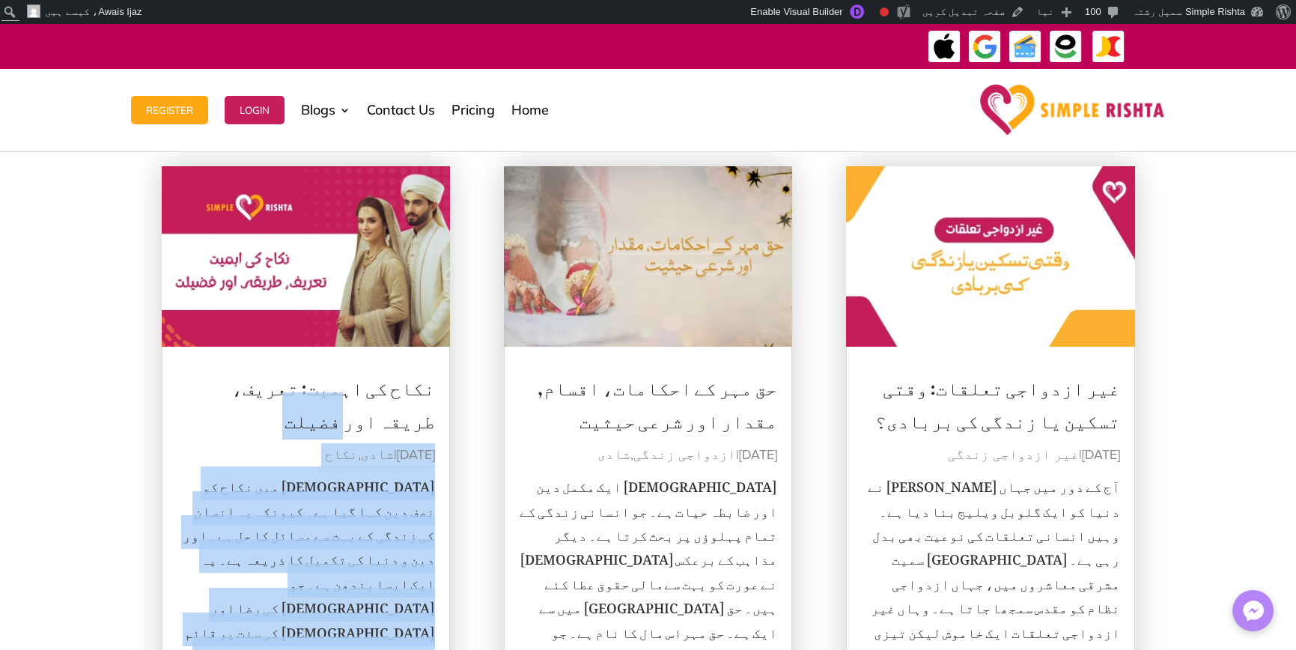
drag, startPoint x: 195, startPoint y: 382, endPoint x: 439, endPoint y: 618, distance: 339.8
click at [439, 618] on article "نکاح کی اہمیت: تعریف، طریقہ اور فضیلت اگست 18, 2025 | شادی , نکاح اسلام میں نکا…" at bounding box center [306, 446] width 289 height 561
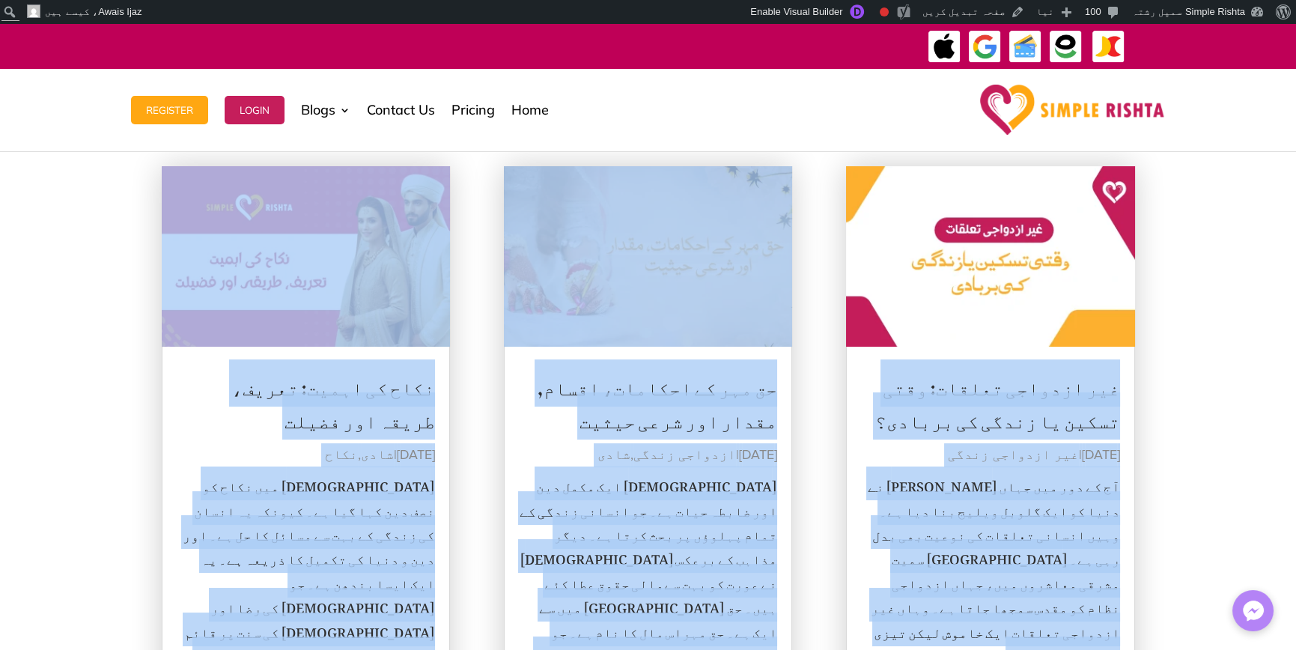
drag, startPoint x: 1164, startPoint y: 383, endPoint x: 1126, endPoint y: 395, distance: 40.0
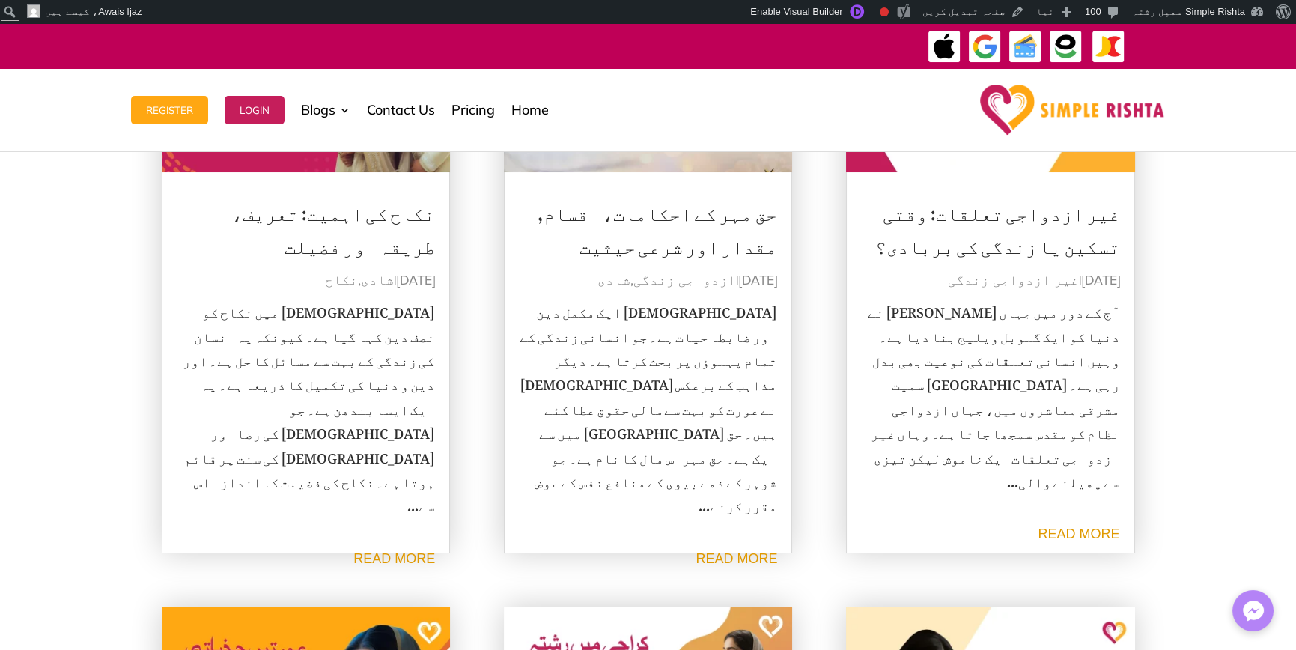
scroll to position [0, 0]
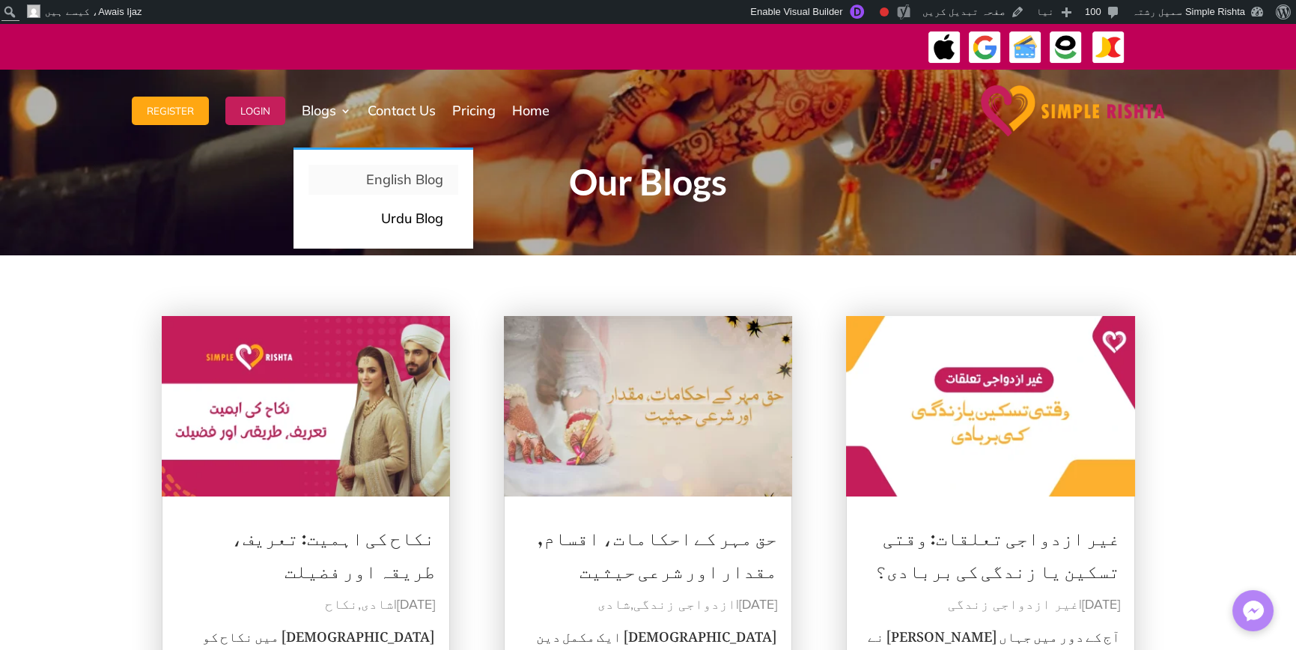
click at [428, 186] on p "English Blog" at bounding box center [383, 179] width 120 height 21
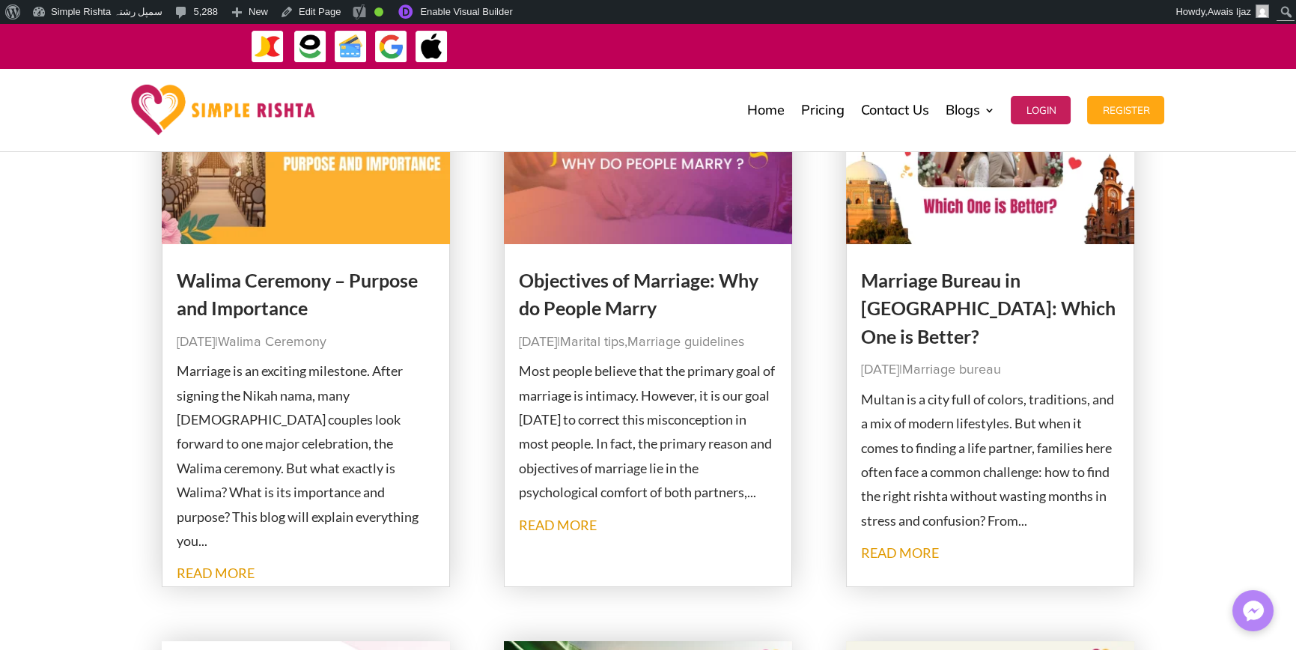
scroll to position [299, 0]
